Goal: Task Accomplishment & Management: Use online tool/utility

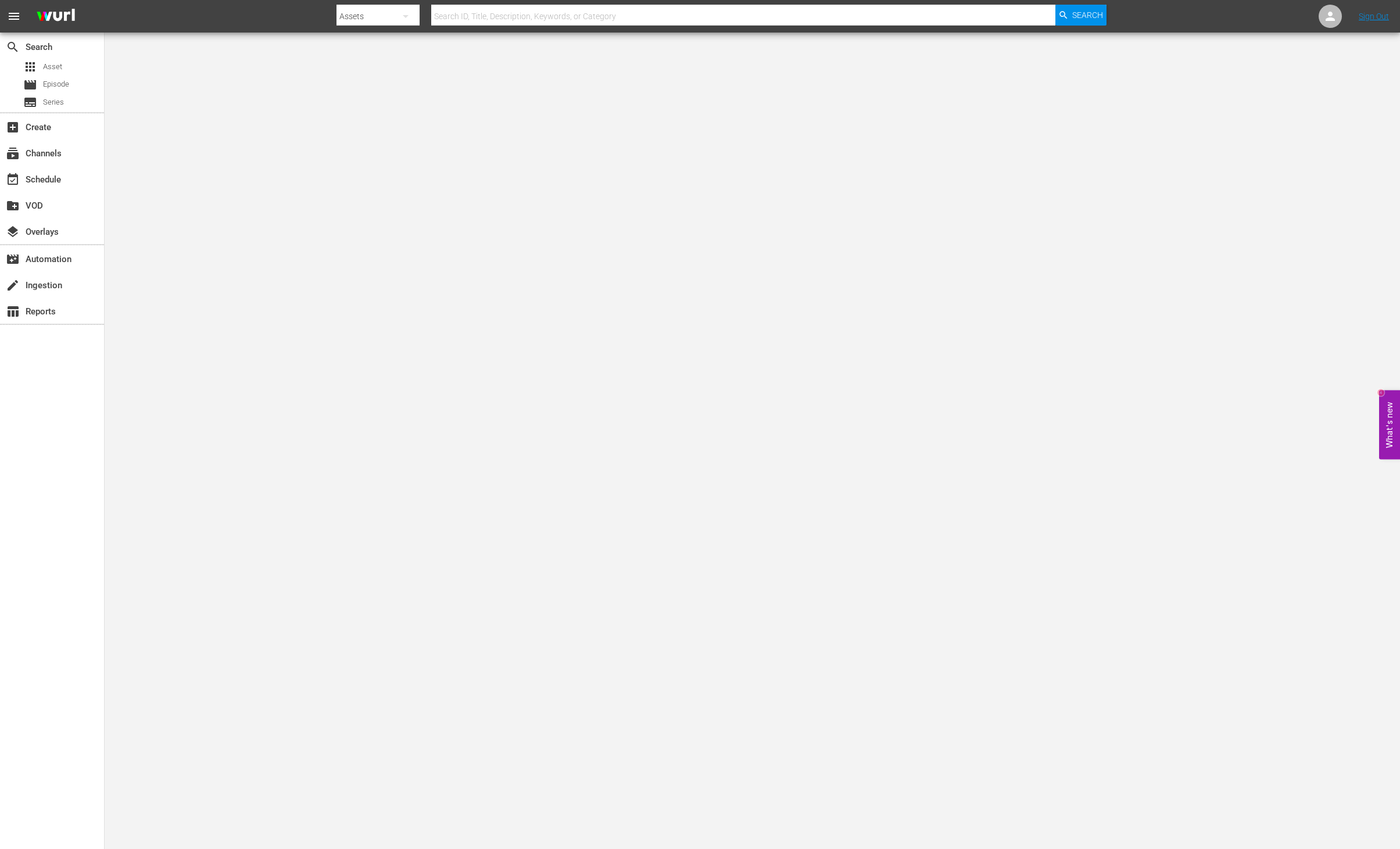
click at [376, 565] on body "menu Search By Assets Search ID, Title, Description, Keywords, or Category Sear…" at bounding box center [700, 424] width 1400 height 849
click at [59, 109] on div "subtitles Series" at bounding box center [44, 103] width 41 height 16
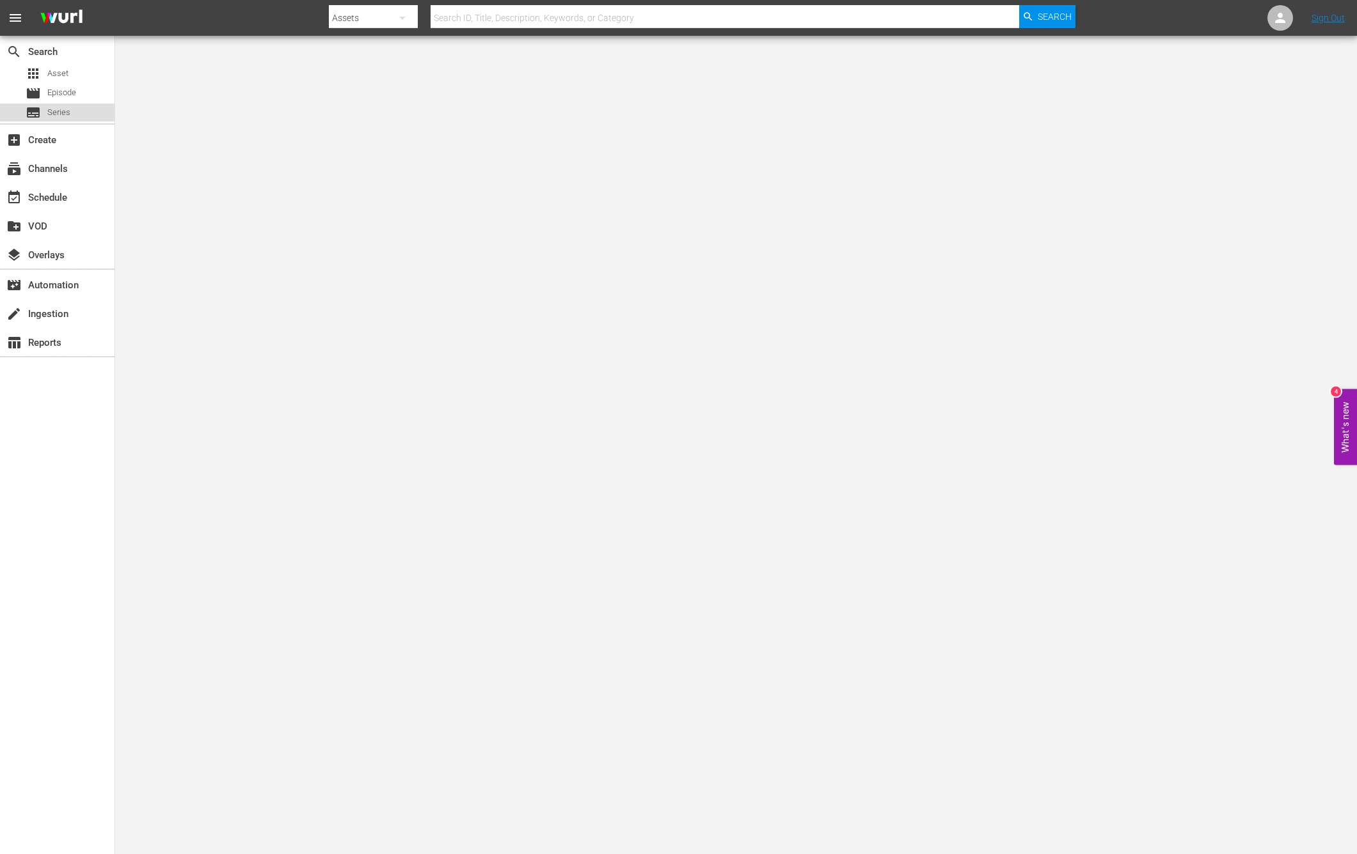
click at [67, 111] on span "Series" at bounding box center [58, 112] width 23 height 13
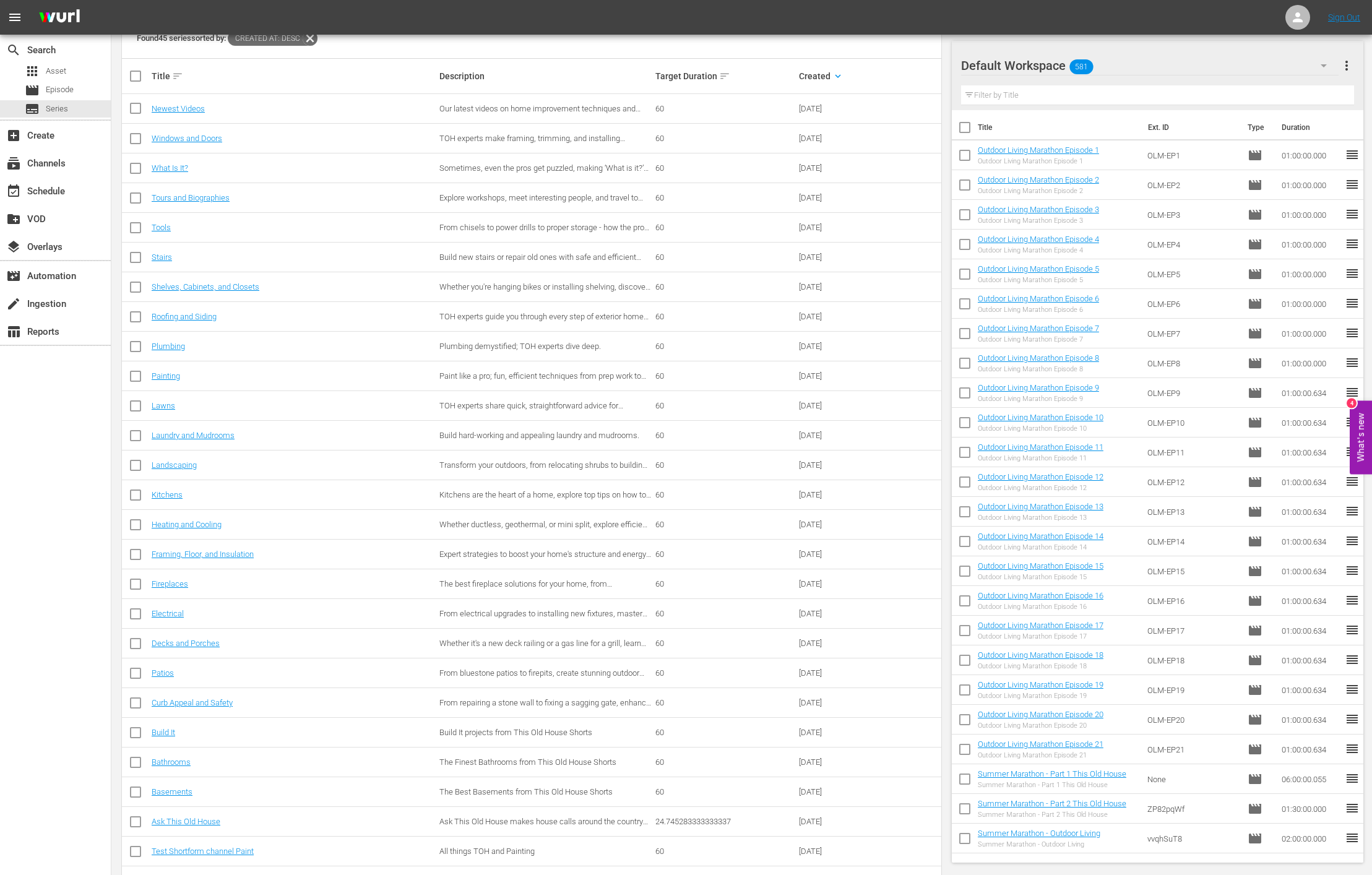
scroll to position [234, 0]
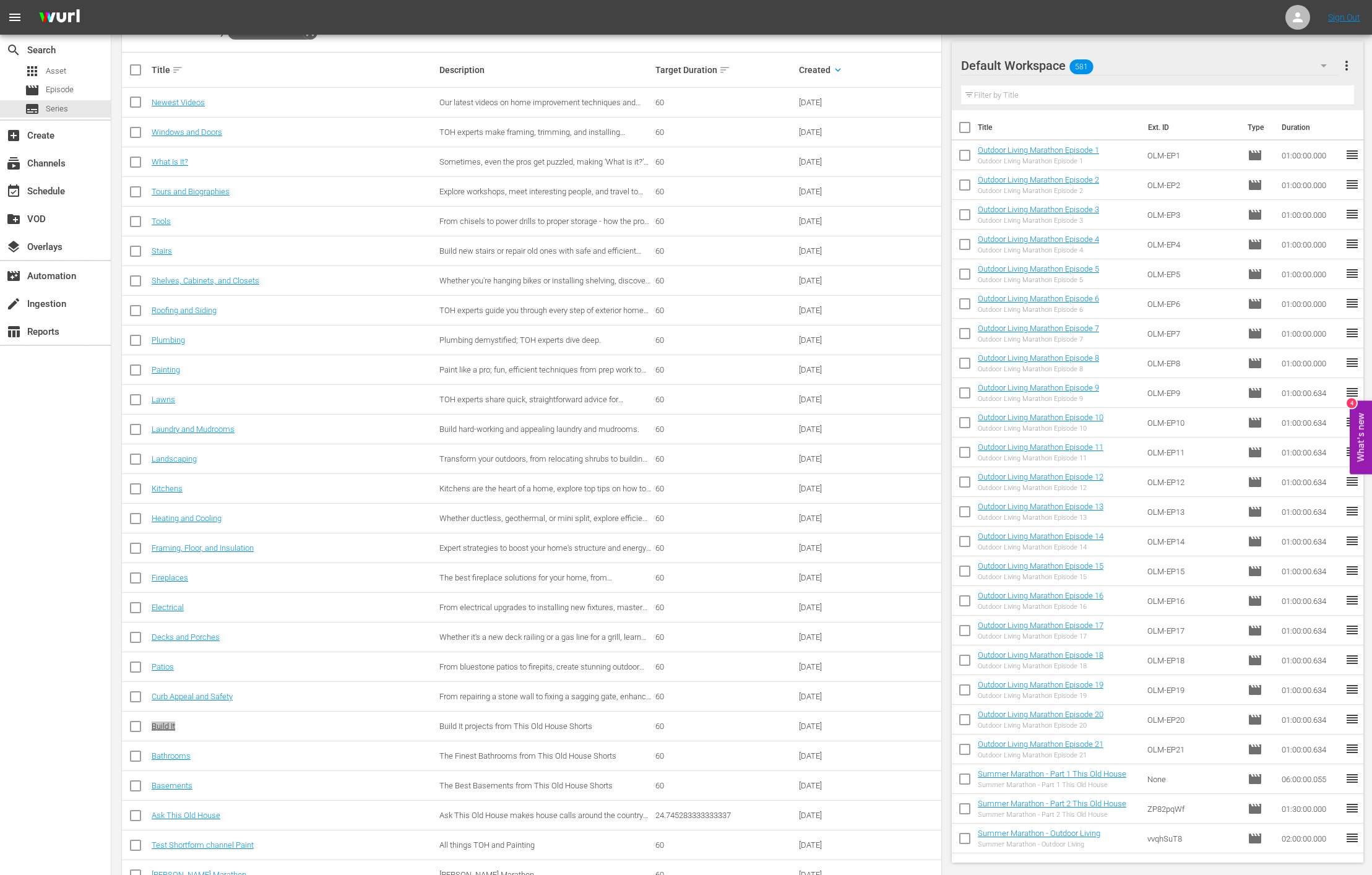
drag, startPoint x: 171, startPoint y: 727, endPoint x: 379, endPoint y: 4, distance: 752.3
click at [0, 0] on div "menu Sign Out search Search apps Asset movie Episode subtitles Series add_box C…" at bounding box center [686, 547] width 1372 height 1563
drag, startPoint x: 200, startPoint y: 640, endPoint x: 432, endPoint y: 23, distance: 659.2
click at [0, 0] on div "menu Sign Out search Search apps Asset movie Episode subtitles Series add_box C…" at bounding box center [686, 547] width 1372 height 1563
drag, startPoint x: 205, startPoint y: 548, endPoint x: 314, endPoint y: 0, distance: 558.7
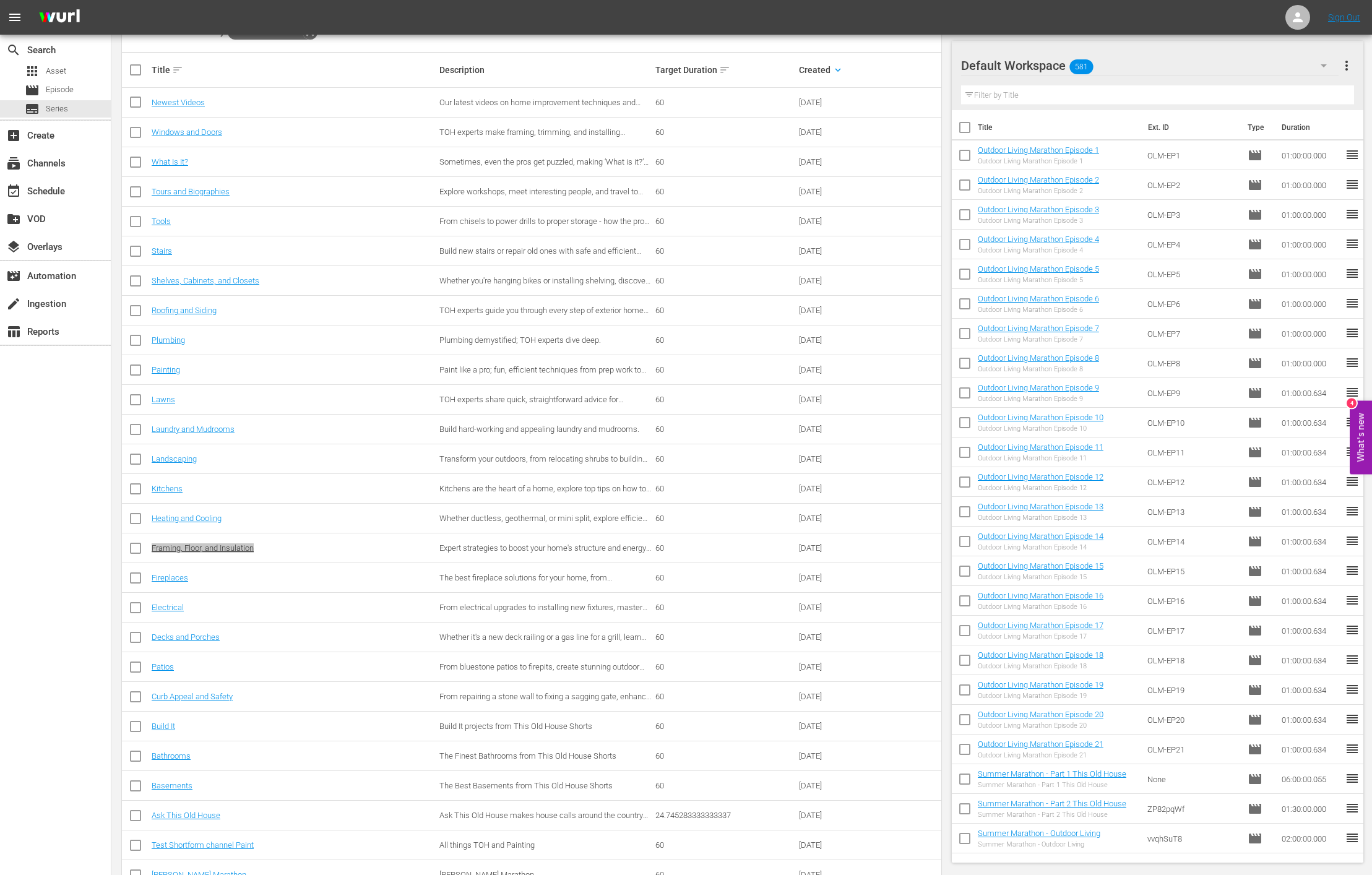
click at [0, 0] on div "menu Sign Out search Search apps Asset movie Episode subtitles Series add_box C…" at bounding box center [686, 547] width 1372 height 1563
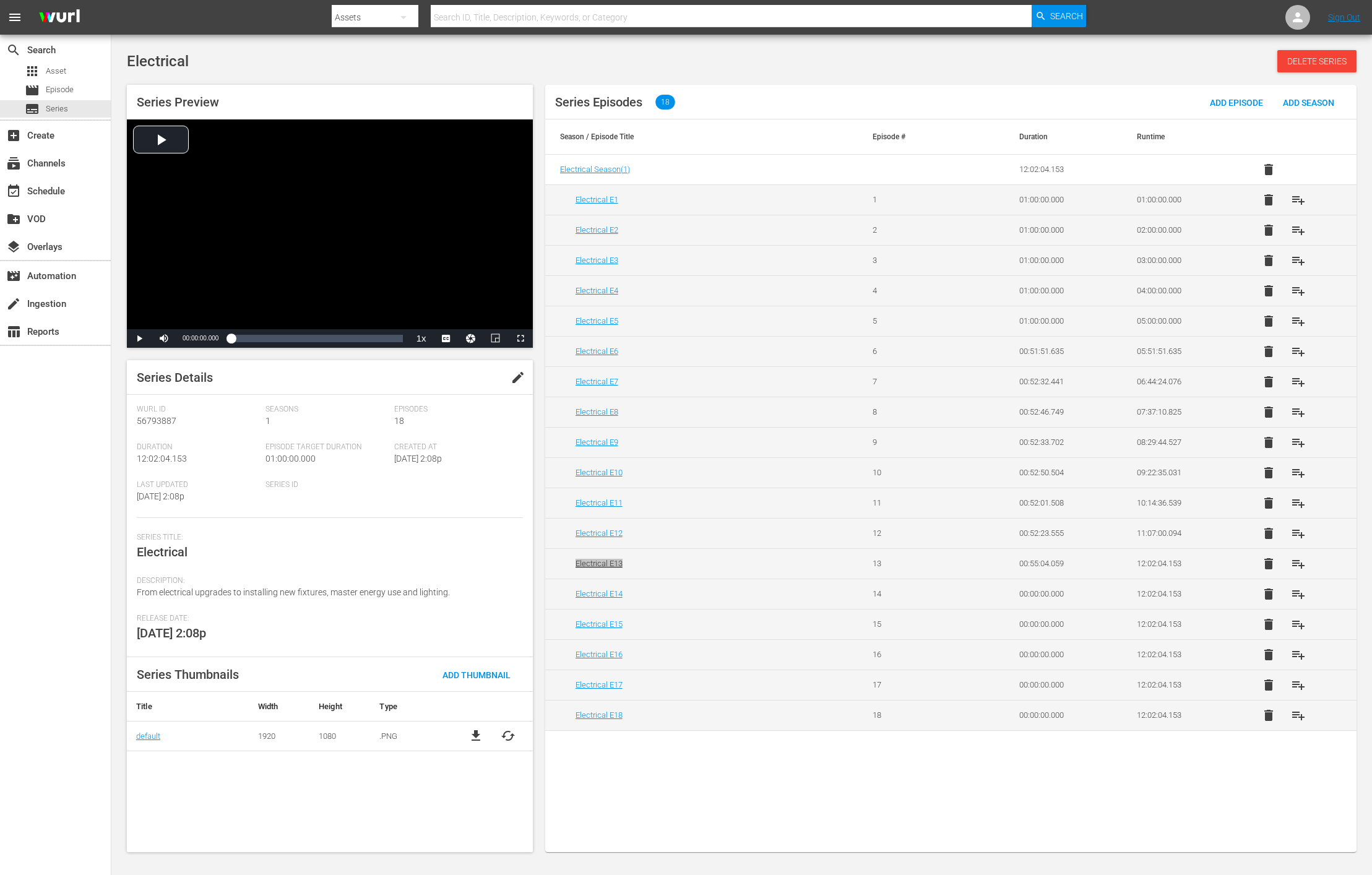
drag, startPoint x: 615, startPoint y: 562, endPoint x: 1310, endPoint y: 114, distance: 826.9
click at [0, 0] on div "menu Search By Assets Search ID, Title, Description, Keywords, or Category Sear…" at bounding box center [686, 428] width 1372 height 856
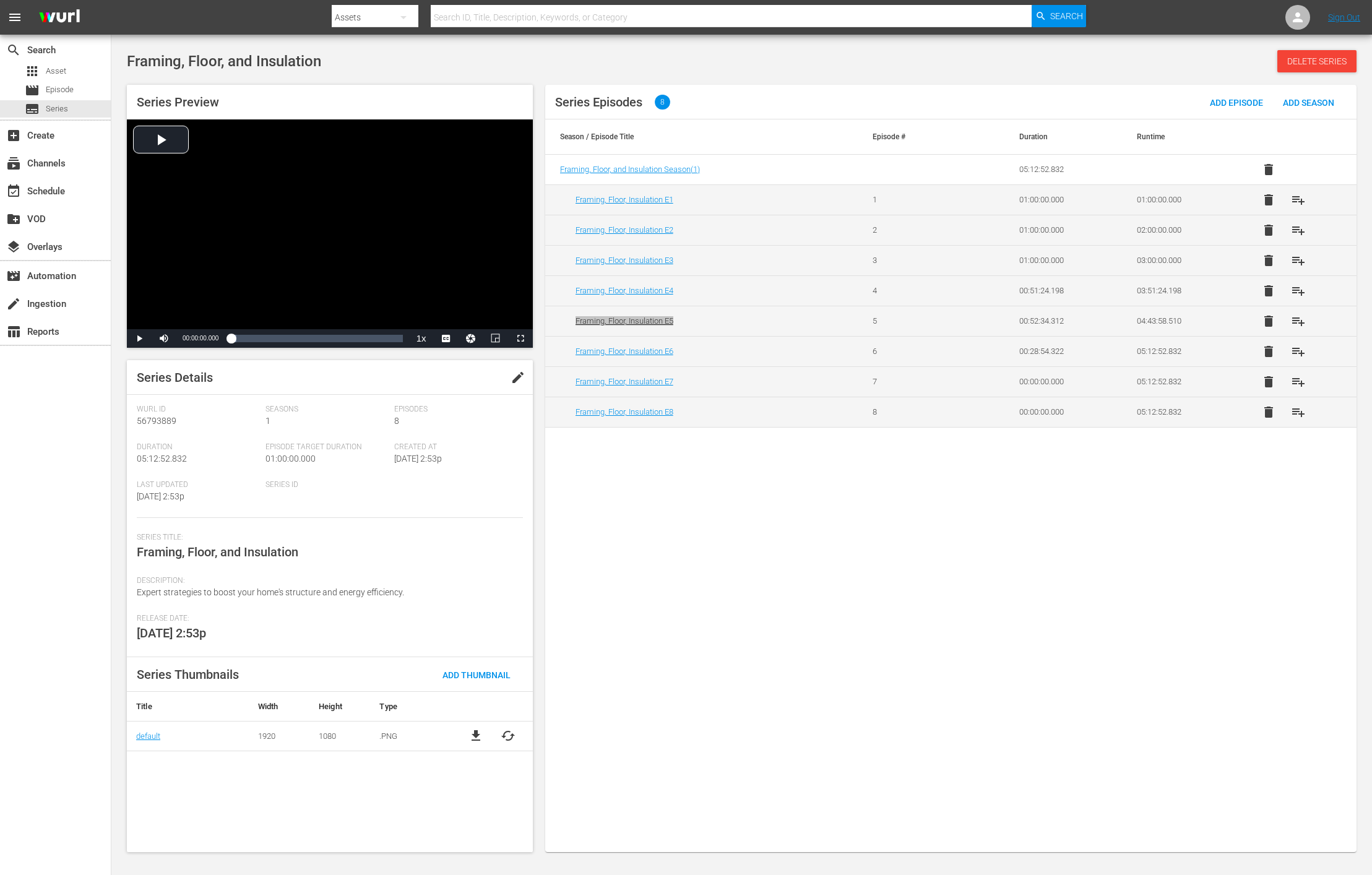
drag, startPoint x: 662, startPoint y: 319, endPoint x: 863, endPoint y: 2, distance: 375.4
click at [0, 0] on div "menu Search By Assets Search ID, Title, Description, Keywords, or Category Sear…" at bounding box center [686, 428] width 1372 height 856
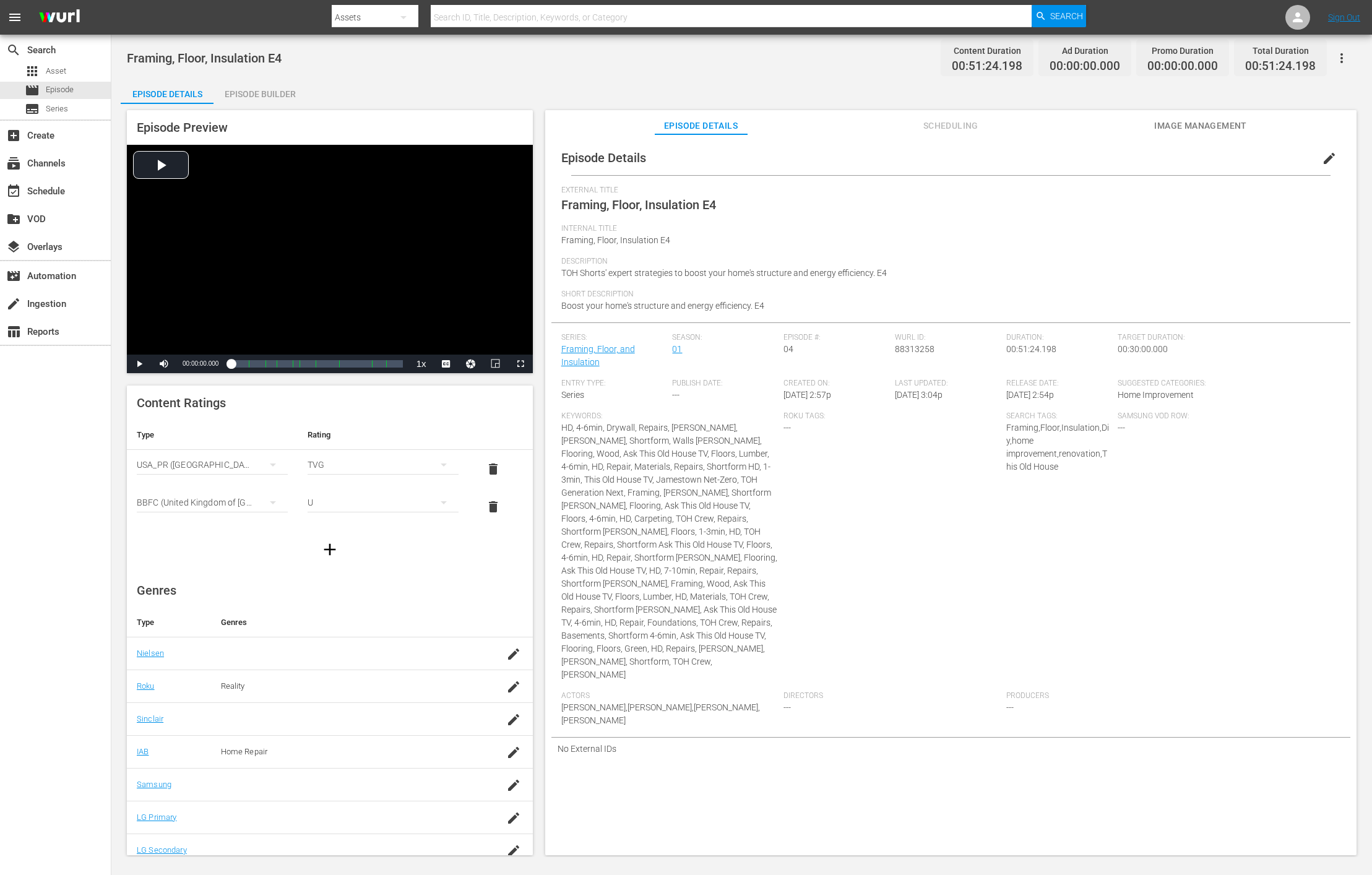
click at [292, 95] on div "Episode Builder" at bounding box center [260, 94] width 93 height 30
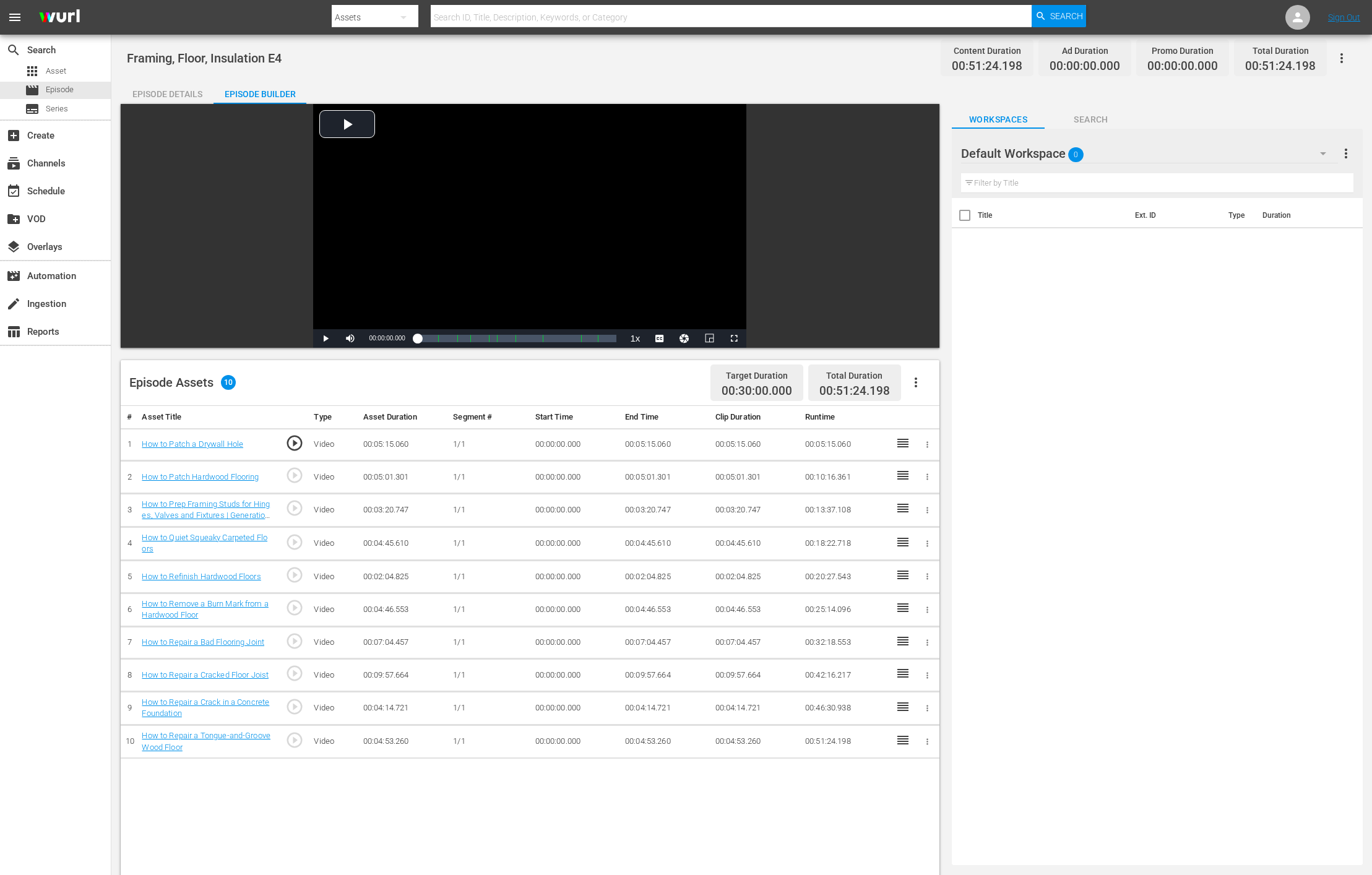
click at [914, 158] on div "Default Workspace 0" at bounding box center [1148, 154] width 376 height 35
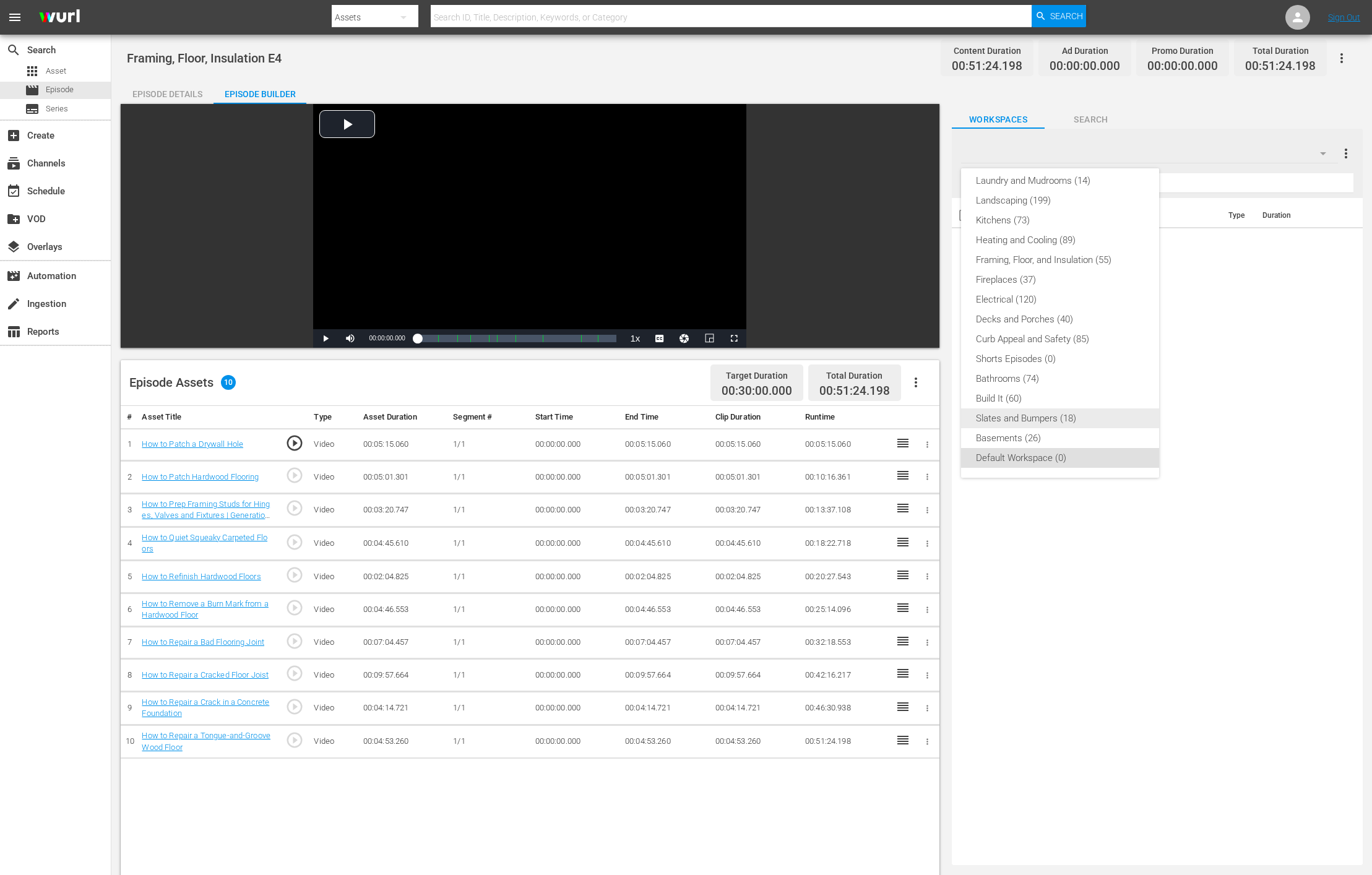
click at [914, 425] on div "Slates and Bumpers (18)" at bounding box center [1060, 418] width 168 height 19
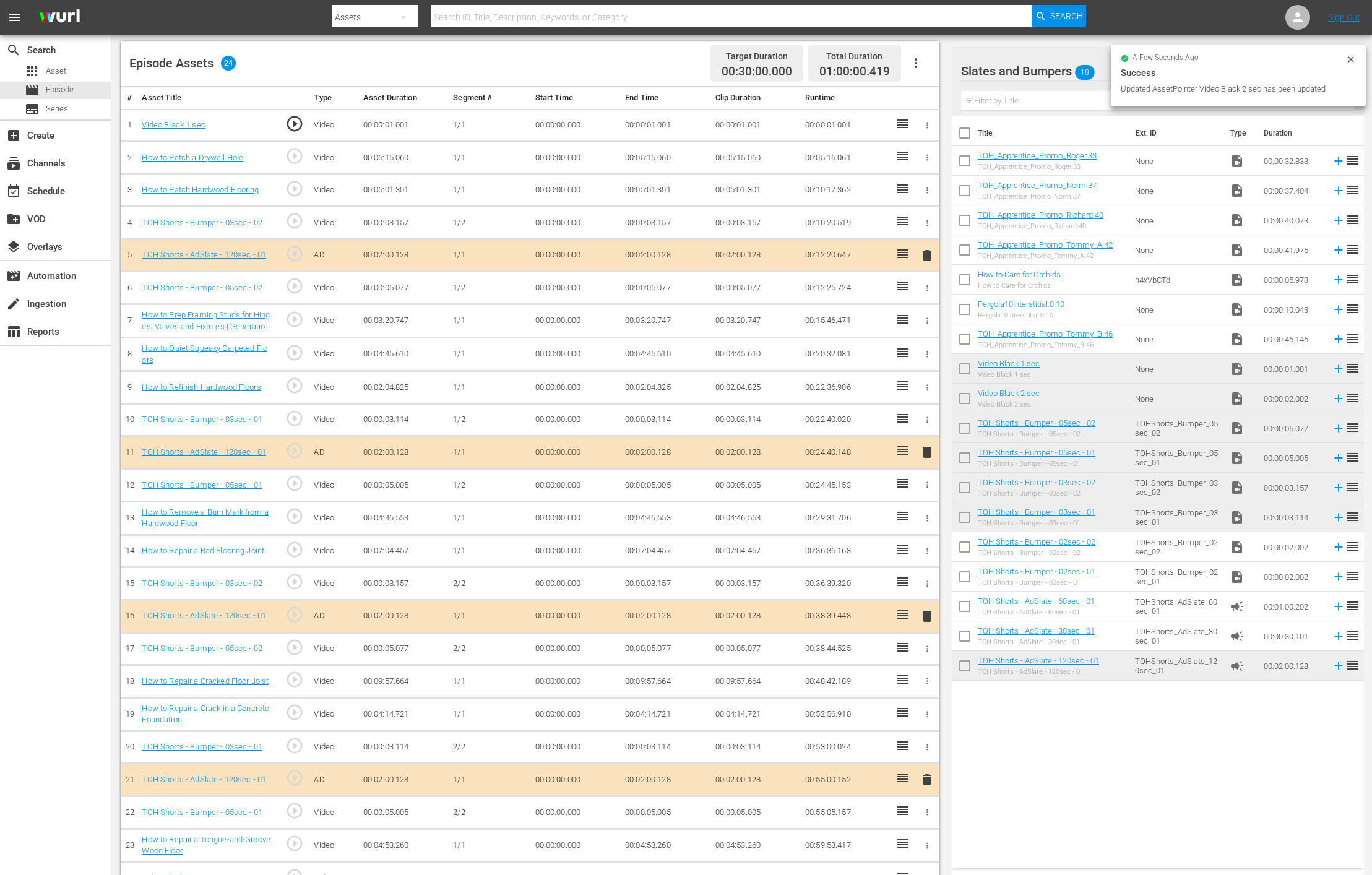
scroll to position [338, 0]
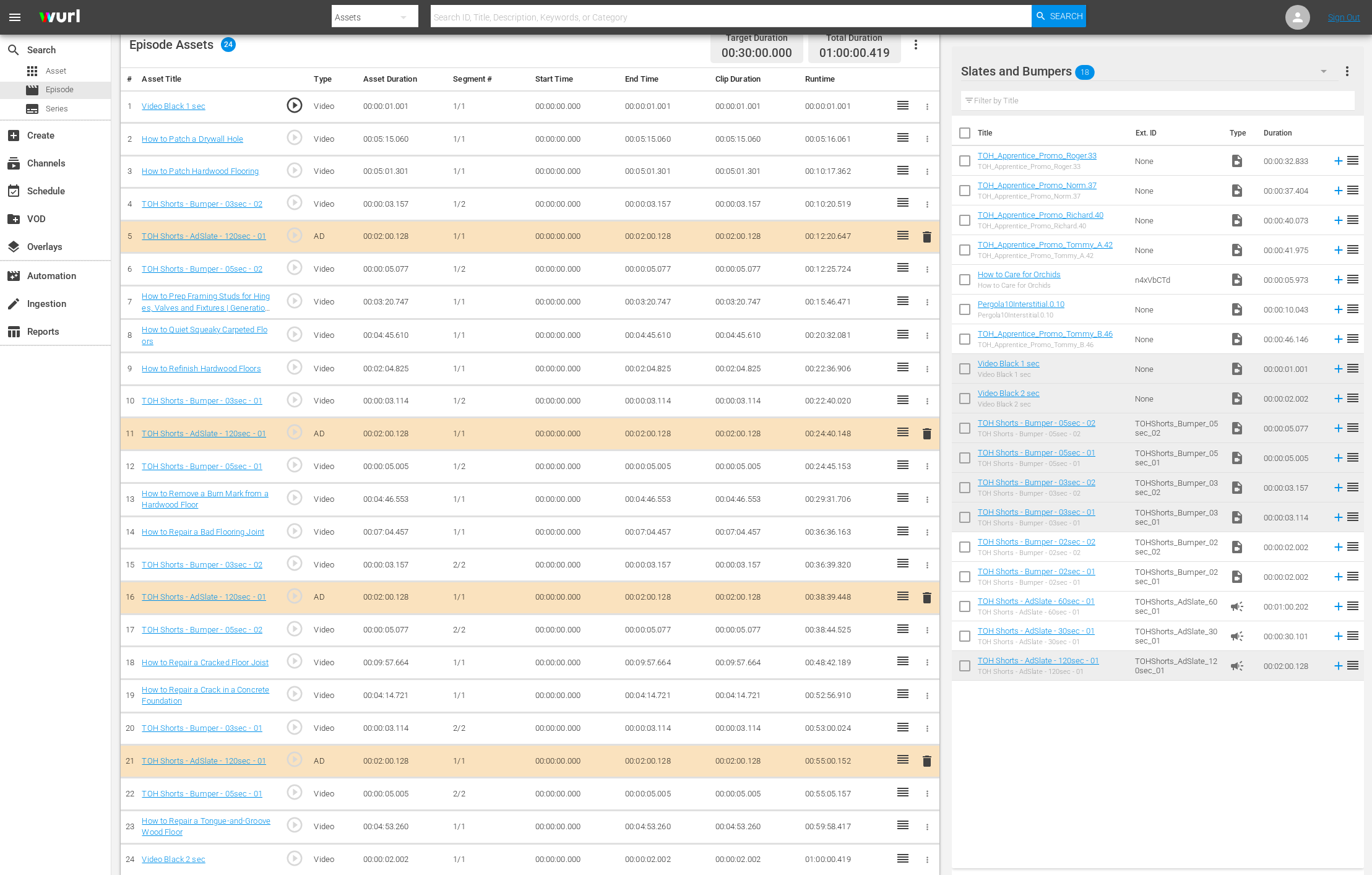
click at [646, 583] on td "00:00:02.002" at bounding box center [665, 860] width 90 height 33
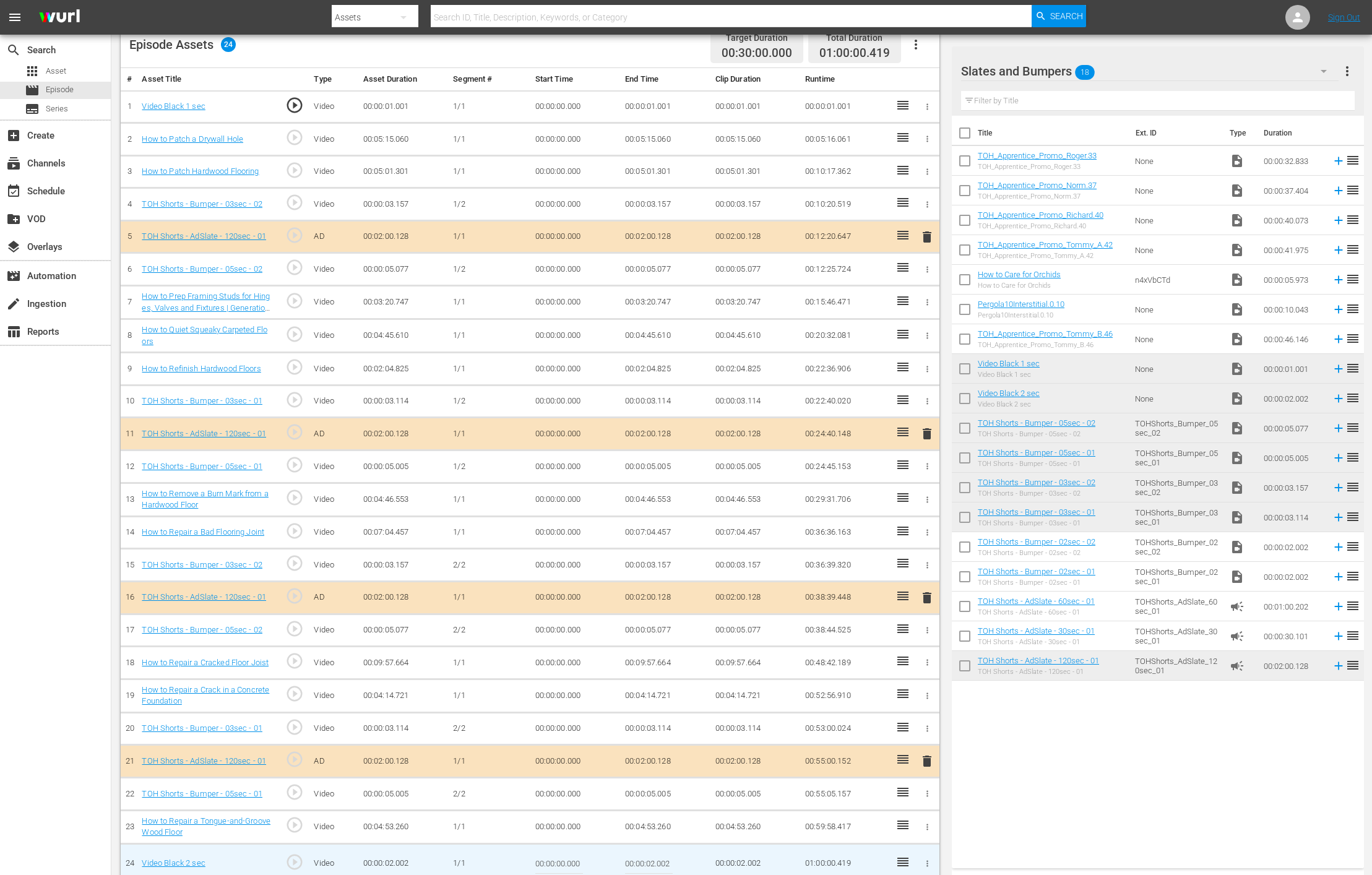
click at [650, 583] on input "00:00:02.002" at bounding box center [648, 863] width 47 height 30
click at [651, 583] on input "00:00:02.002" at bounding box center [648, 863] width 47 height 30
type input "00:00:01.583"
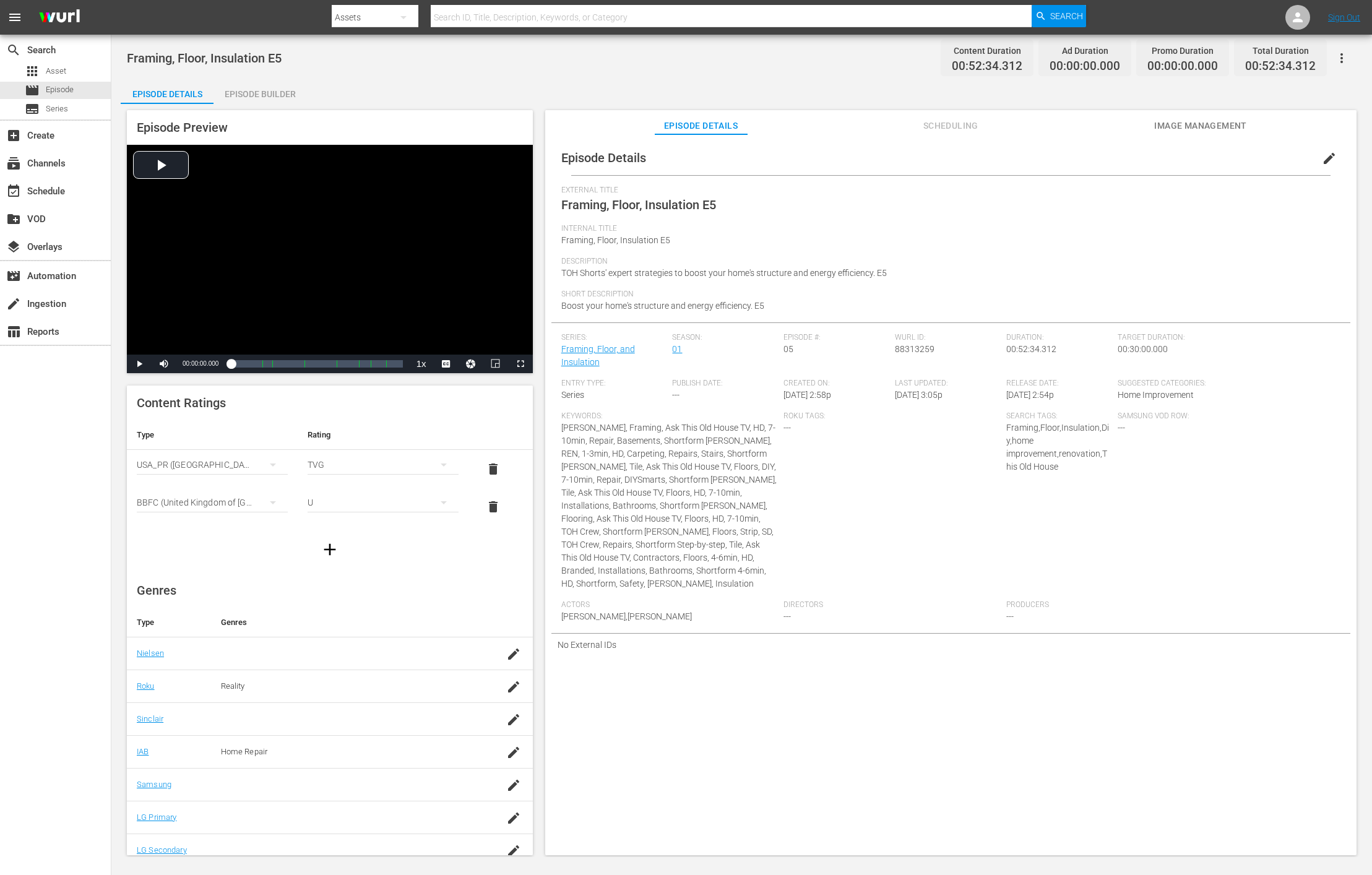
click at [292, 95] on div "Episode Builder" at bounding box center [260, 94] width 93 height 30
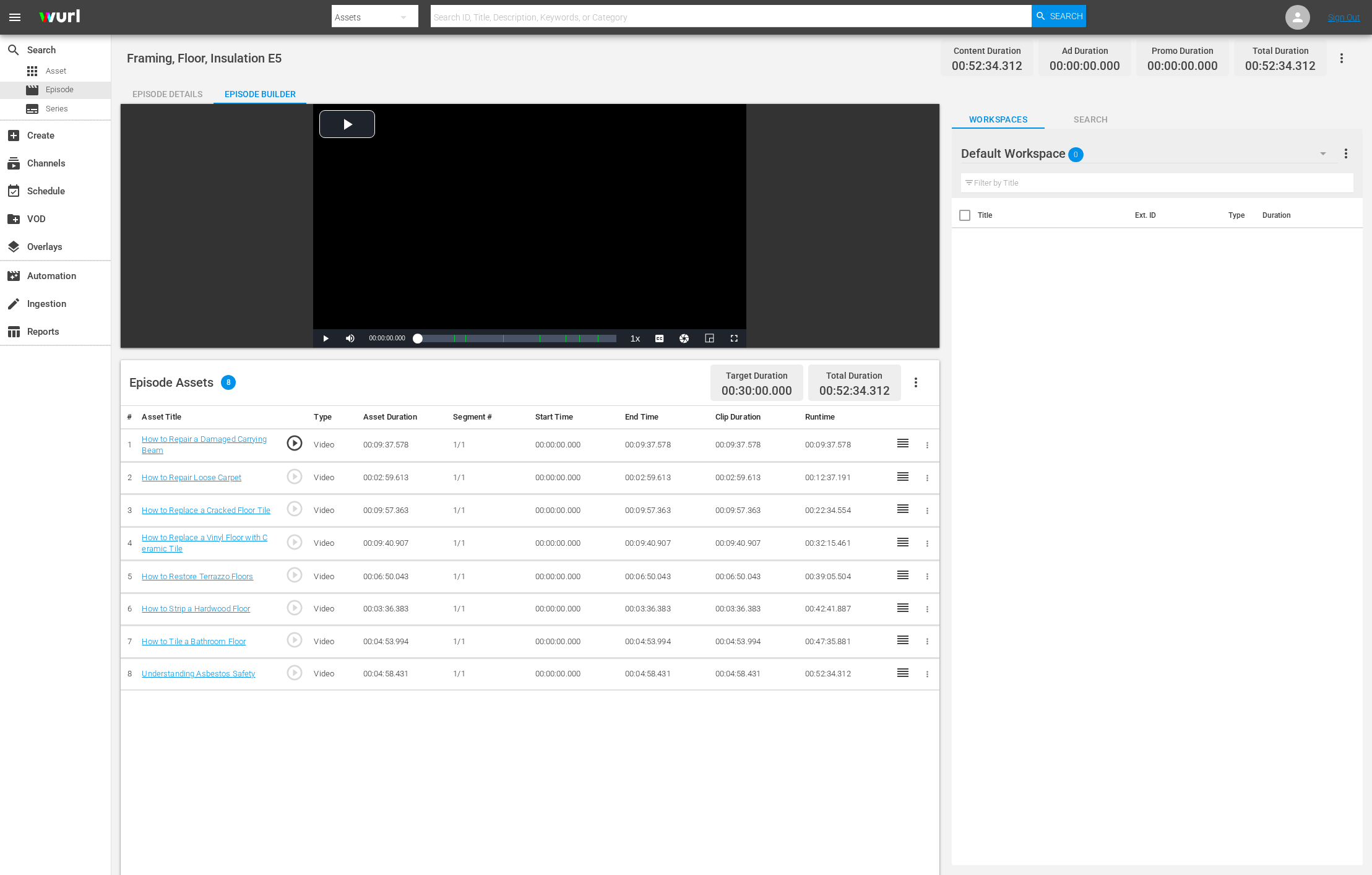
click at [914, 150] on div "Default Workspace 0" at bounding box center [1148, 154] width 376 height 35
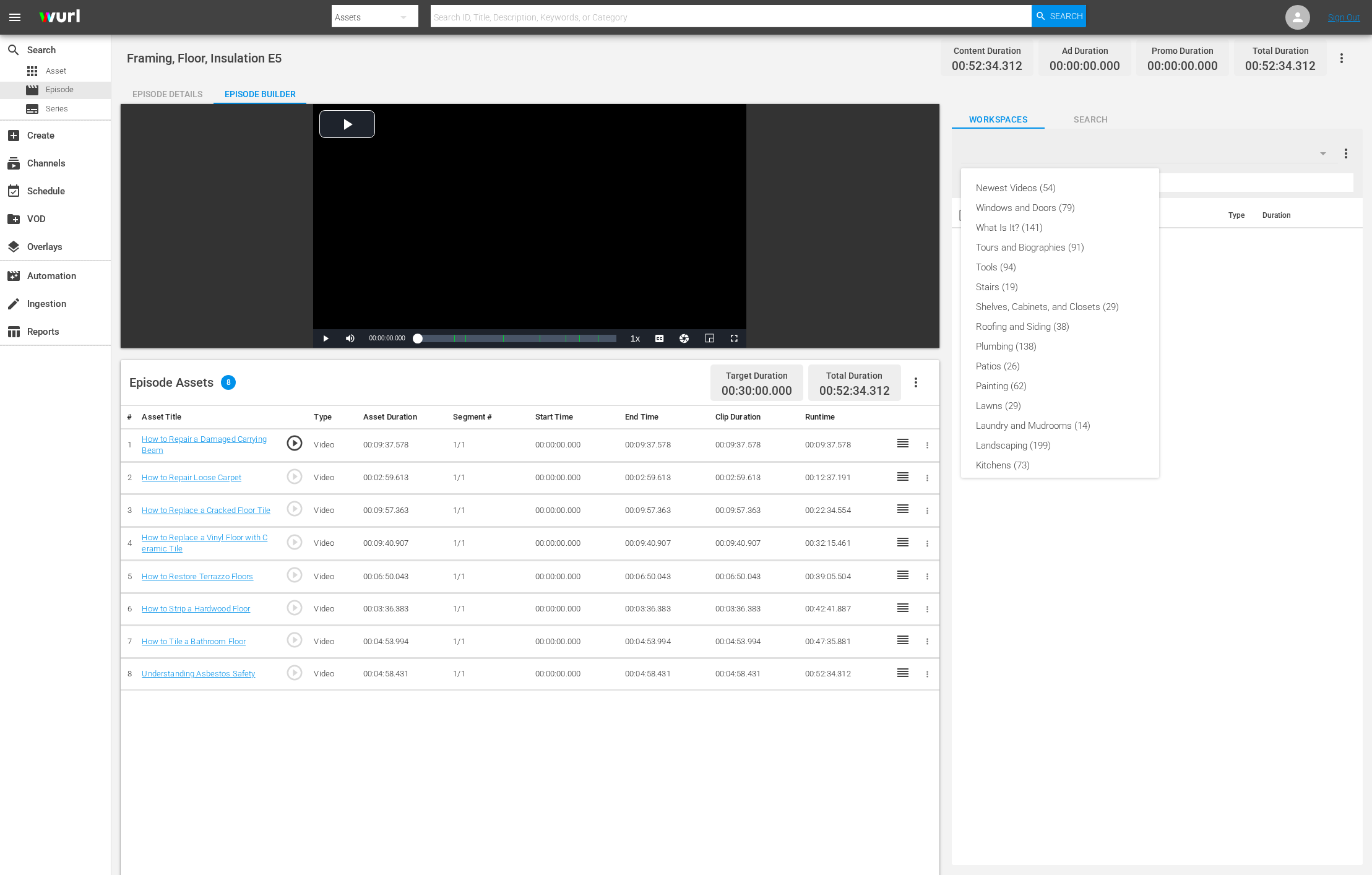
scroll to position [245, 0]
click at [914, 414] on div "Slates and Bumpers (18)" at bounding box center [1060, 418] width 168 height 19
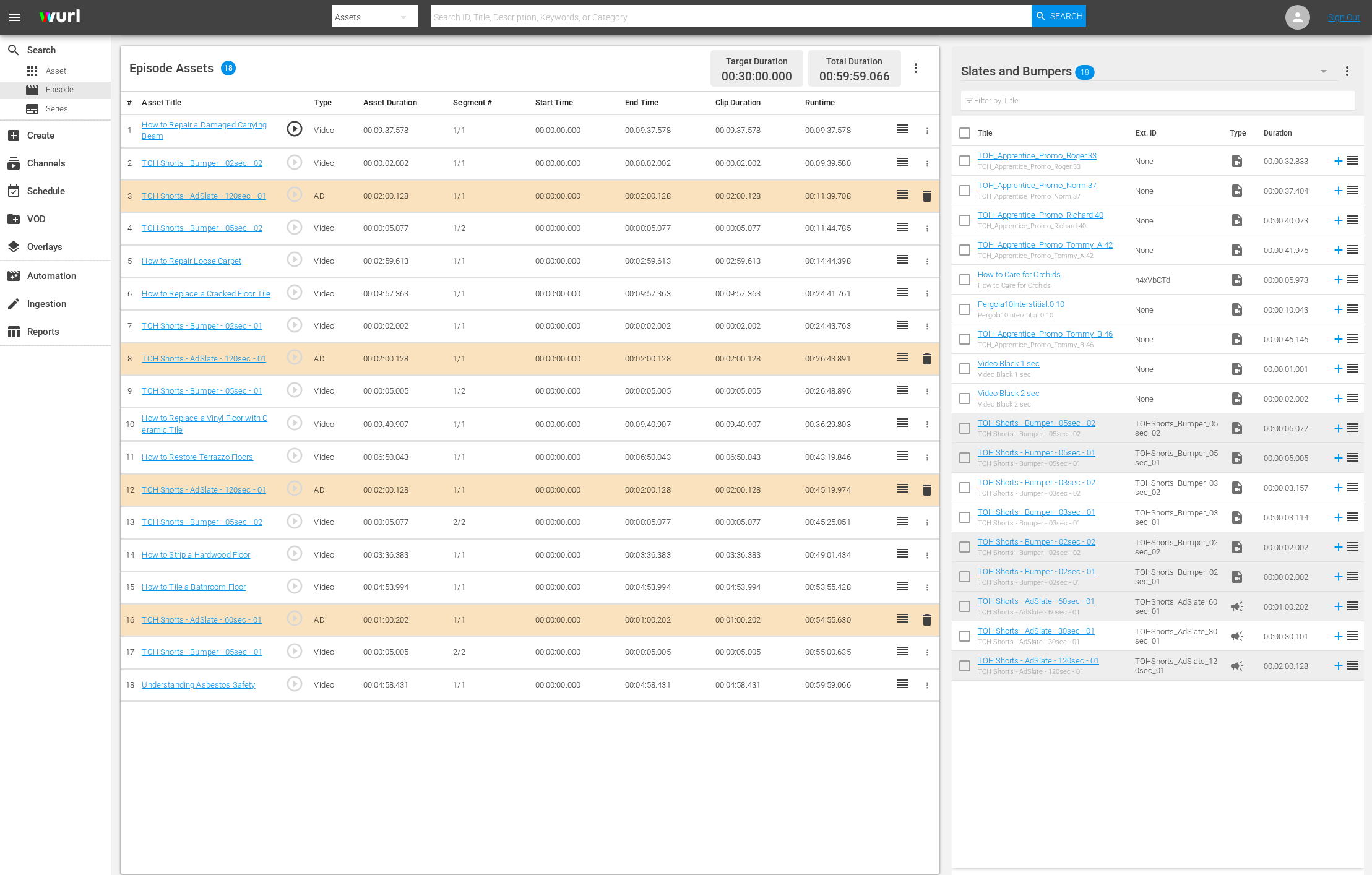
scroll to position [317, 0]
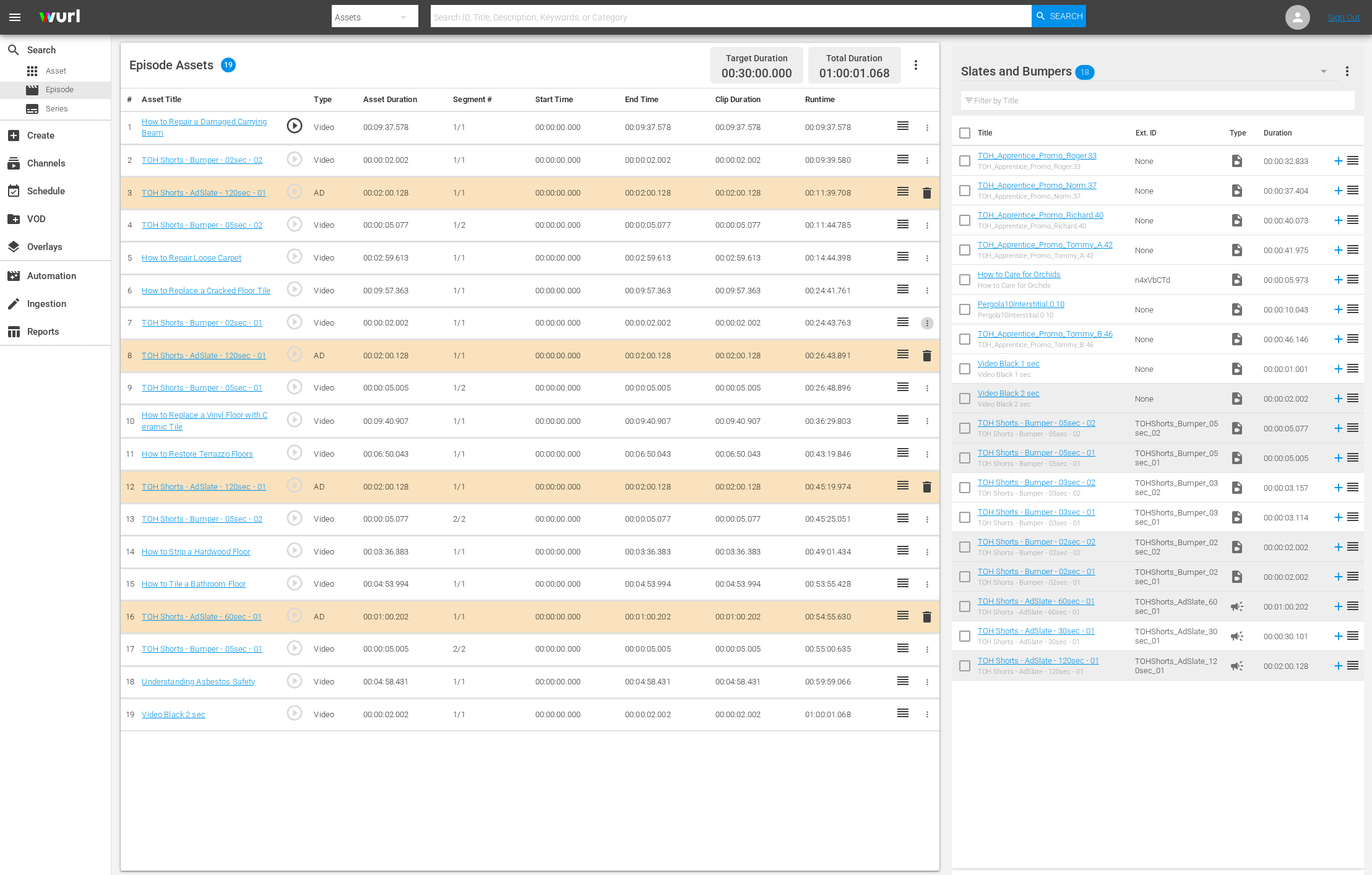
click at [914, 324] on icon "button" at bounding box center [928, 323] width 10 height 10
click at [908, 364] on span "DELETE ASSET" at bounding box center [886, 365] width 76 height 12
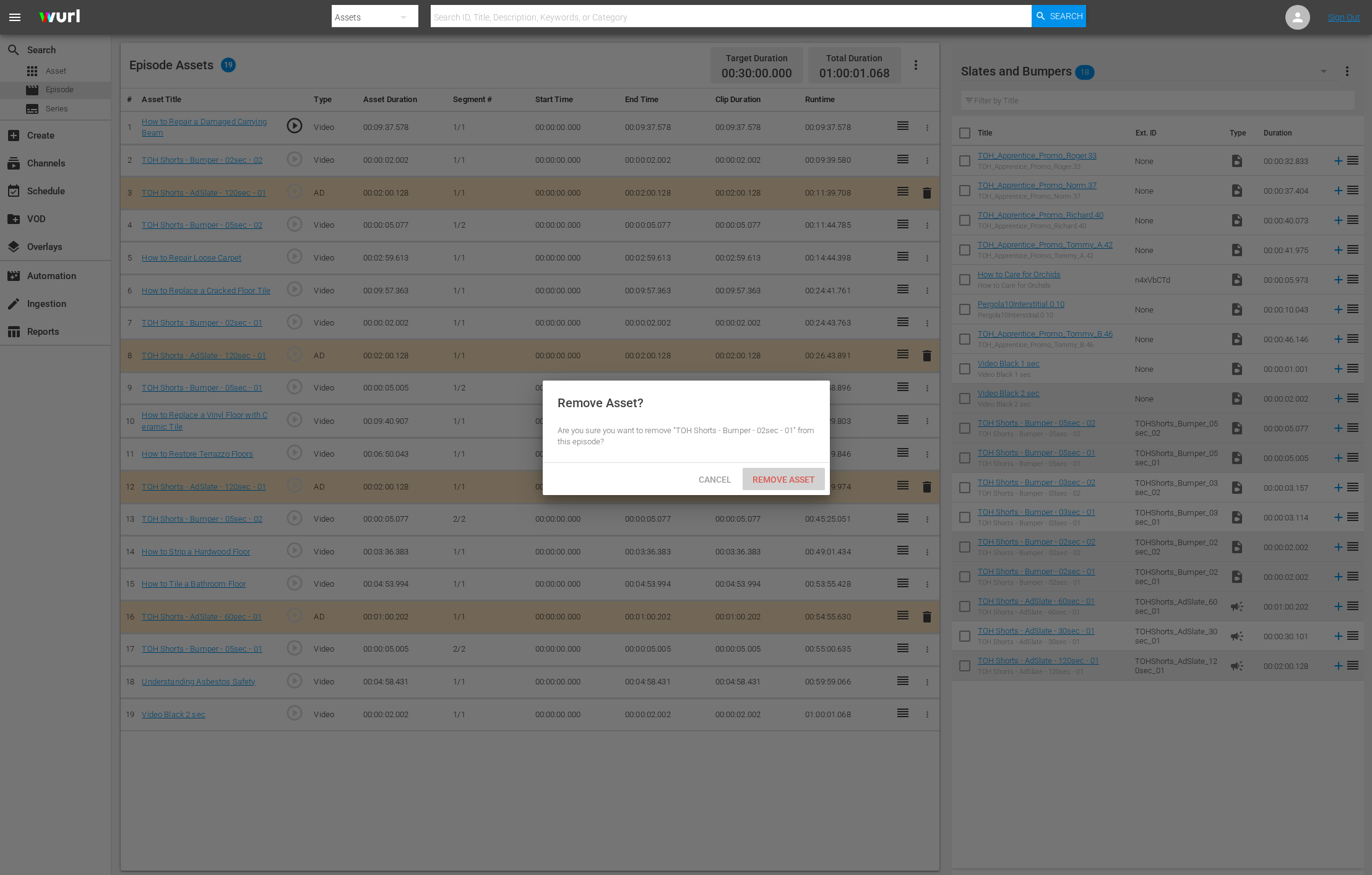
click at [775, 475] on span "Remove Asset" at bounding box center [783, 480] width 82 height 10
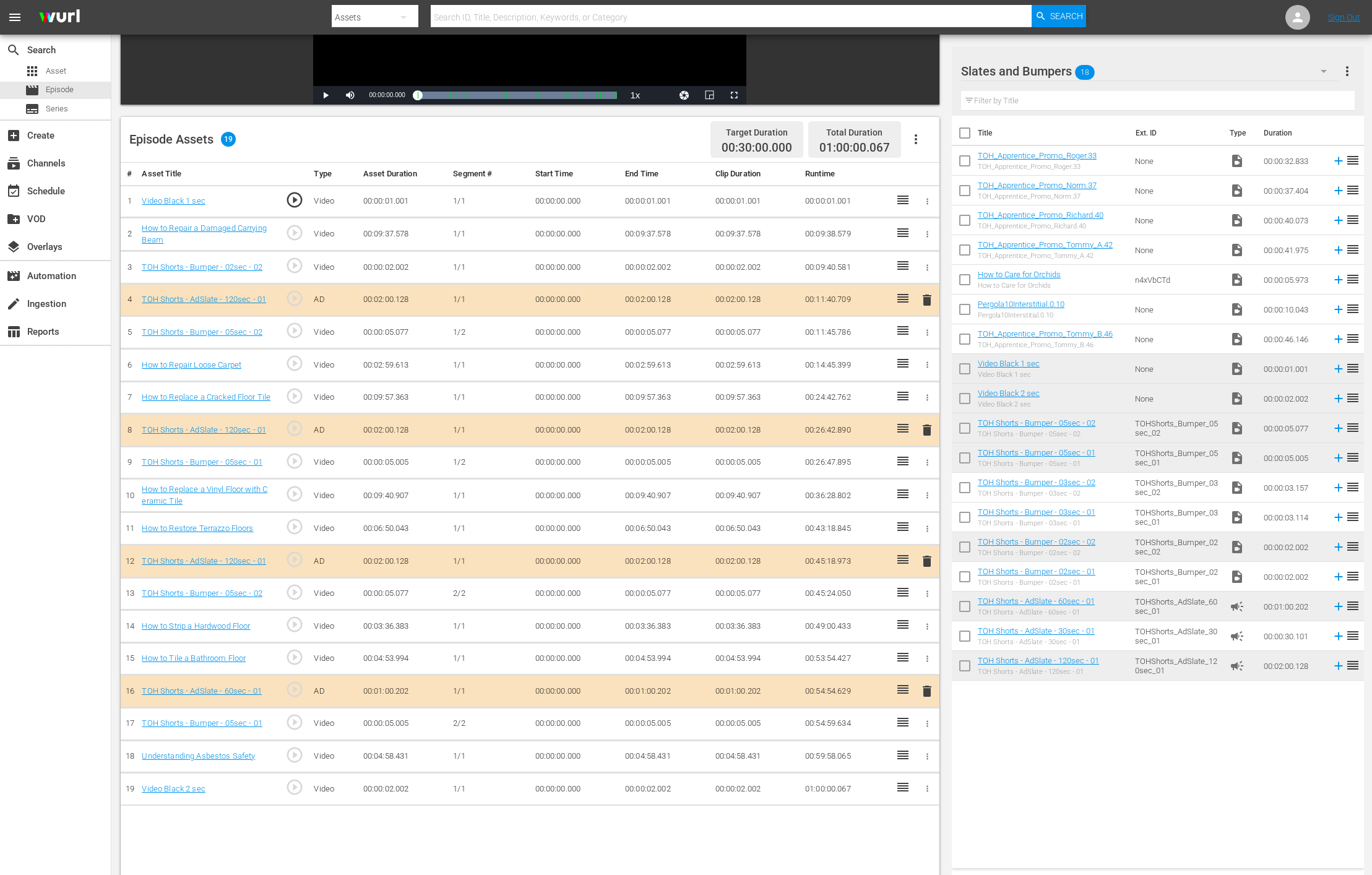
scroll to position [321, 0]
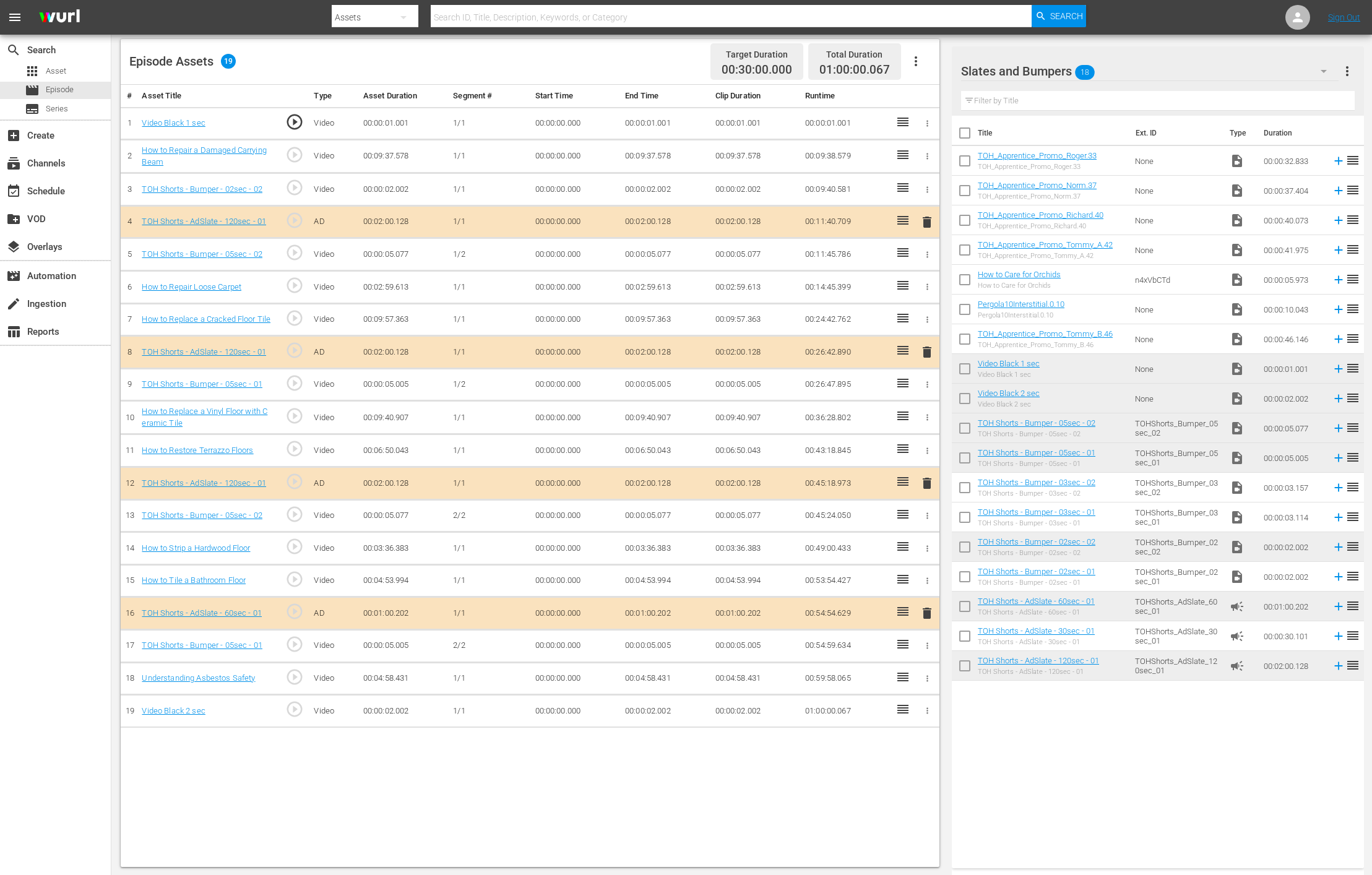
click at [657, 583] on td "00:00:02.002" at bounding box center [665, 711] width 90 height 33
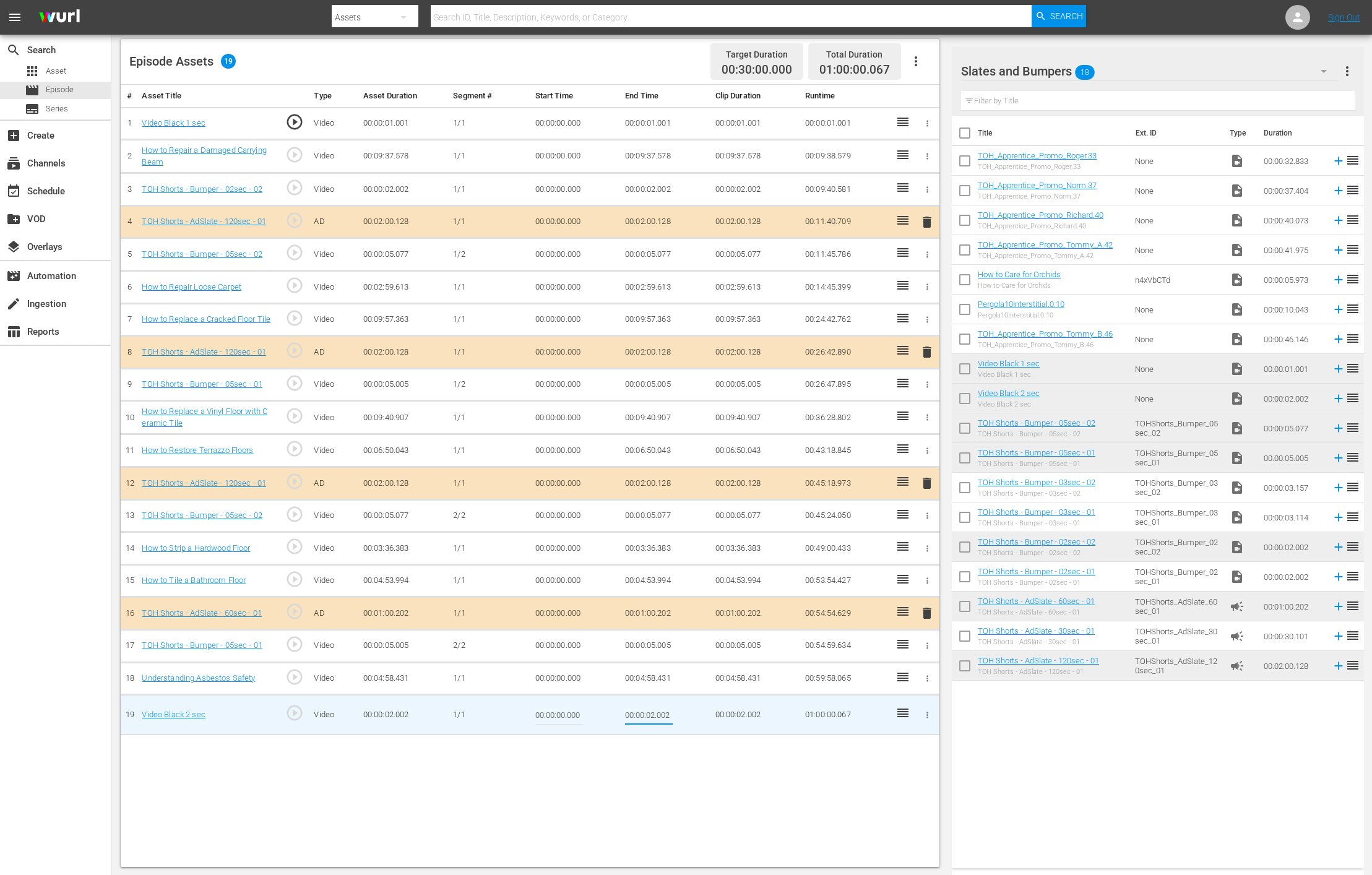
click at [649, 583] on input "00:00:02.002" at bounding box center [648, 714] width 47 height 30
type input "00:00:01.935"
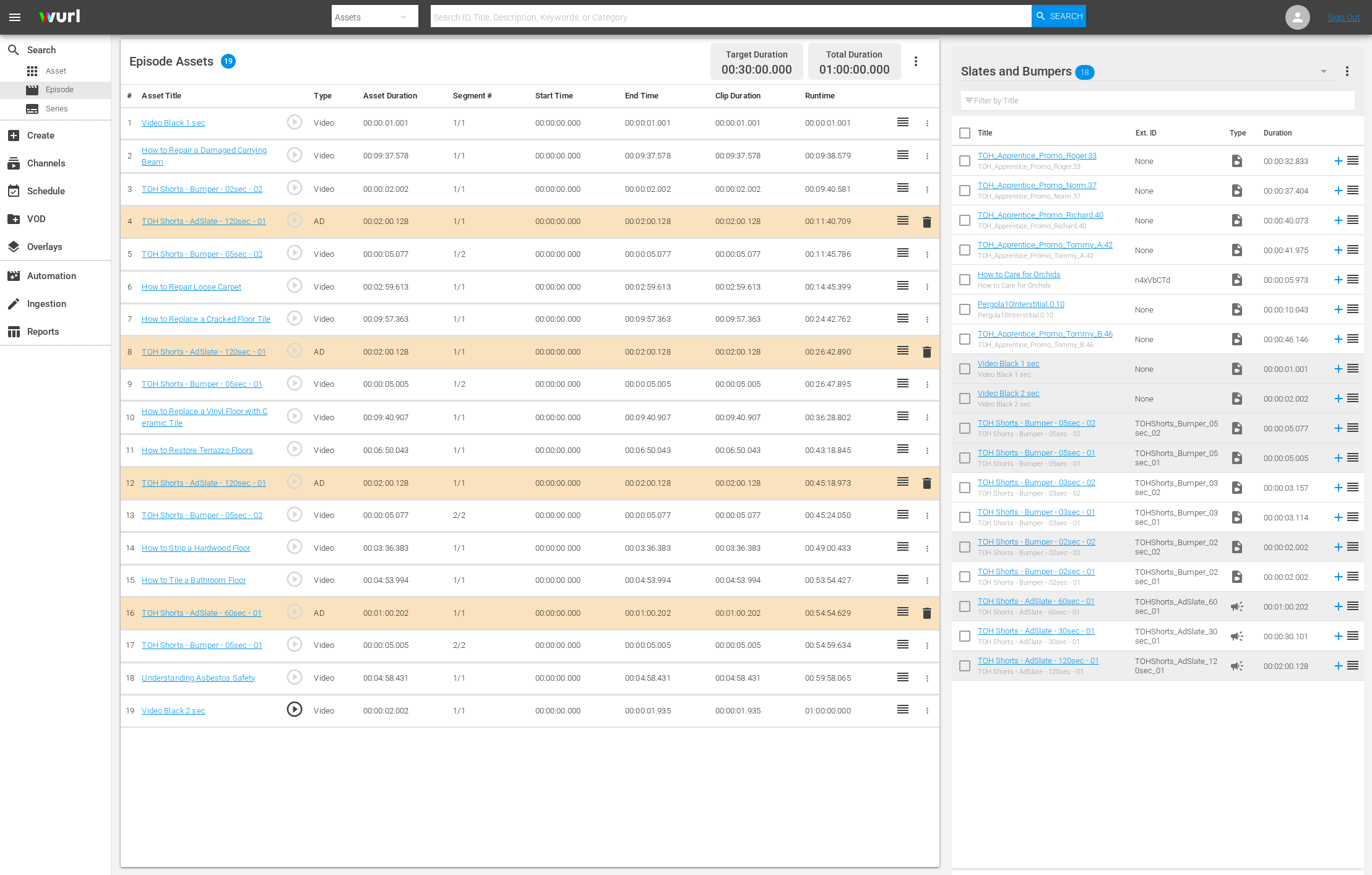
scroll to position [0, 0]
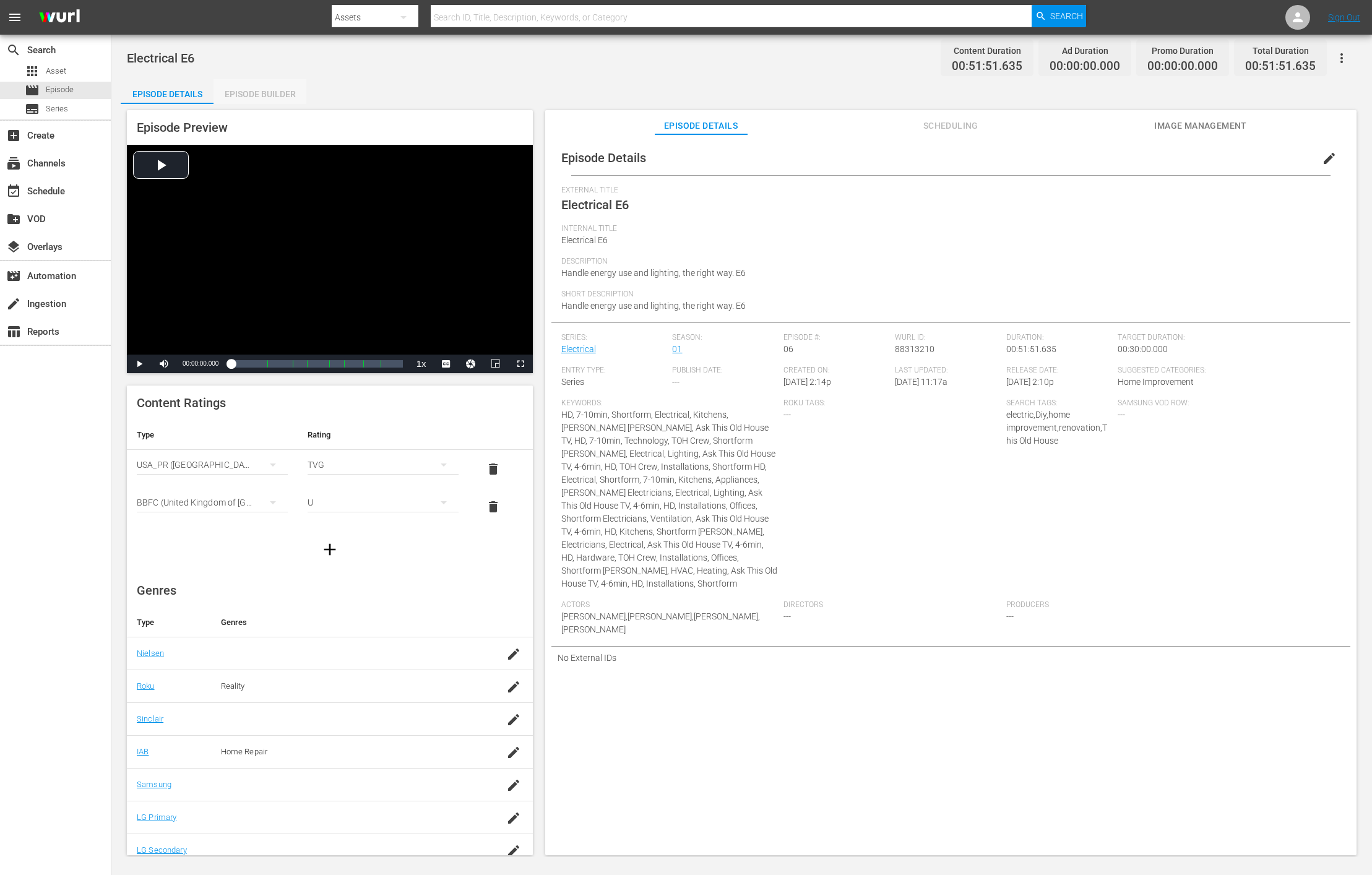
click at [273, 88] on div "Episode Builder" at bounding box center [260, 94] width 93 height 30
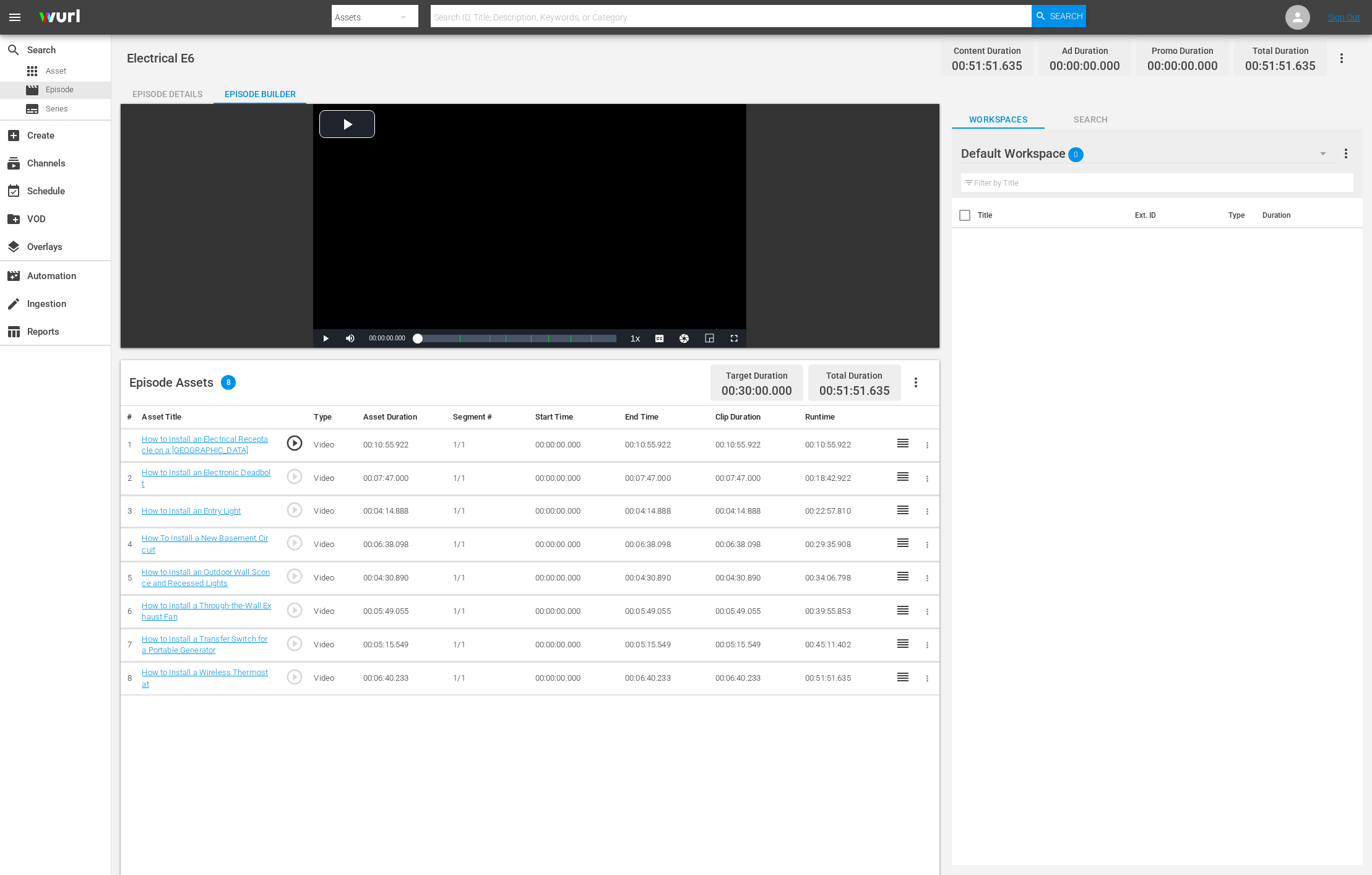
click at [914, 159] on div "Default Workspace 0" at bounding box center [1148, 154] width 376 height 35
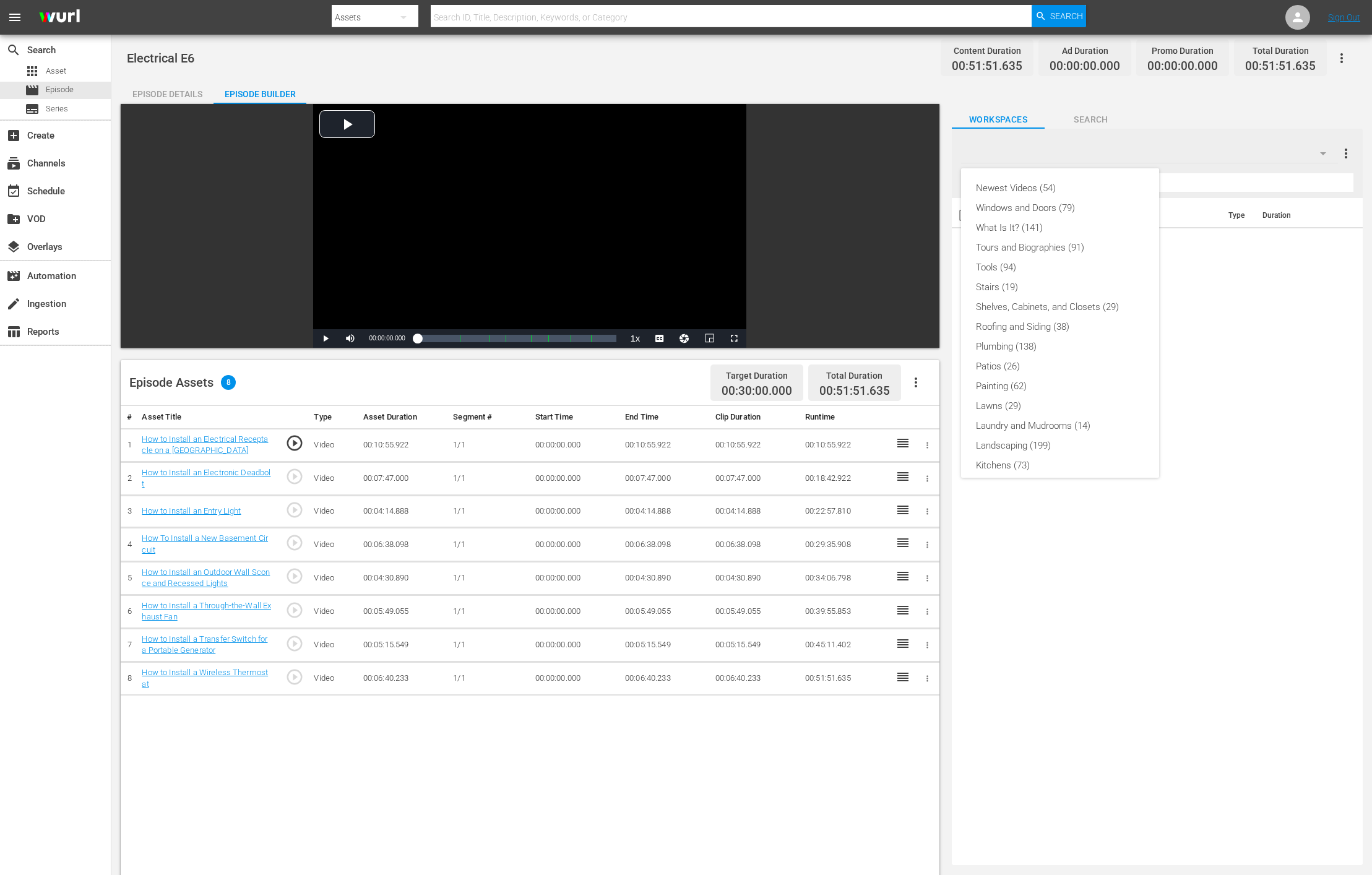
scroll to position [245, 0]
click at [914, 418] on div "Slates and Bumpers (18)" at bounding box center [1060, 418] width 168 height 19
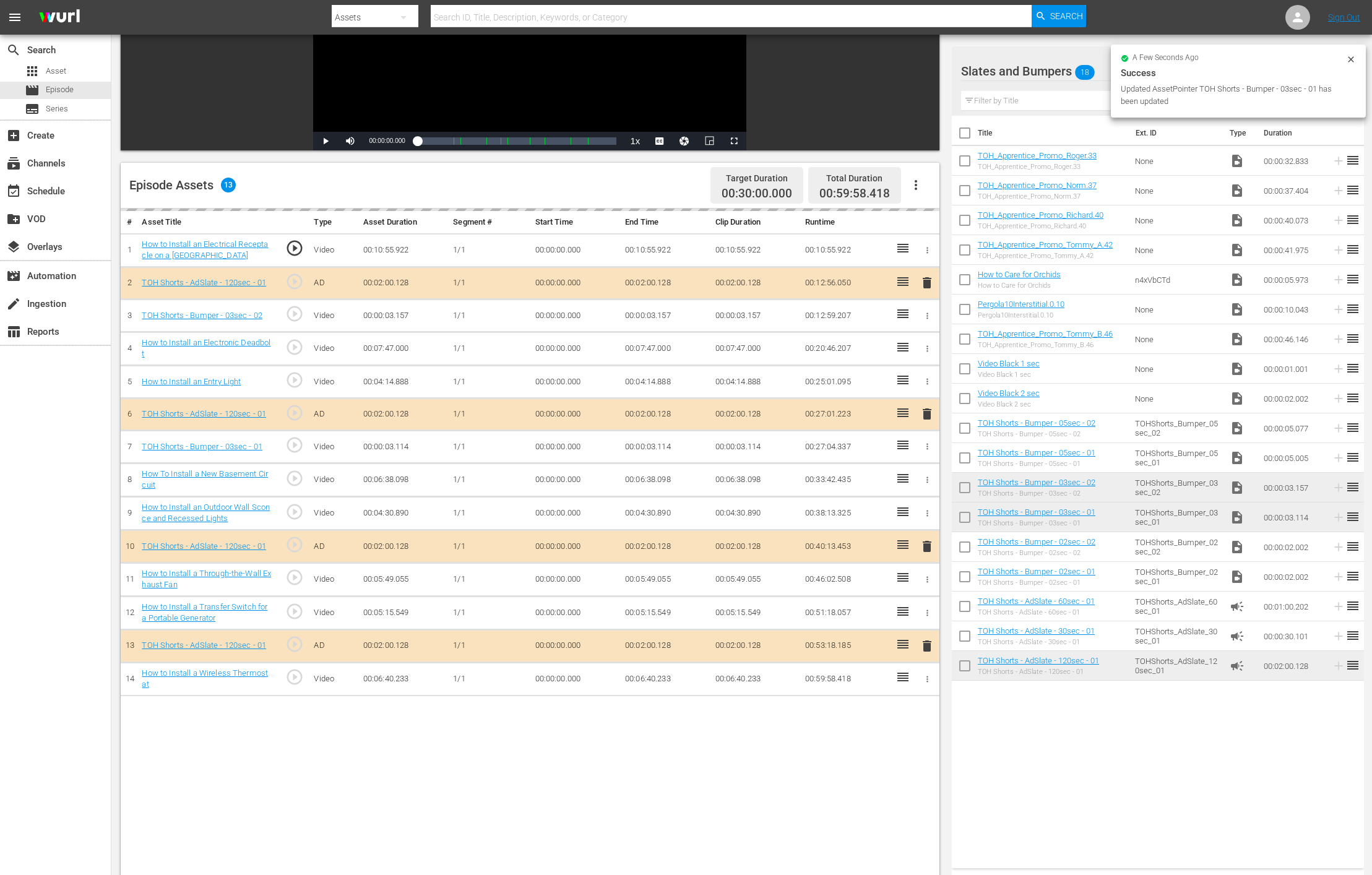
scroll to position [216, 0]
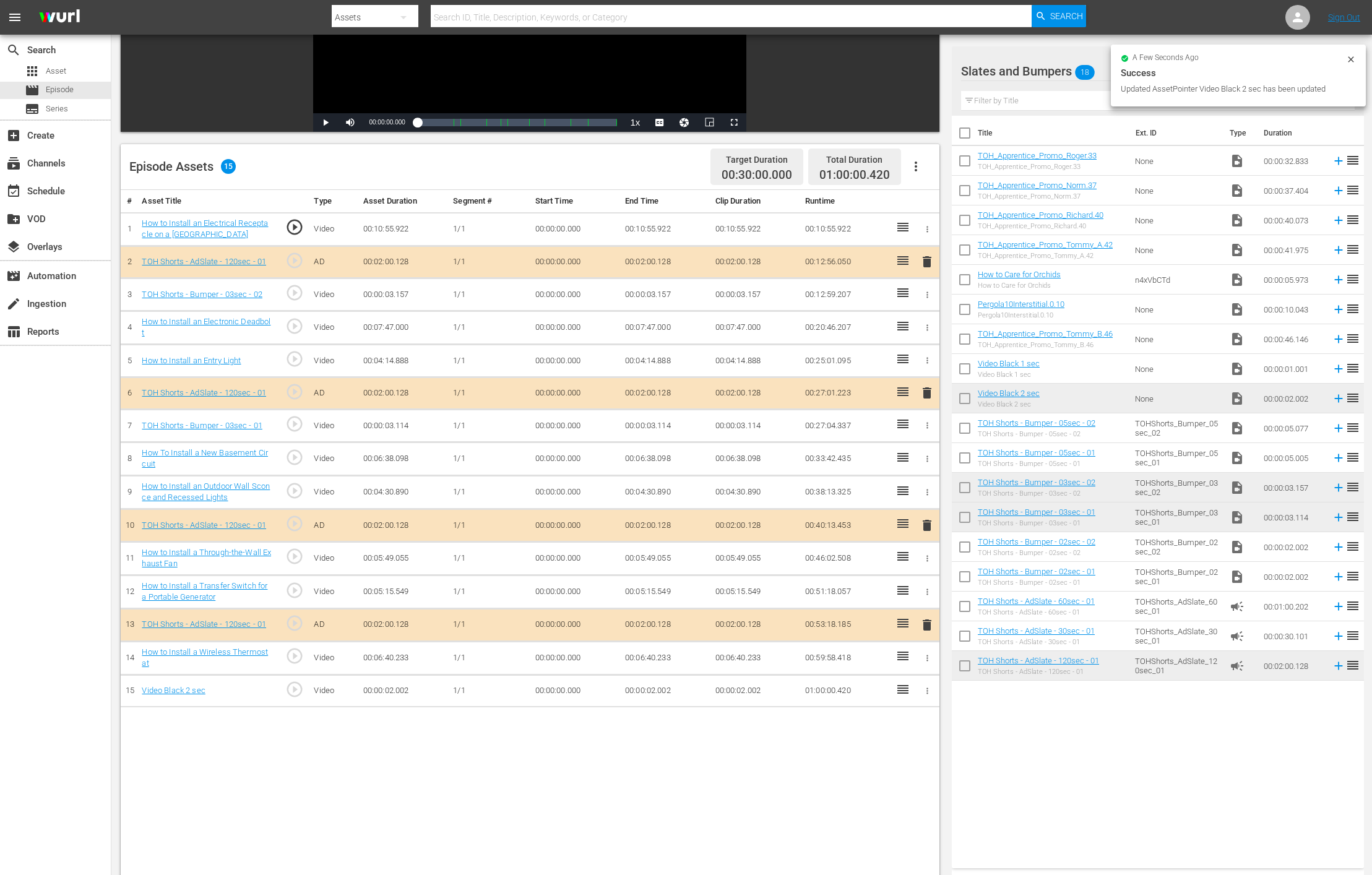
click at [659, 583] on td "00:00:02.002" at bounding box center [665, 691] width 90 height 33
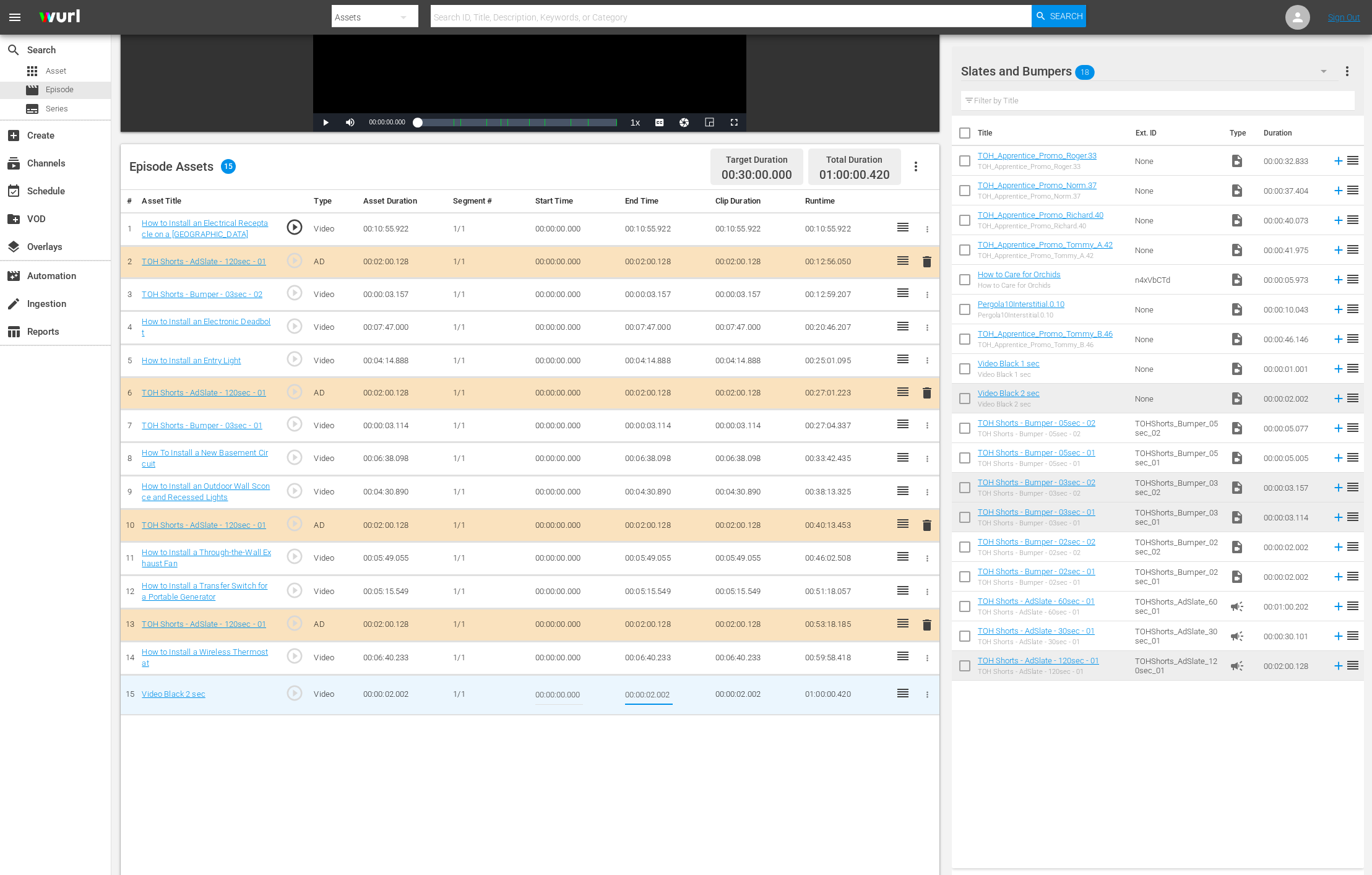
click at [651, 583] on input "00:00:02.002" at bounding box center [648, 695] width 47 height 30
drag, startPoint x: 662, startPoint y: 692, endPoint x: 678, endPoint y: 695, distance: 16.3
click at [678, 583] on td "00:00:01.002" at bounding box center [665, 695] width 90 height 41
type input "00:00:01.582"
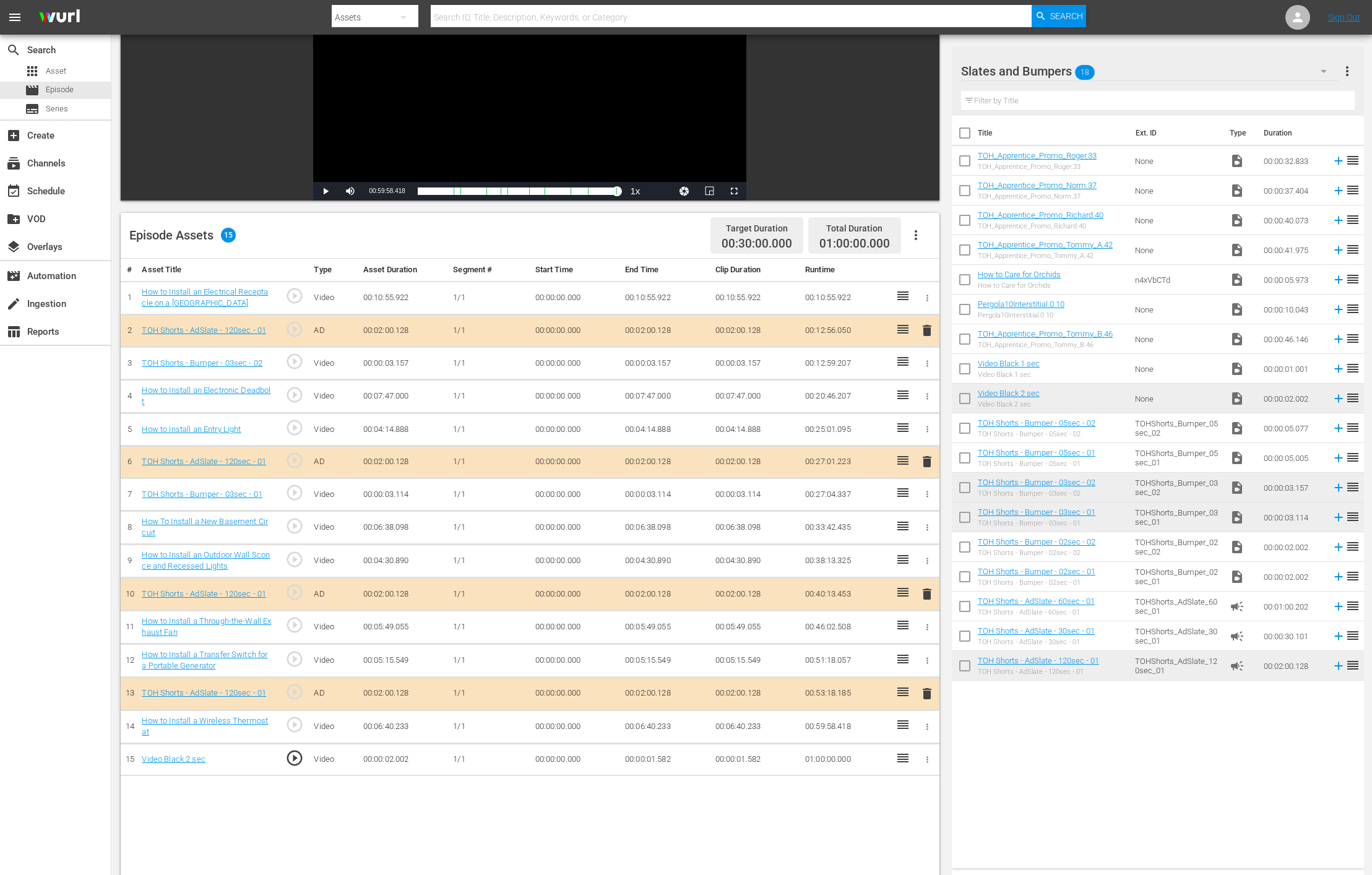
scroll to position [153, 0]
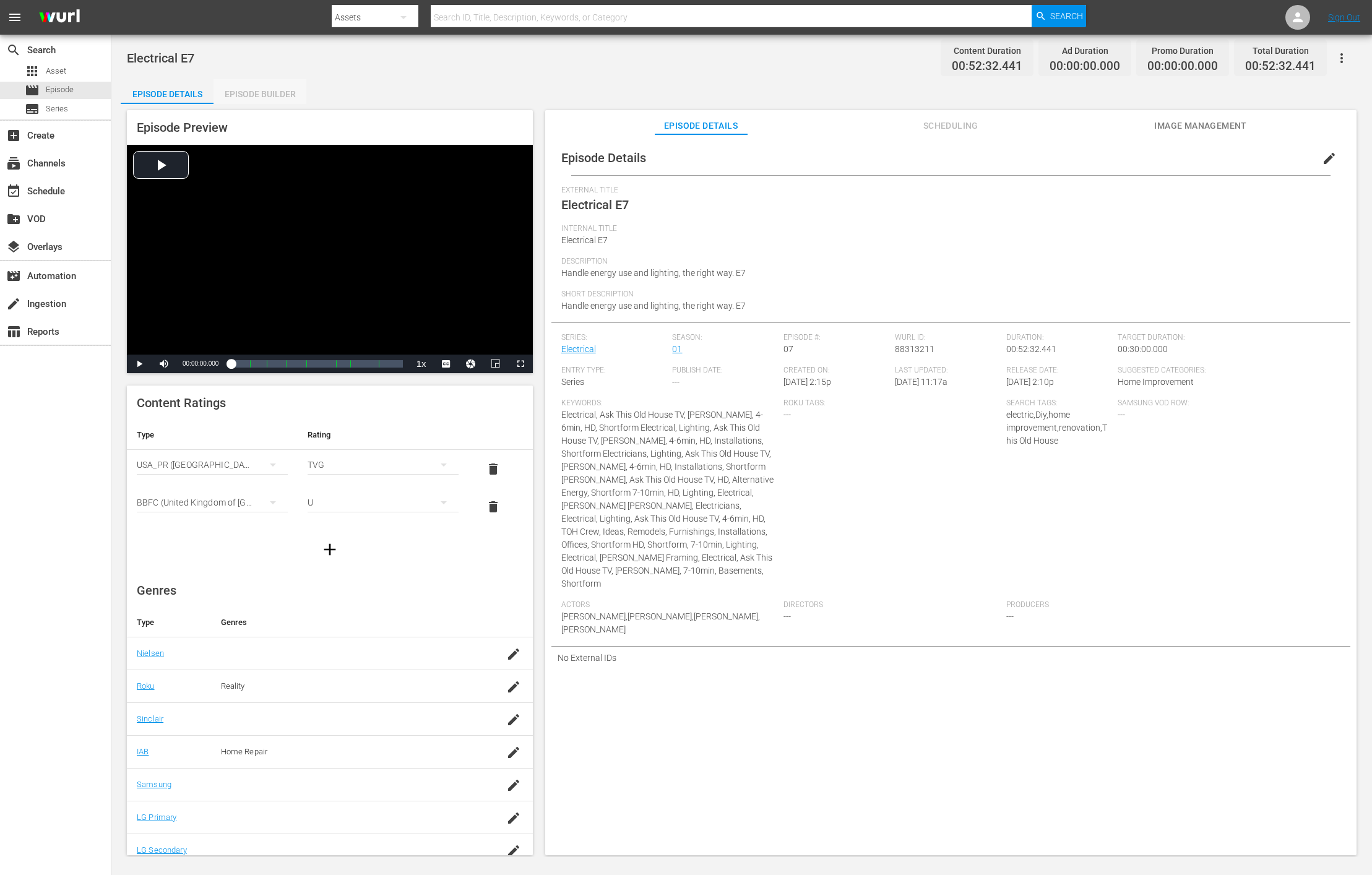
click at [273, 88] on div "Episode Builder" at bounding box center [260, 94] width 93 height 30
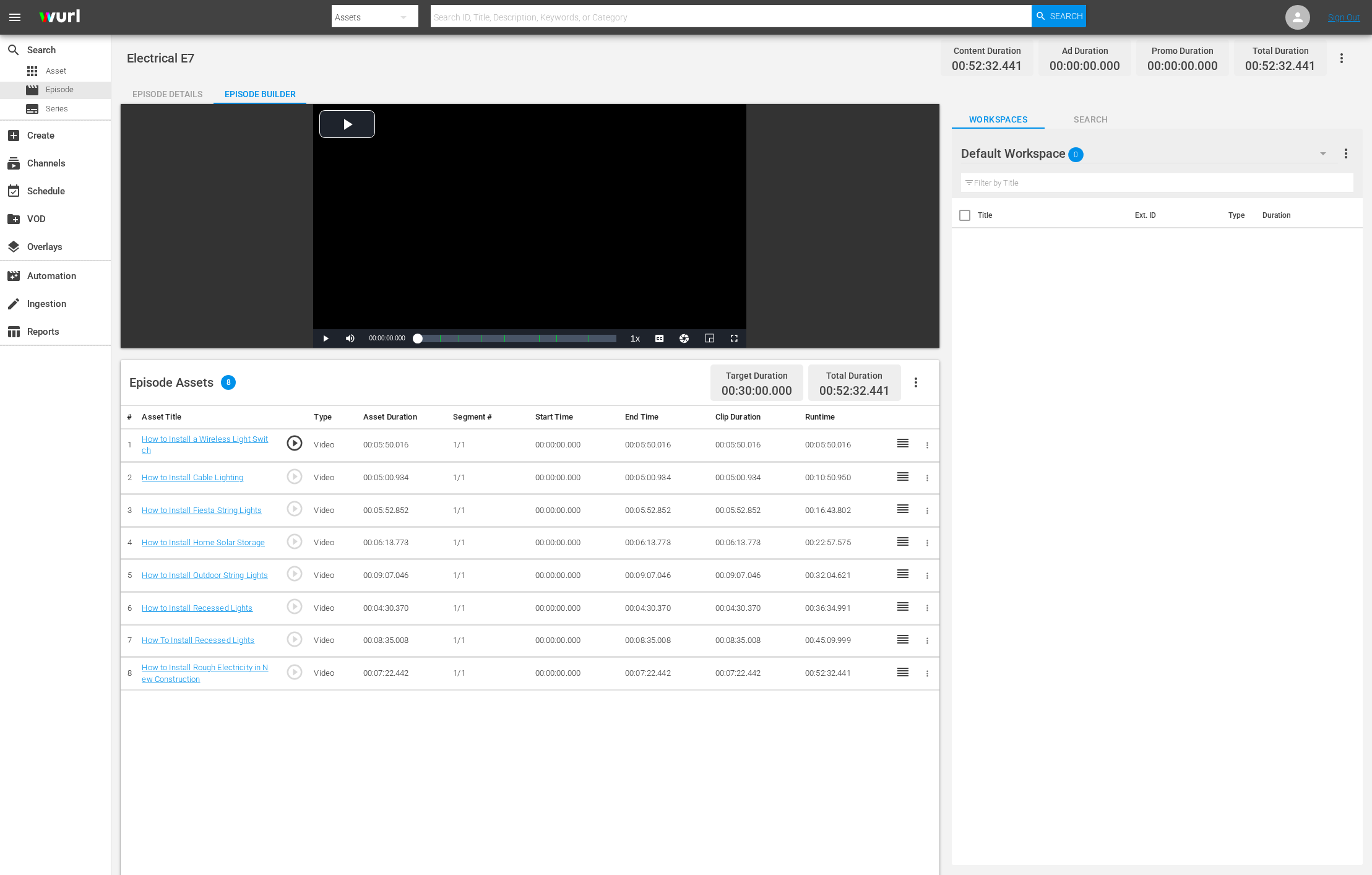
click at [914, 154] on div "Default Workspace 0" at bounding box center [1148, 154] width 376 height 35
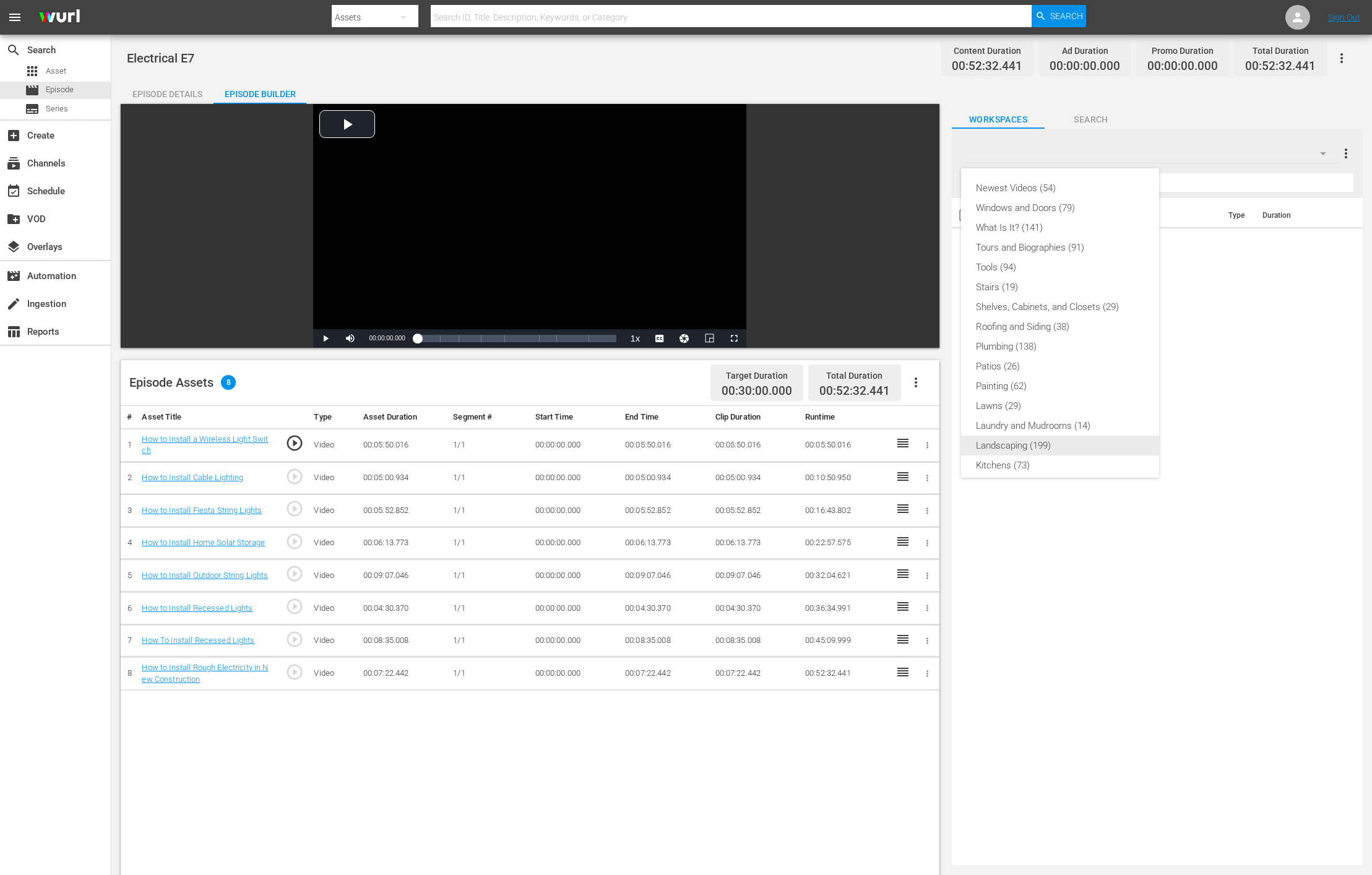
scroll to position [245, 0]
click at [914, 416] on div "Slates and Bumpers (18)" at bounding box center [1060, 418] width 168 height 19
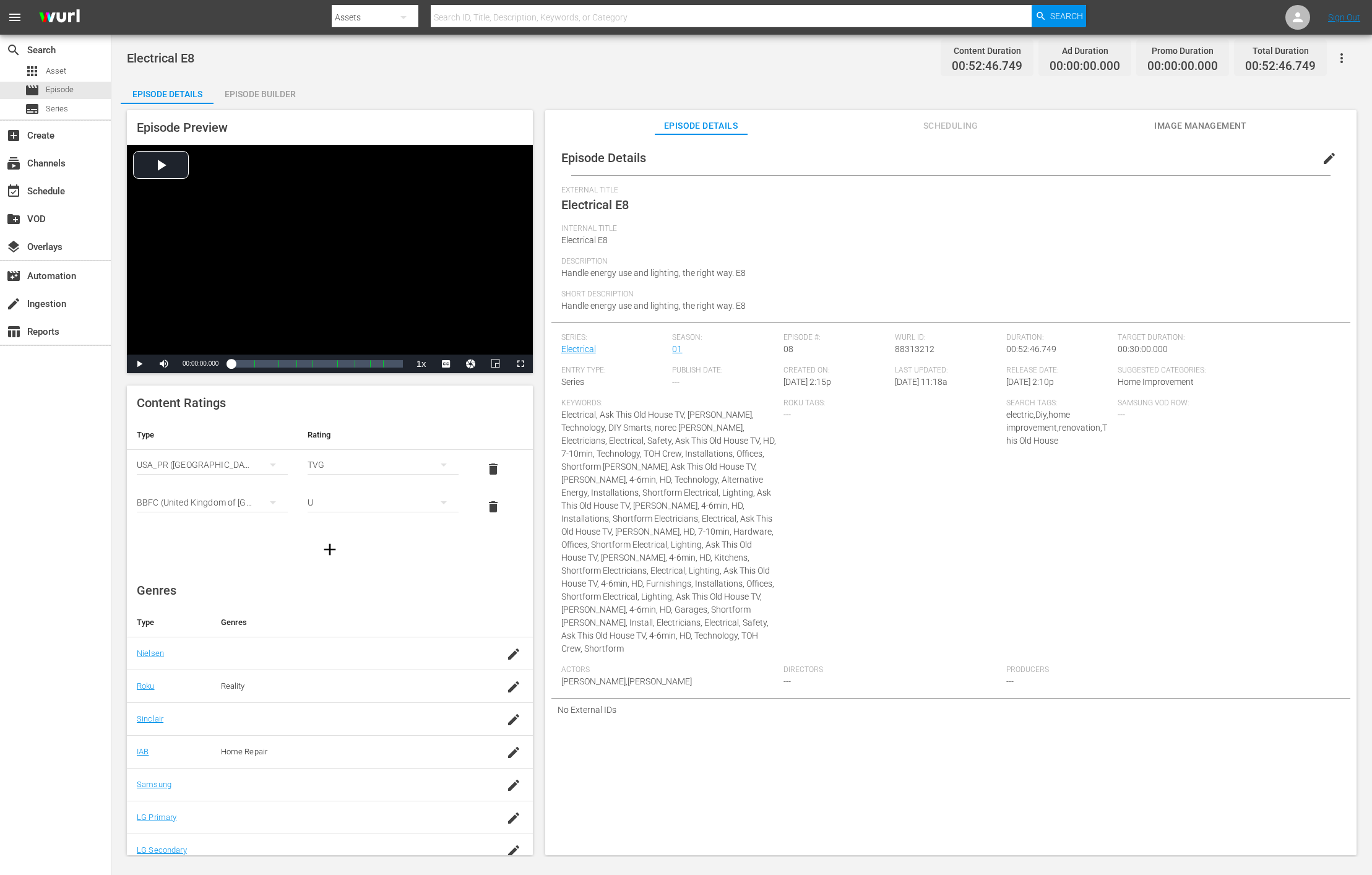
click at [273, 88] on div "Episode Builder" at bounding box center [260, 94] width 93 height 30
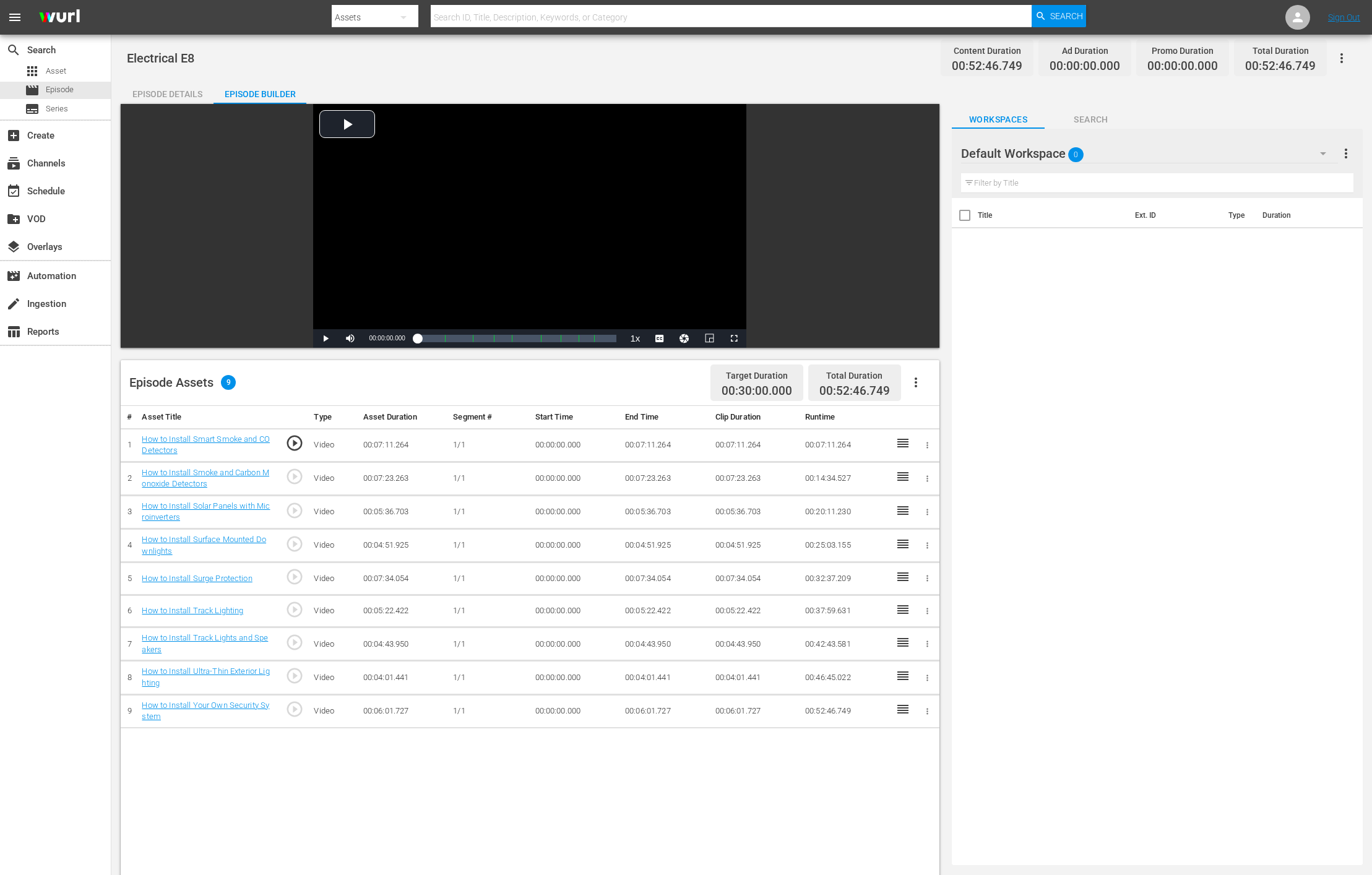
click at [914, 157] on div "Default Workspace 0" at bounding box center [1148, 154] width 376 height 35
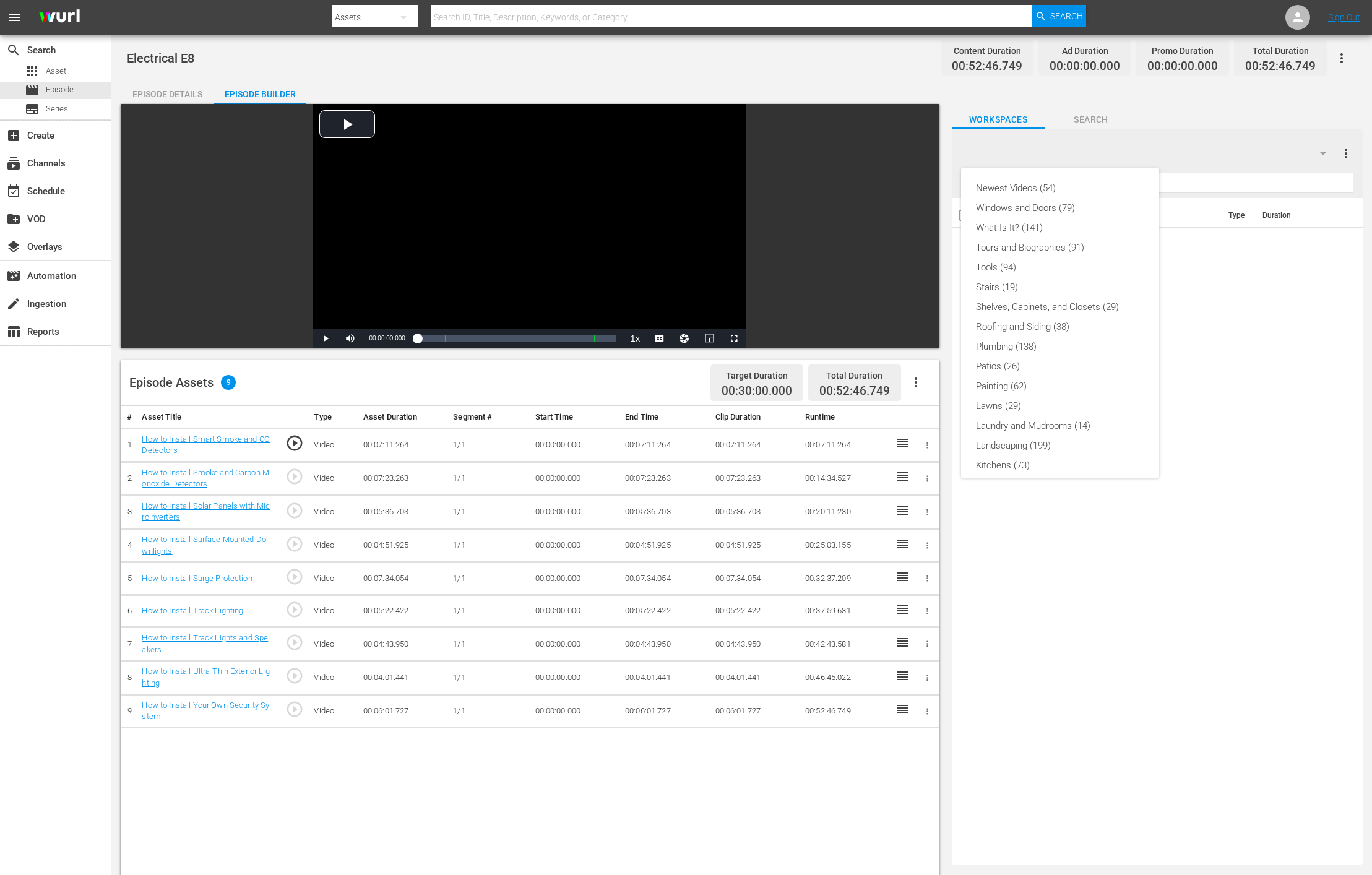
scroll to position [245, 0]
click at [914, 420] on div "Slates and Bumpers (18)" at bounding box center [1060, 418] width 168 height 19
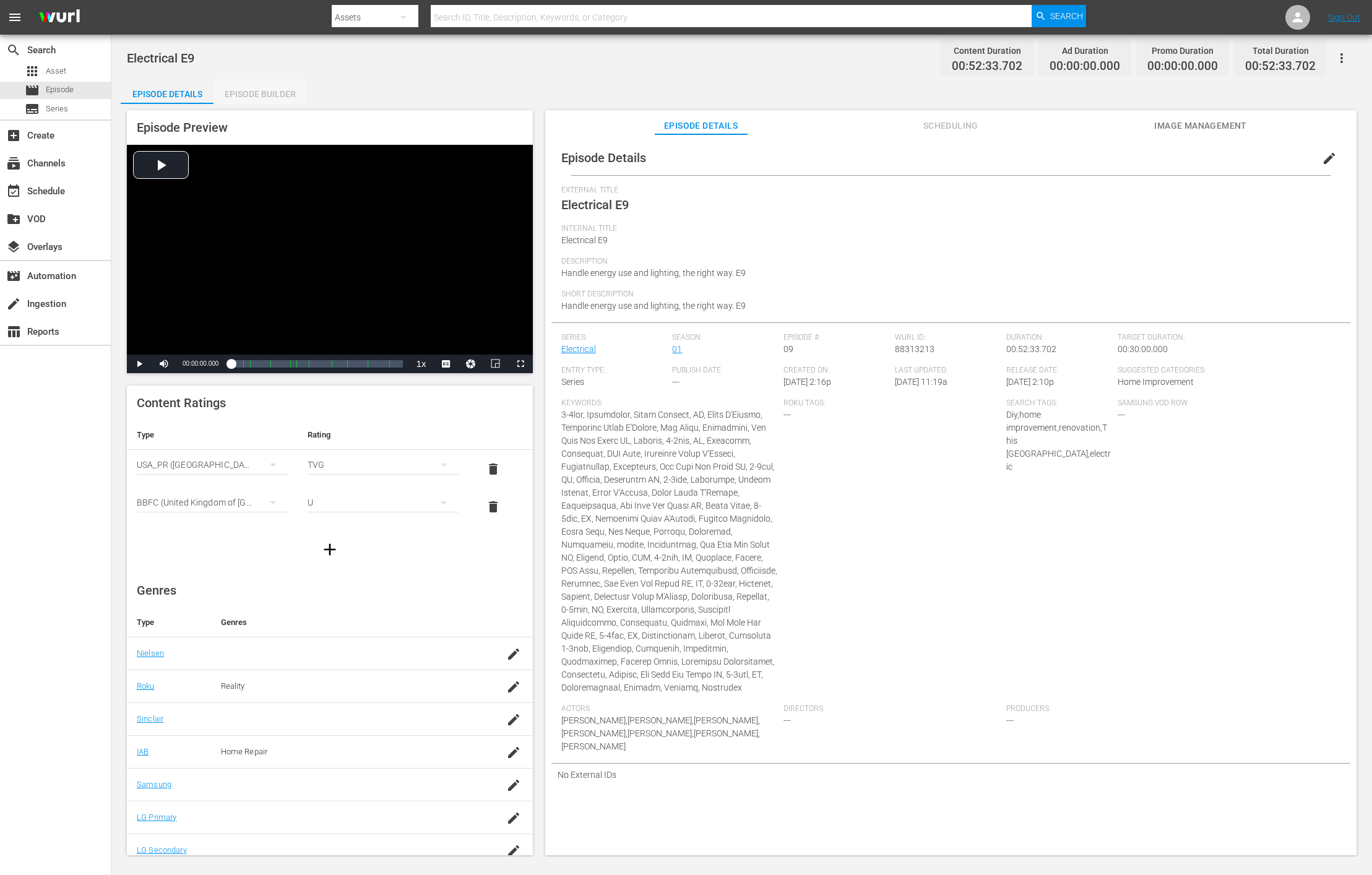
click at [273, 88] on div "Episode Builder" at bounding box center [260, 94] width 93 height 30
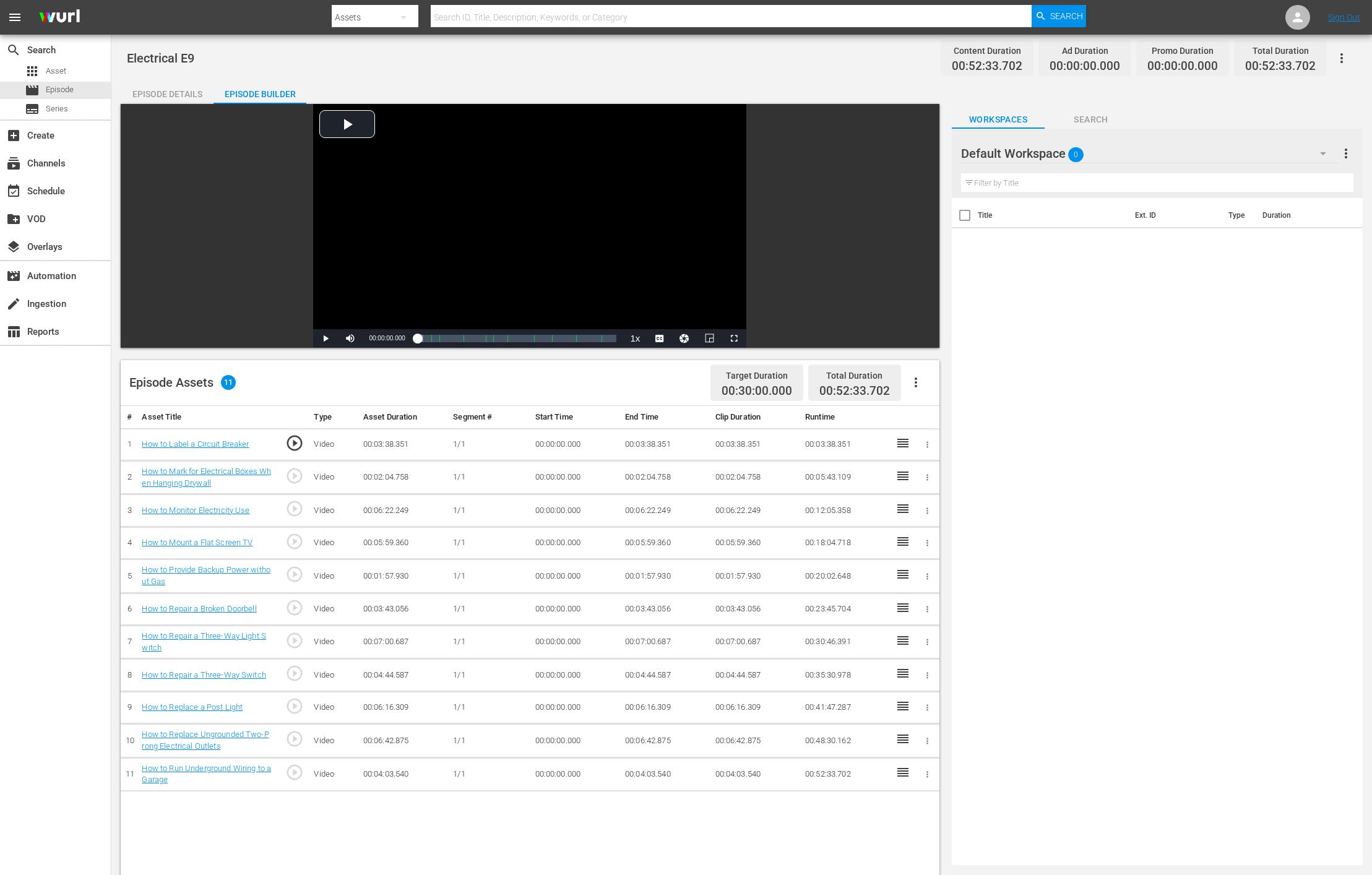
click at [914, 158] on div "Default Workspace 0" at bounding box center [1148, 154] width 376 height 35
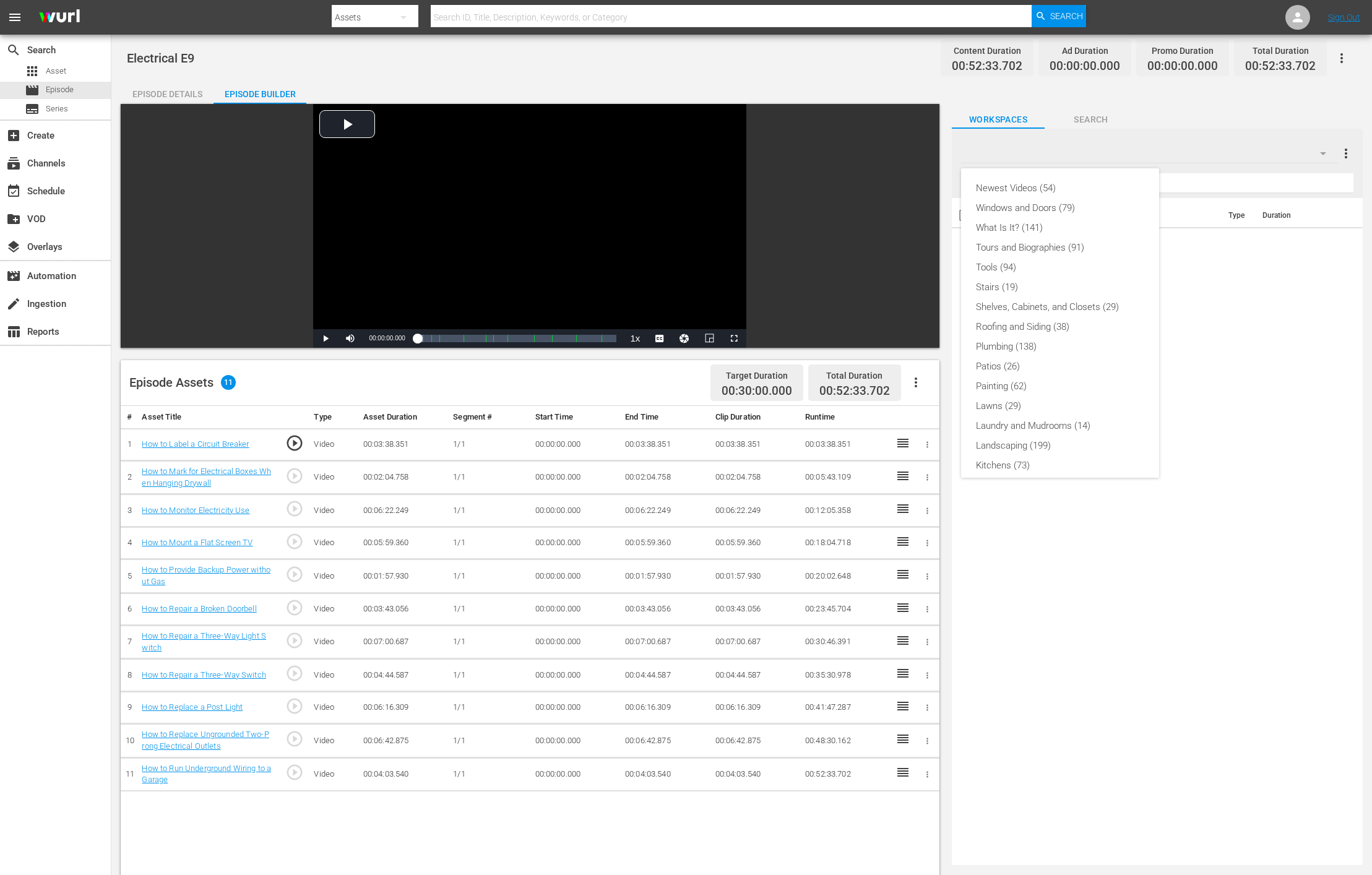
scroll to position [245, 0]
click at [914, 417] on div "Slates and Bumpers (18)" at bounding box center [1060, 418] width 168 height 19
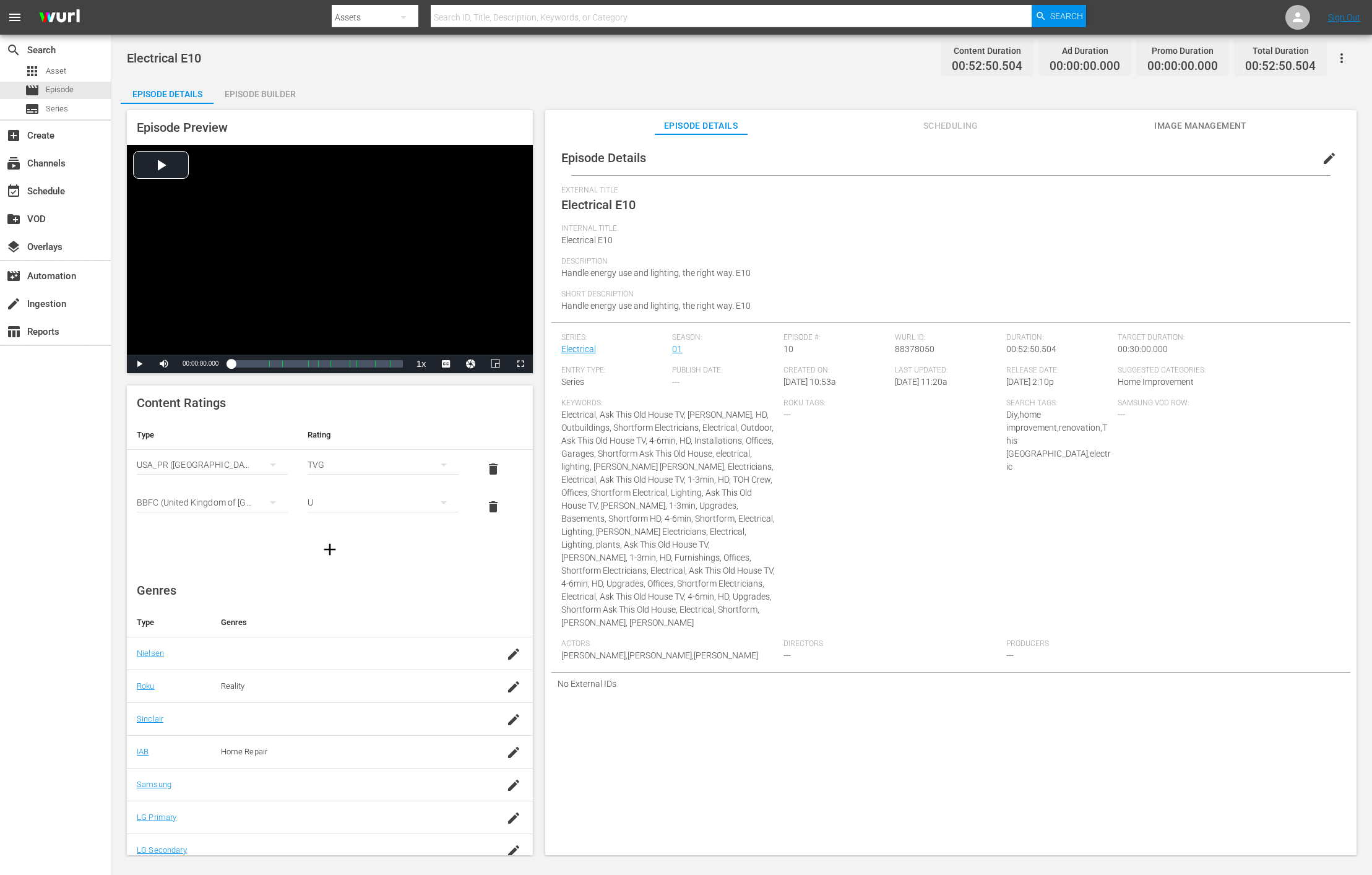
click at [273, 88] on div "Episode Builder" at bounding box center [260, 94] width 93 height 30
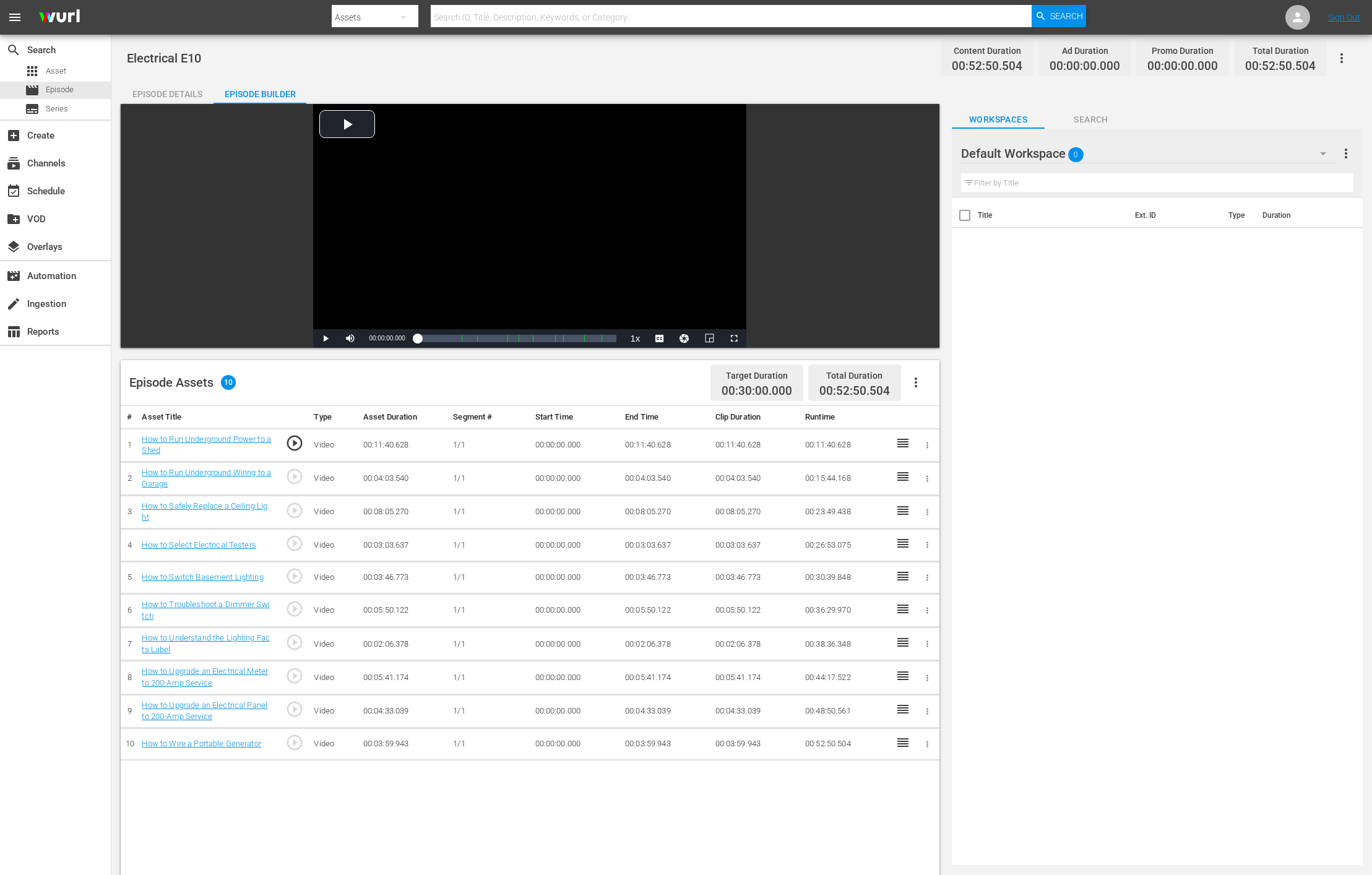
click at [914, 156] on div "Default Workspace 0" at bounding box center [1148, 154] width 376 height 35
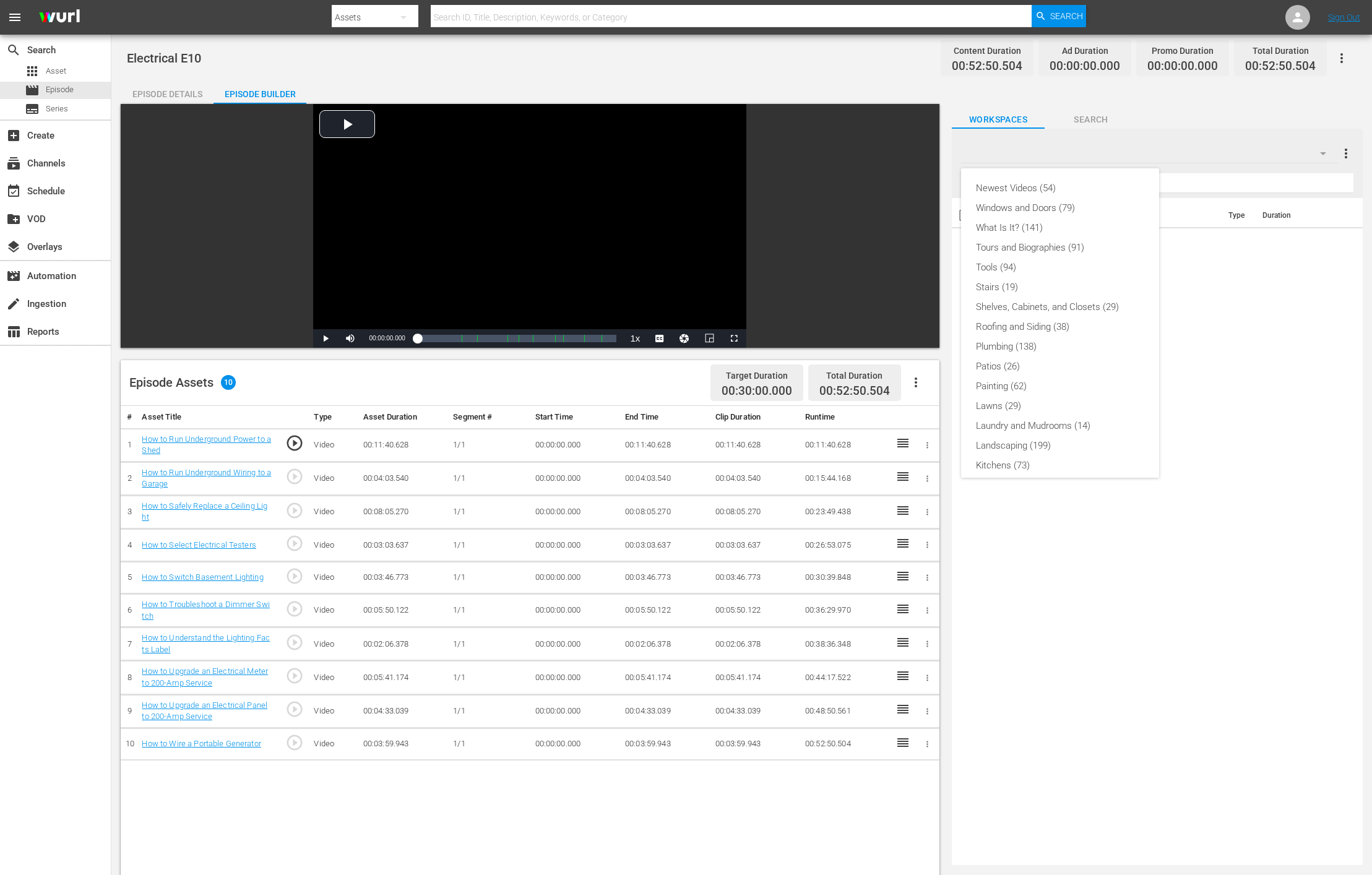
scroll to position [245, 0]
click at [914, 414] on div "Slates and Bumpers (18)" at bounding box center [1060, 418] width 168 height 19
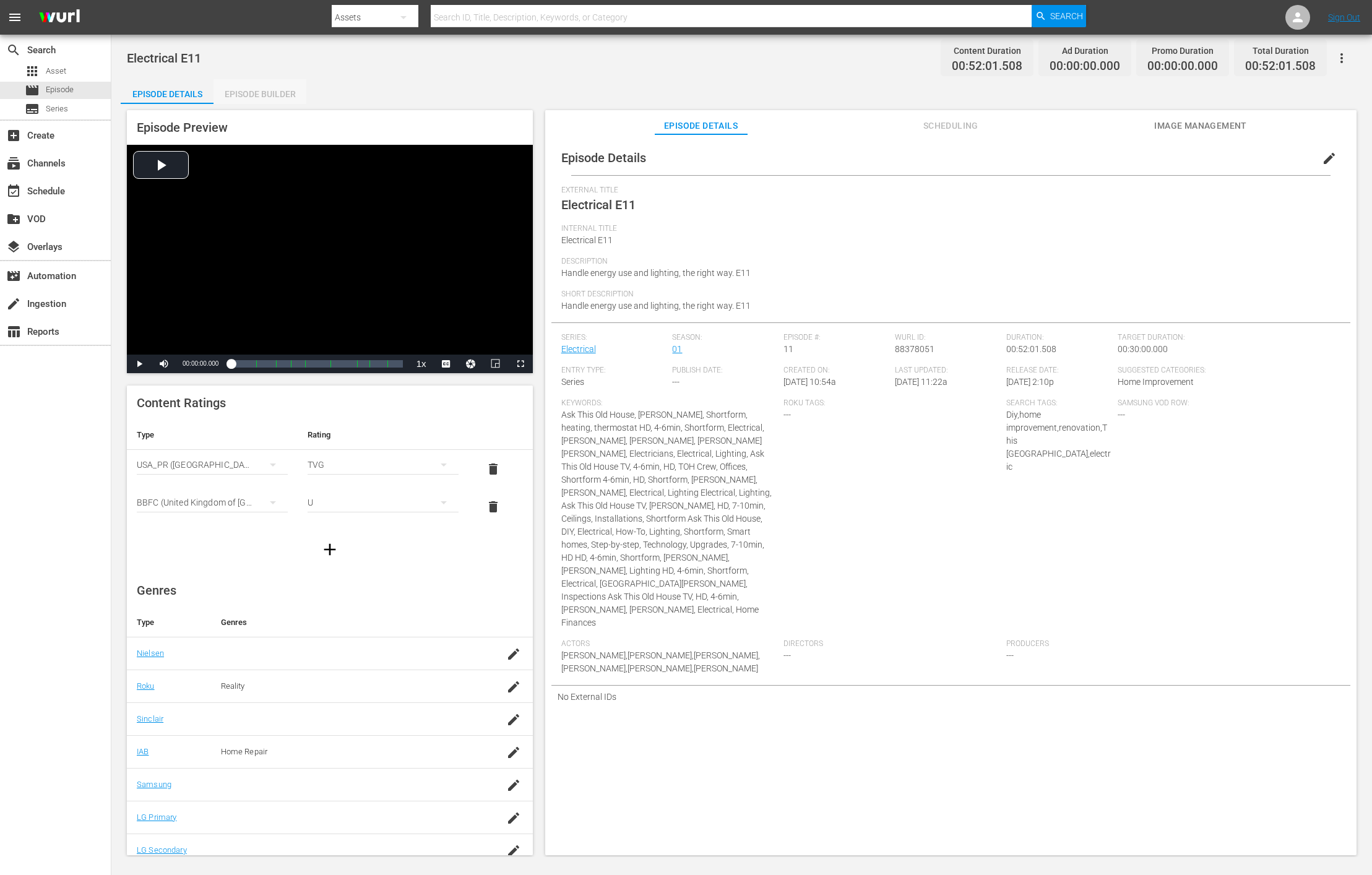
click at [273, 88] on div "Episode Builder" at bounding box center [260, 94] width 93 height 30
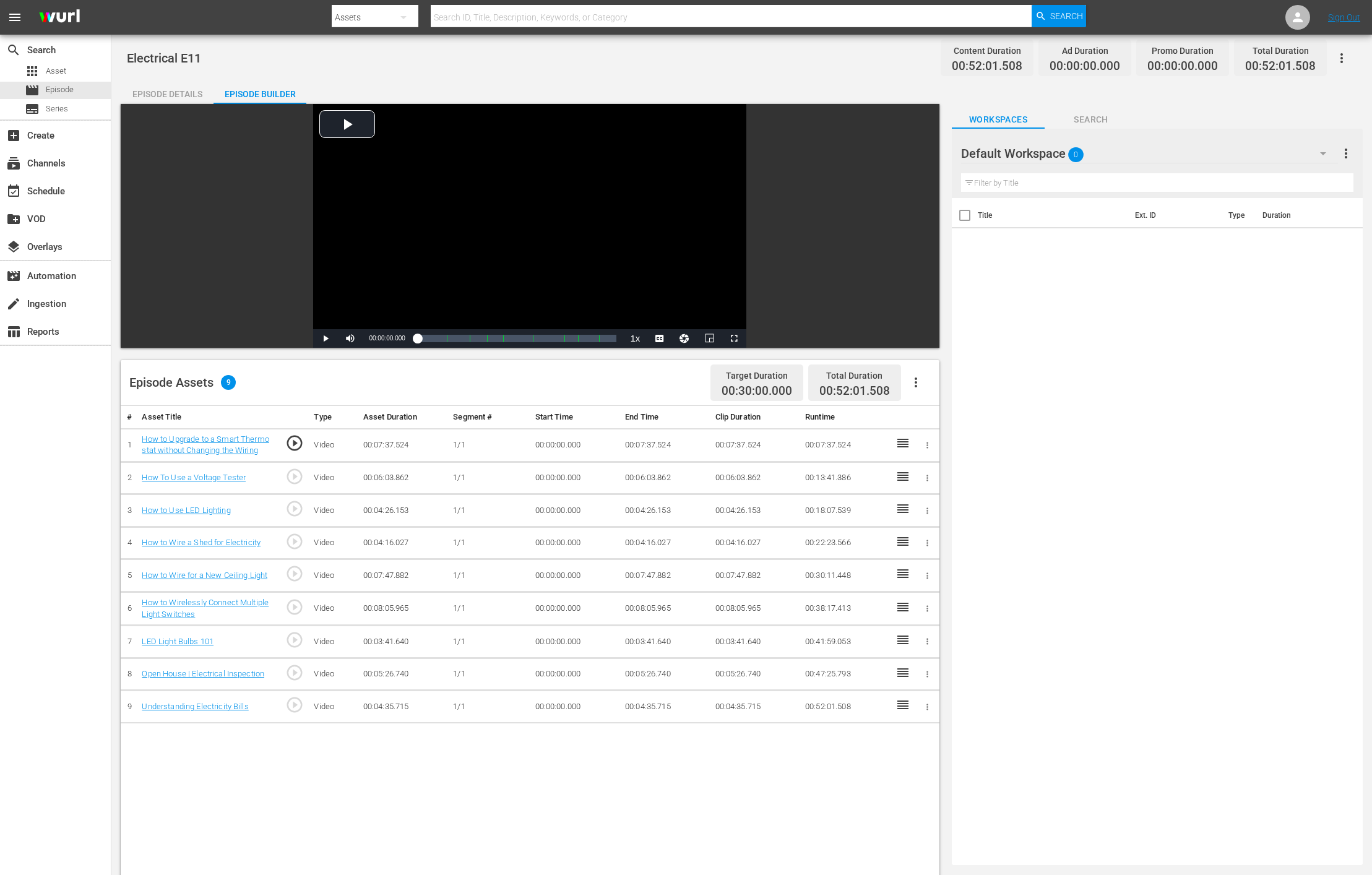
click at [914, 157] on div "Default Workspace 0" at bounding box center [1148, 154] width 376 height 35
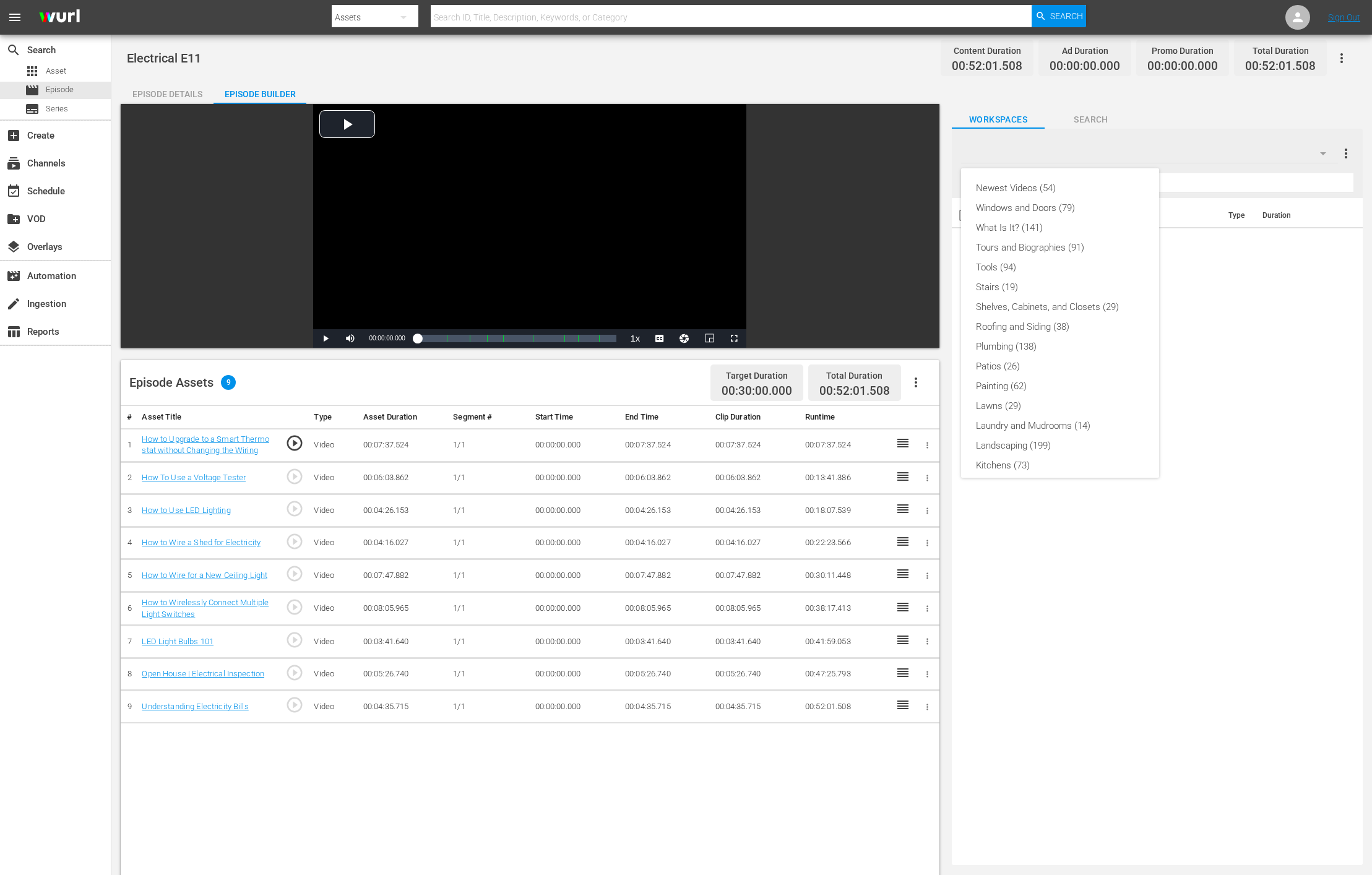
scroll to position [245, 0]
click at [914, 416] on div "Slates and Bumpers (18)" at bounding box center [1060, 418] width 168 height 19
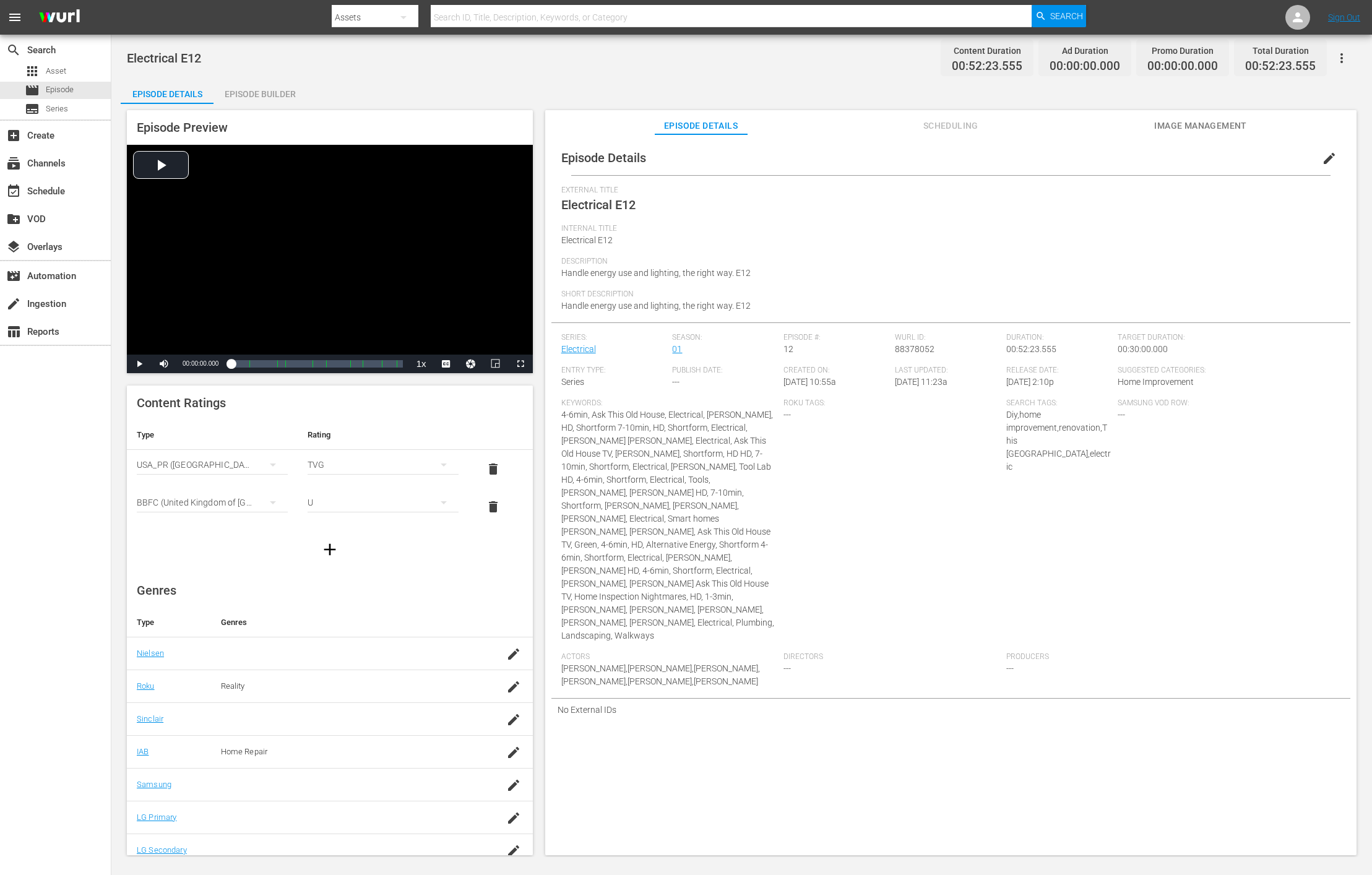
click at [273, 88] on div "Episode Builder" at bounding box center [260, 94] width 93 height 30
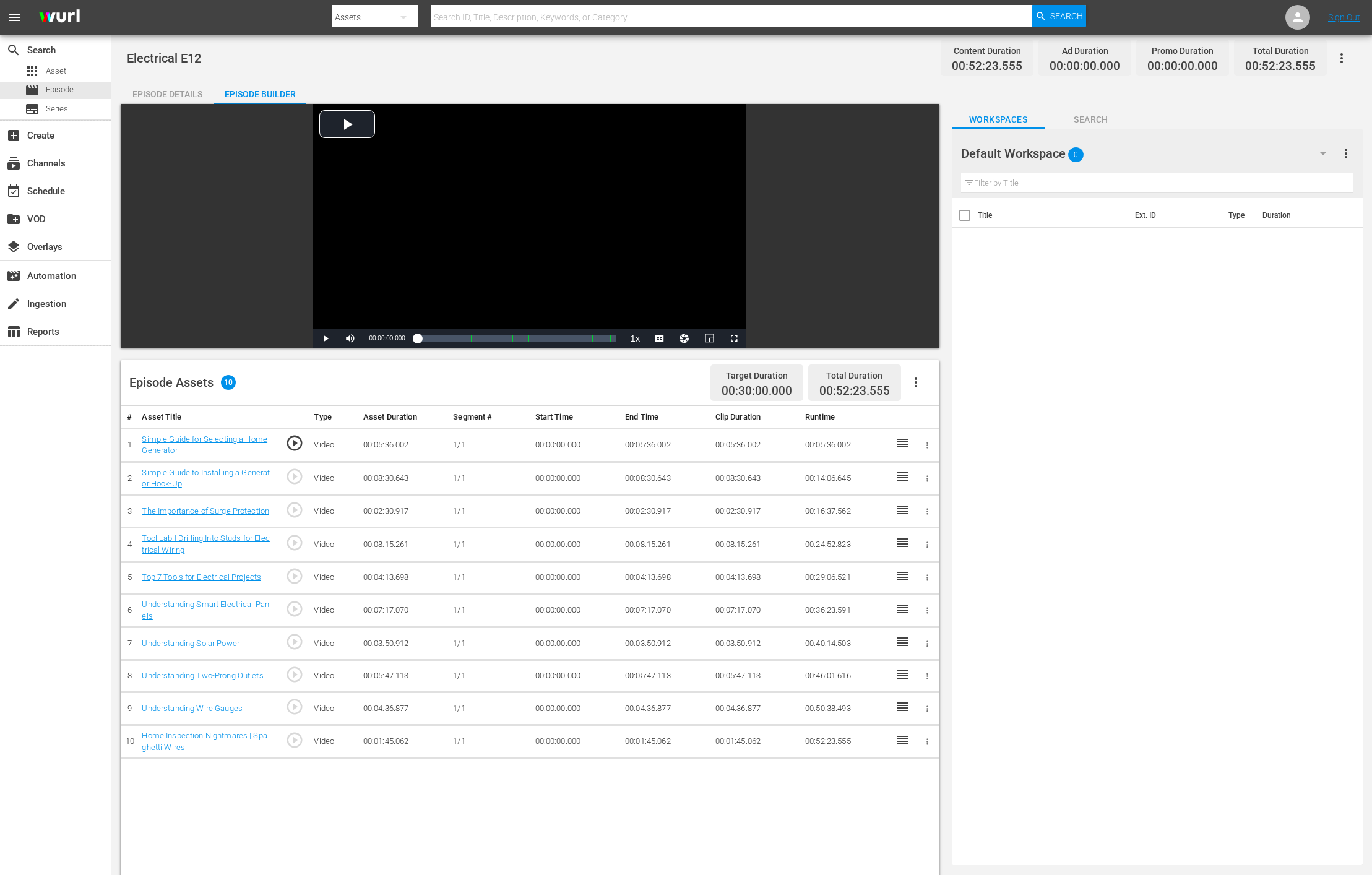
click at [914, 156] on div "Default Workspace 0" at bounding box center [1148, 154] width 376 height 35
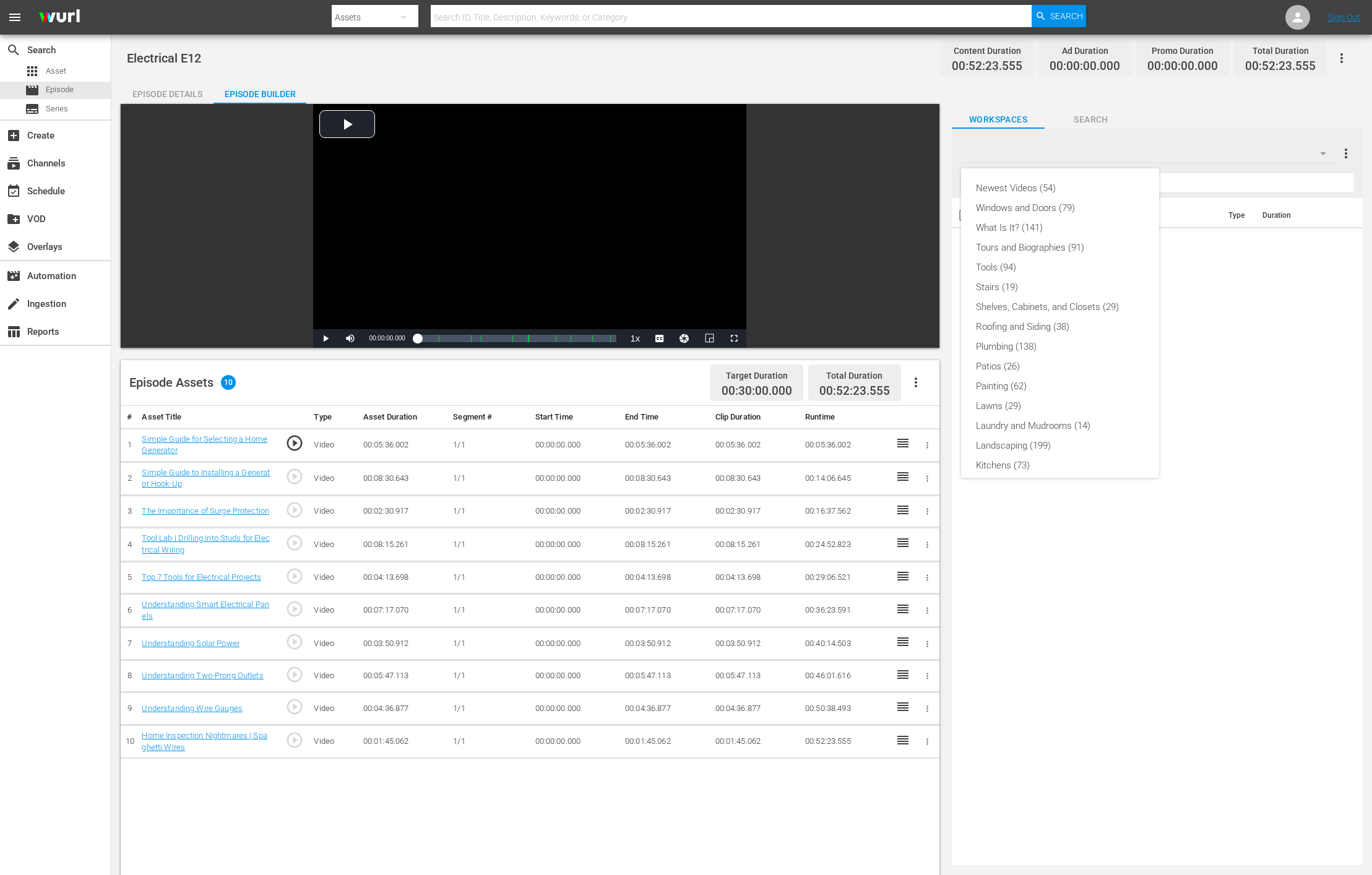
scroll to position [245, 0]
click at [914, 420] on div "Slates and Bumpers (18)" at bounding box center [1060, 418] width 168 height 19
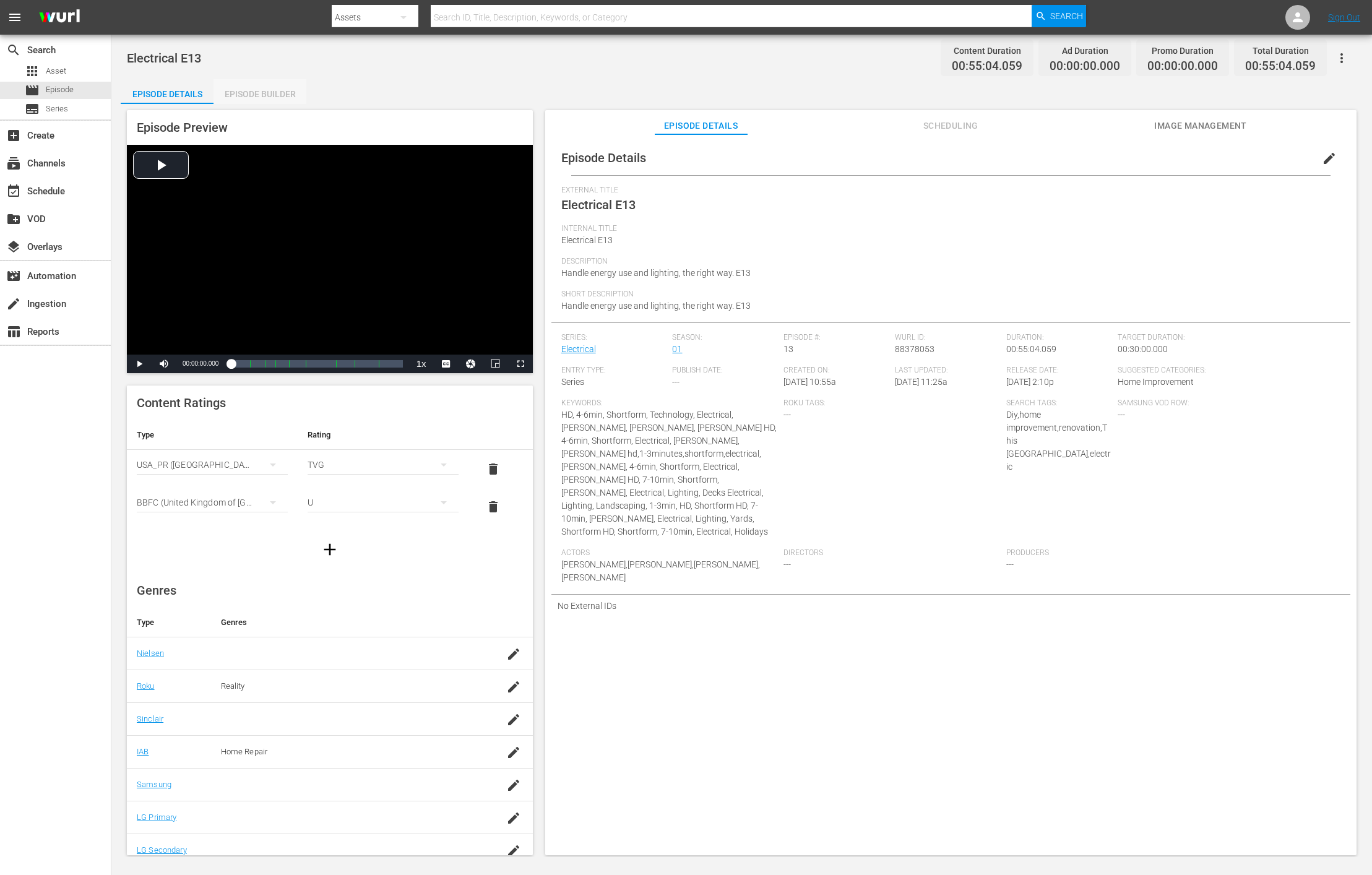
click at [273, 88] on div "Episode Builder" at bounding box center [260, 94] width 93 height 30
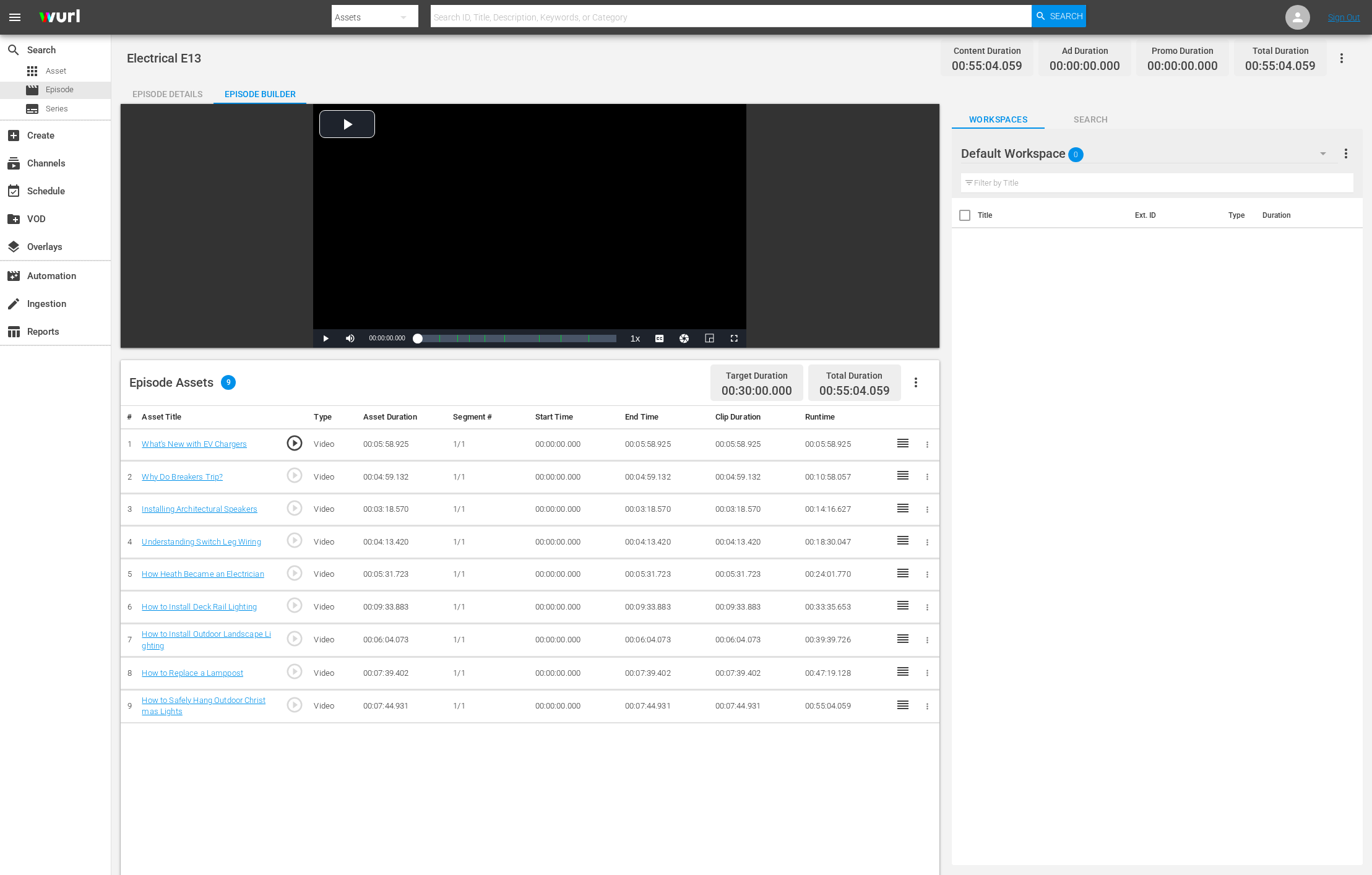
click at [914, 156] on div "Default Workspace 0" at bounding box center [1148, 154] width 376 height 35
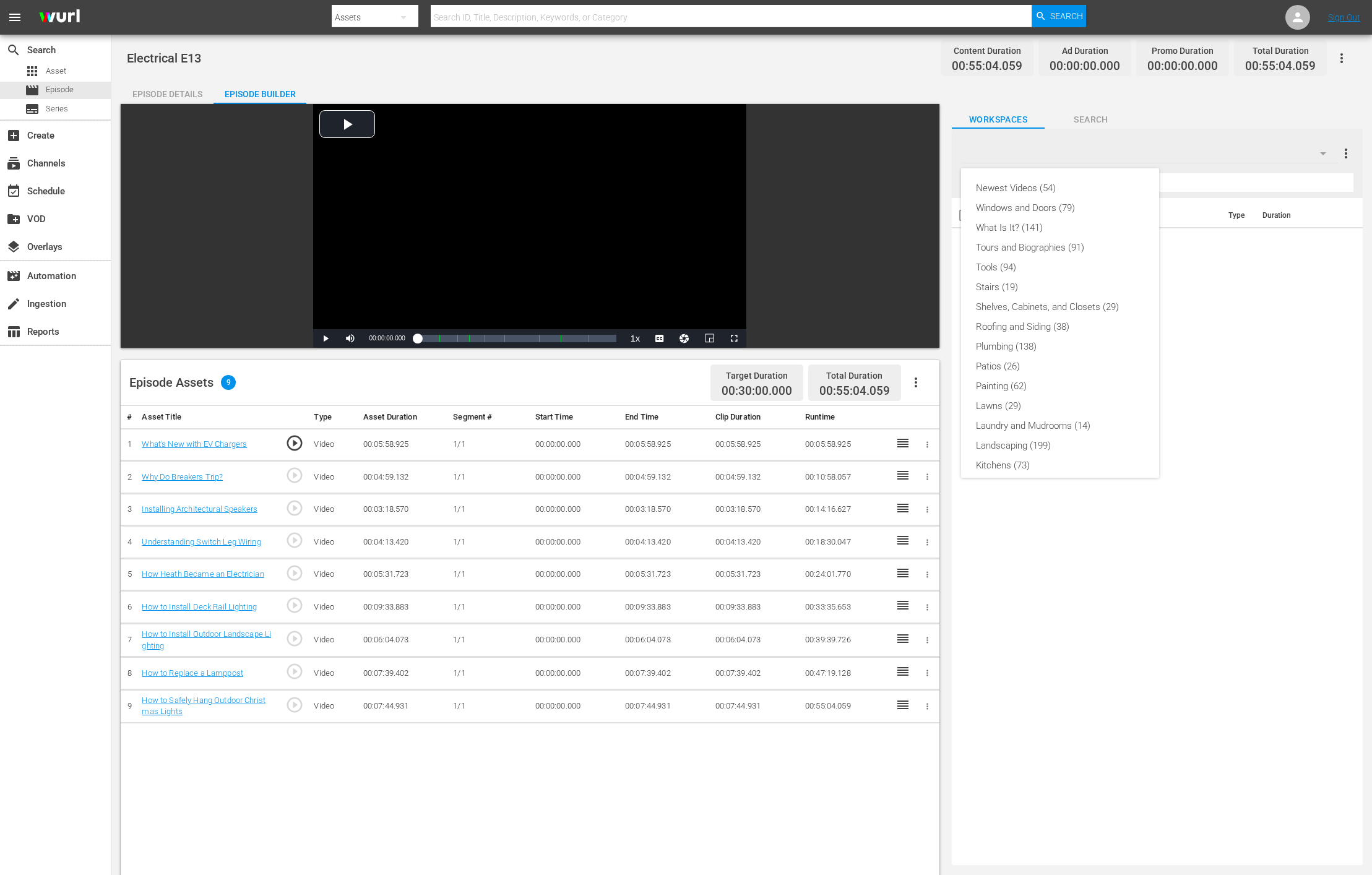
scroll to position [245, 0]
click at [914, 408] on div "Slates and Bumpers (18)" at bounding box center [1060, 418] width 168 height 19
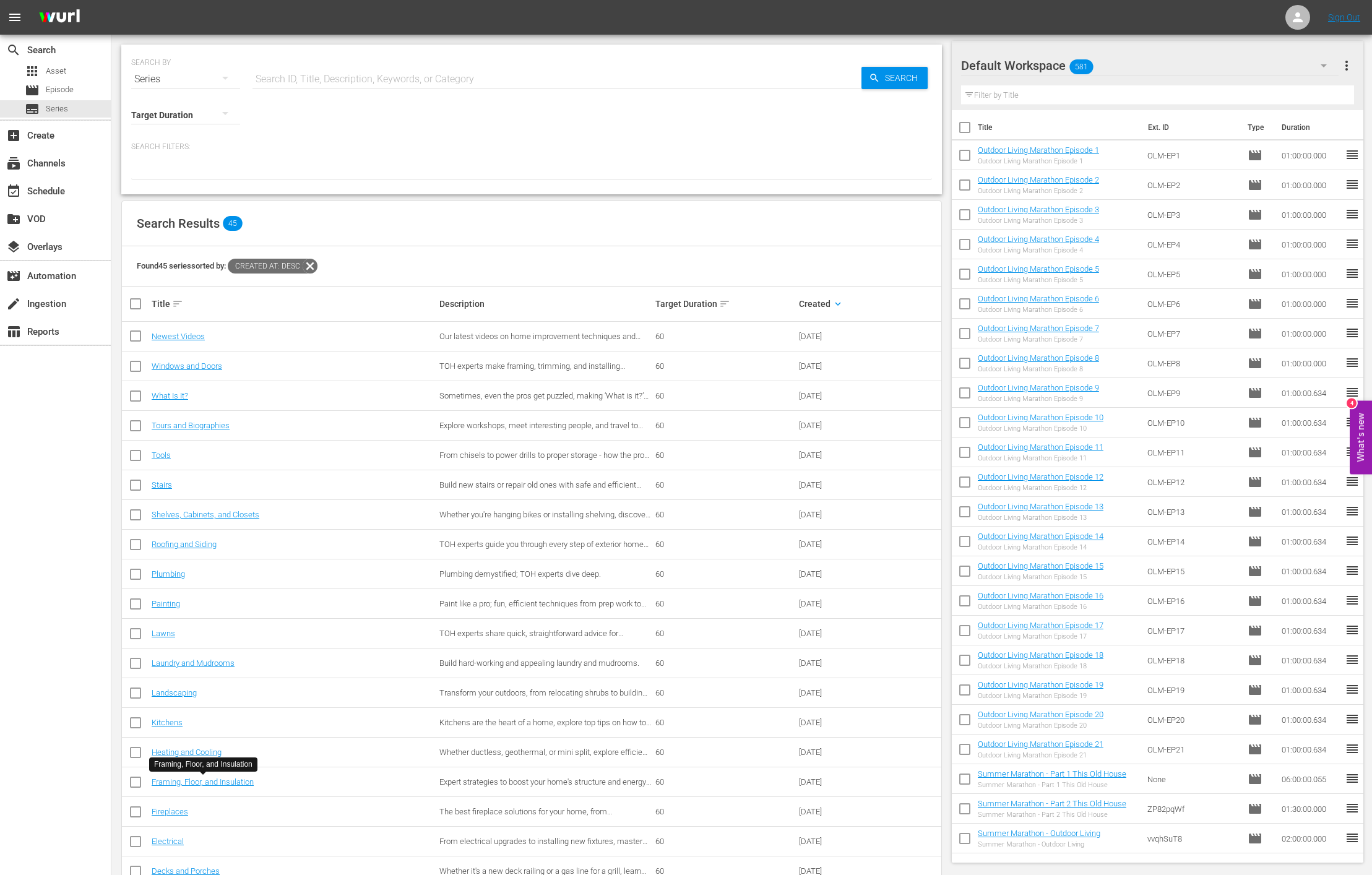
scroll to position [234, 0]
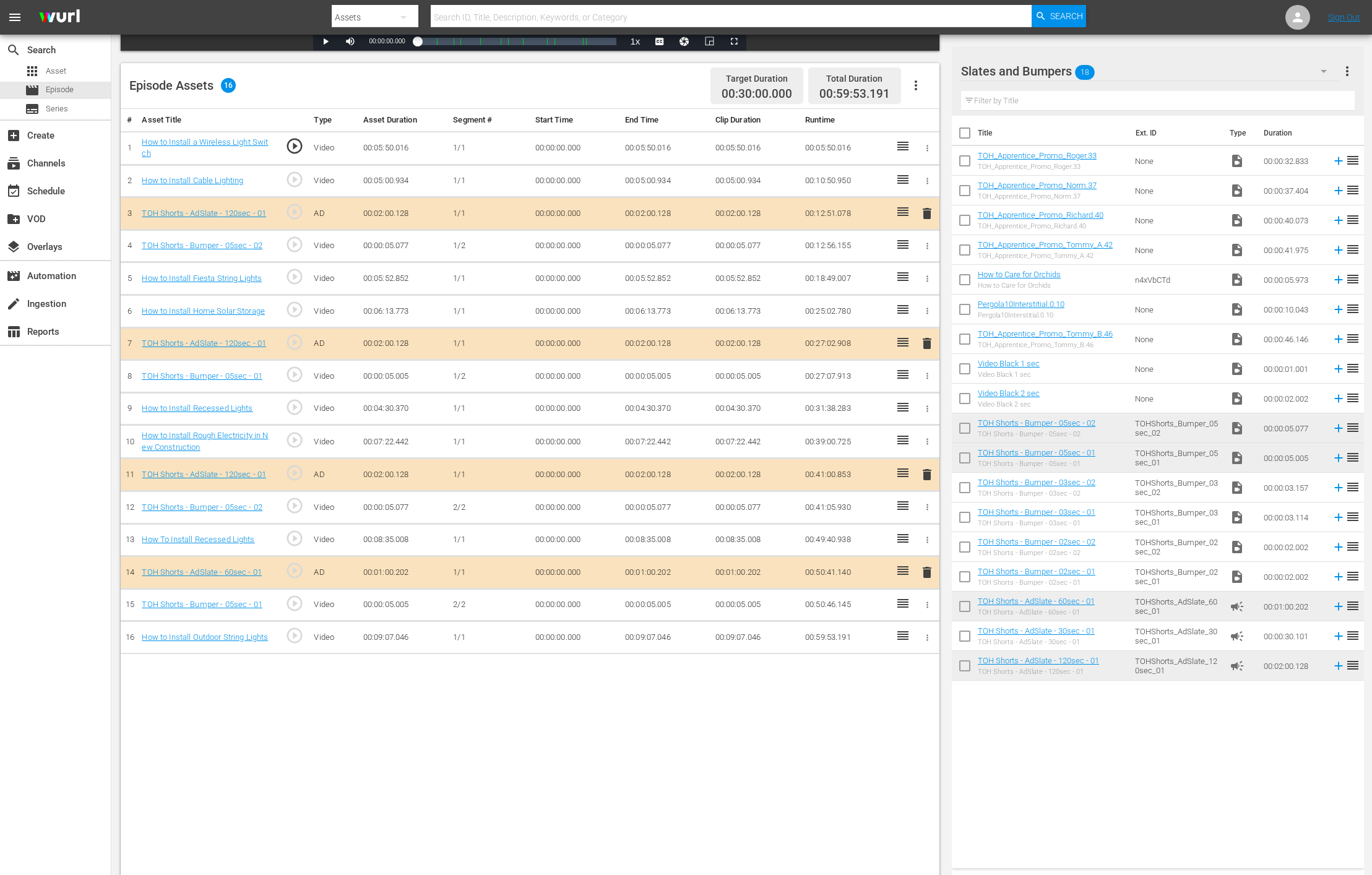
scroll to position [321, 0]
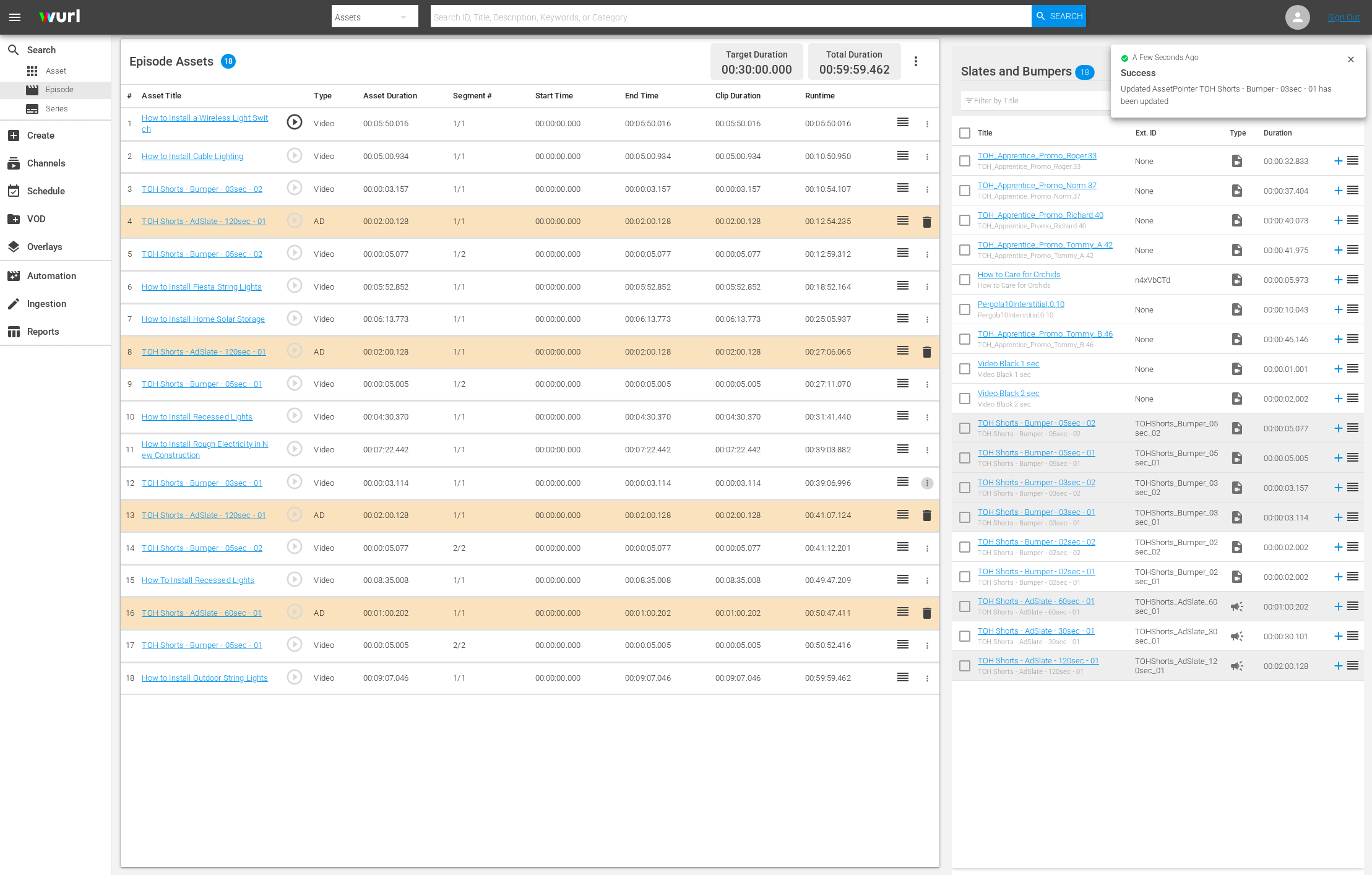
click at [927, 480] on icon "button" at bounding box center [927, 483] width 2 height 6
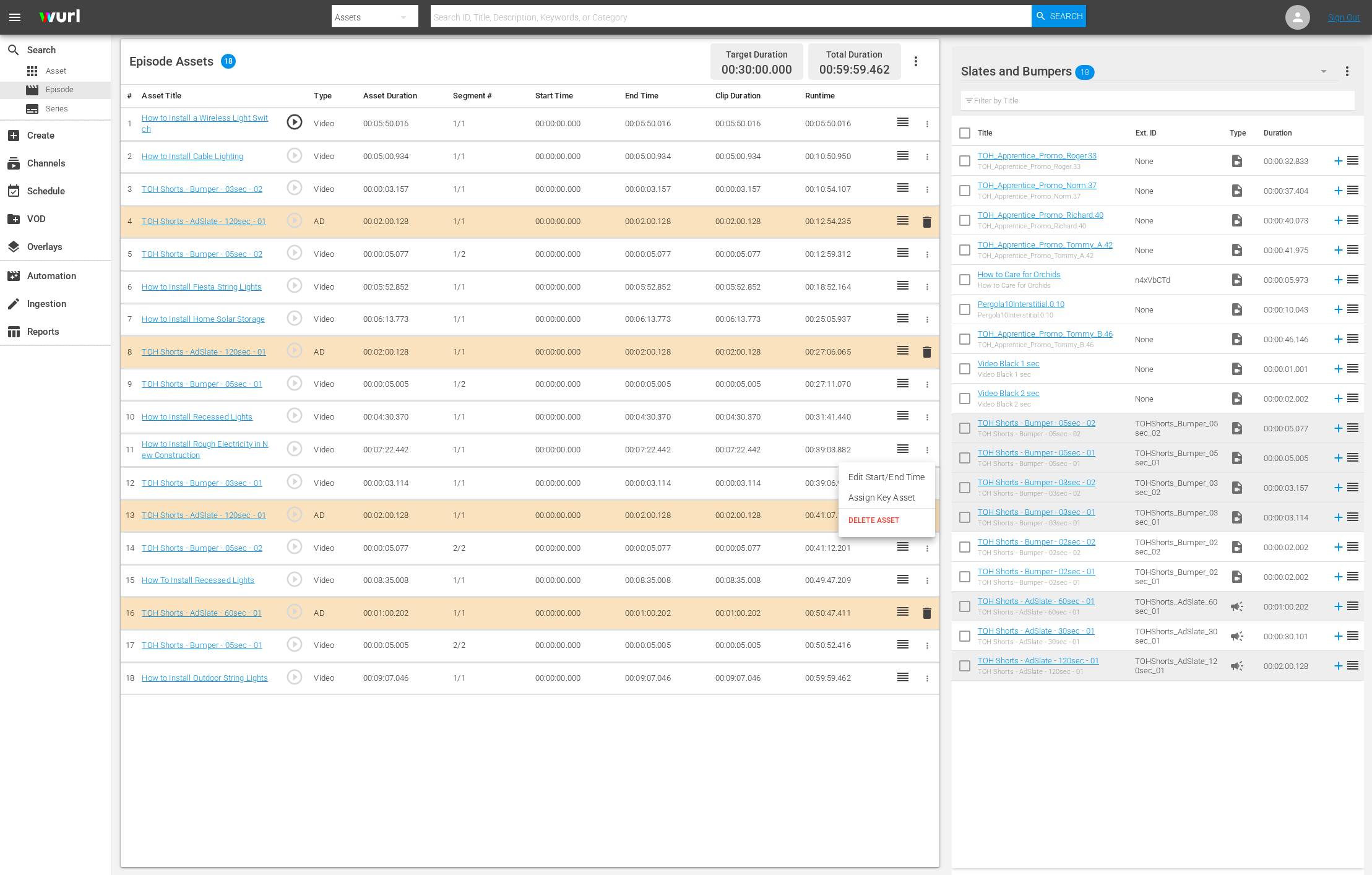
click at [904, 525] on span "DELETE ASSET" at bounding box center [886, 521] width 76 height 12
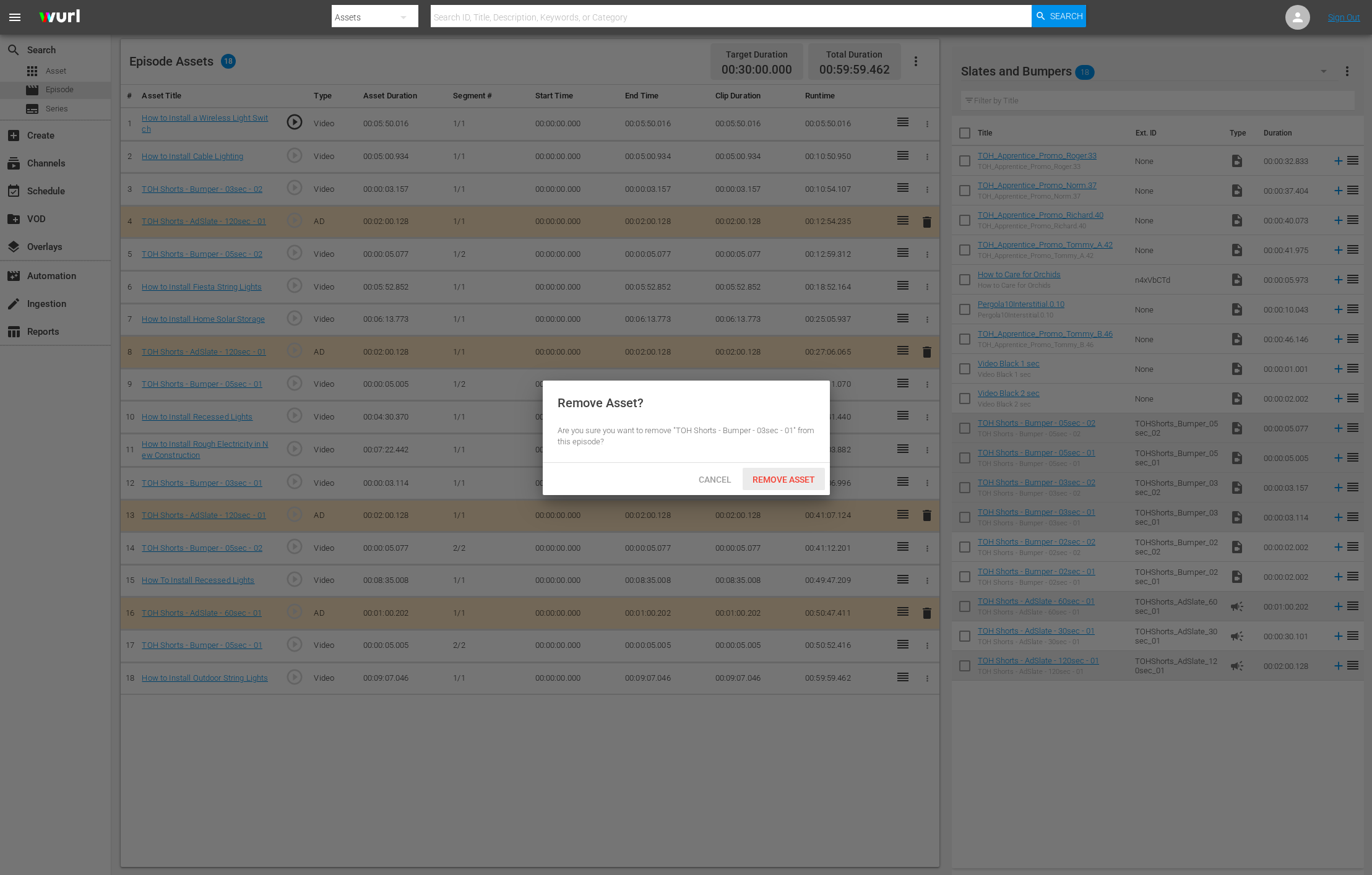
click at [797, 480] on span "Remove Asset" at bounding box center [783, 480] width 82 height 10
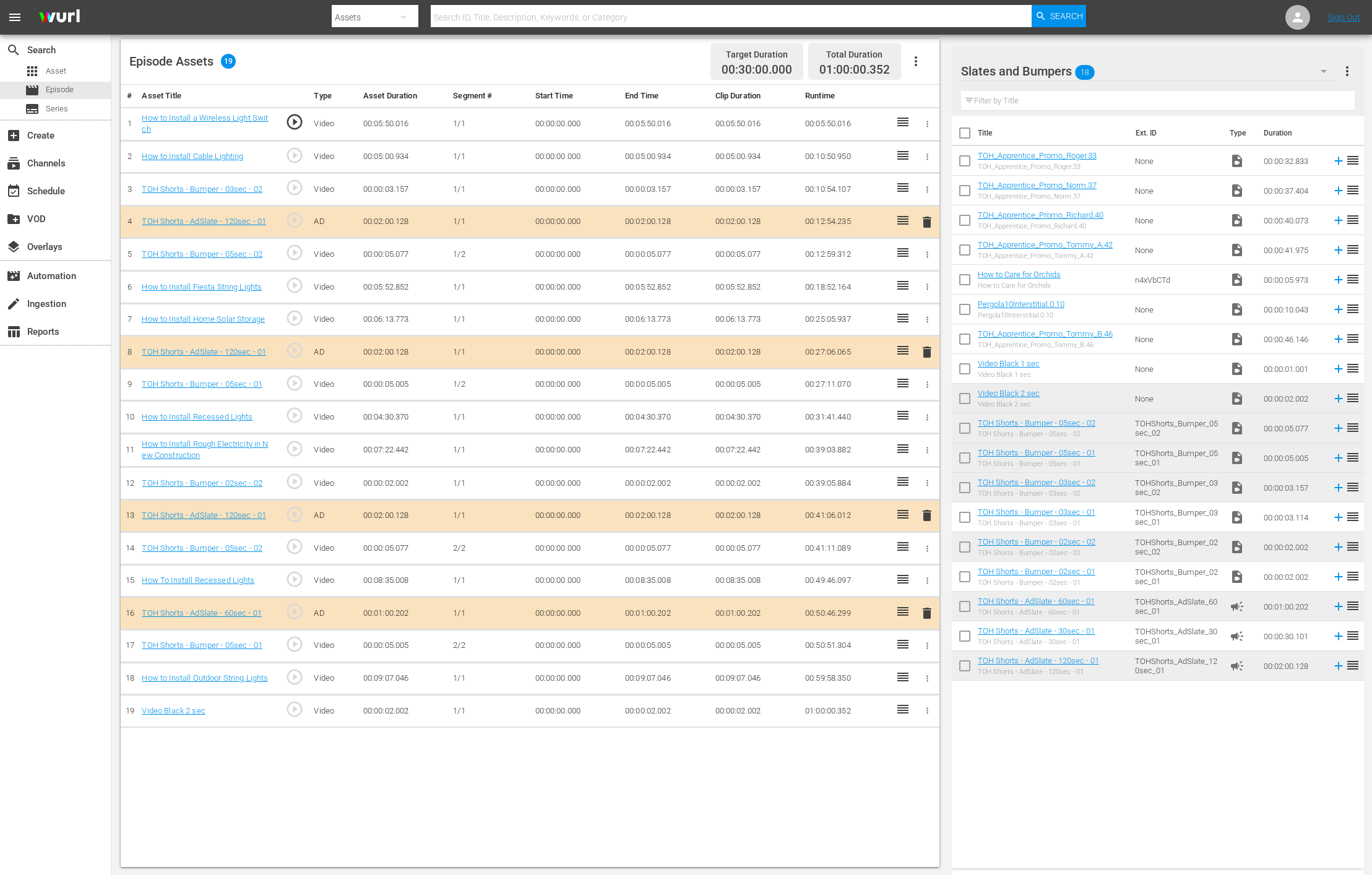
click at [642, 704] on td "00:00:02.002" at bounding box center [665, 711] width 90 height 33
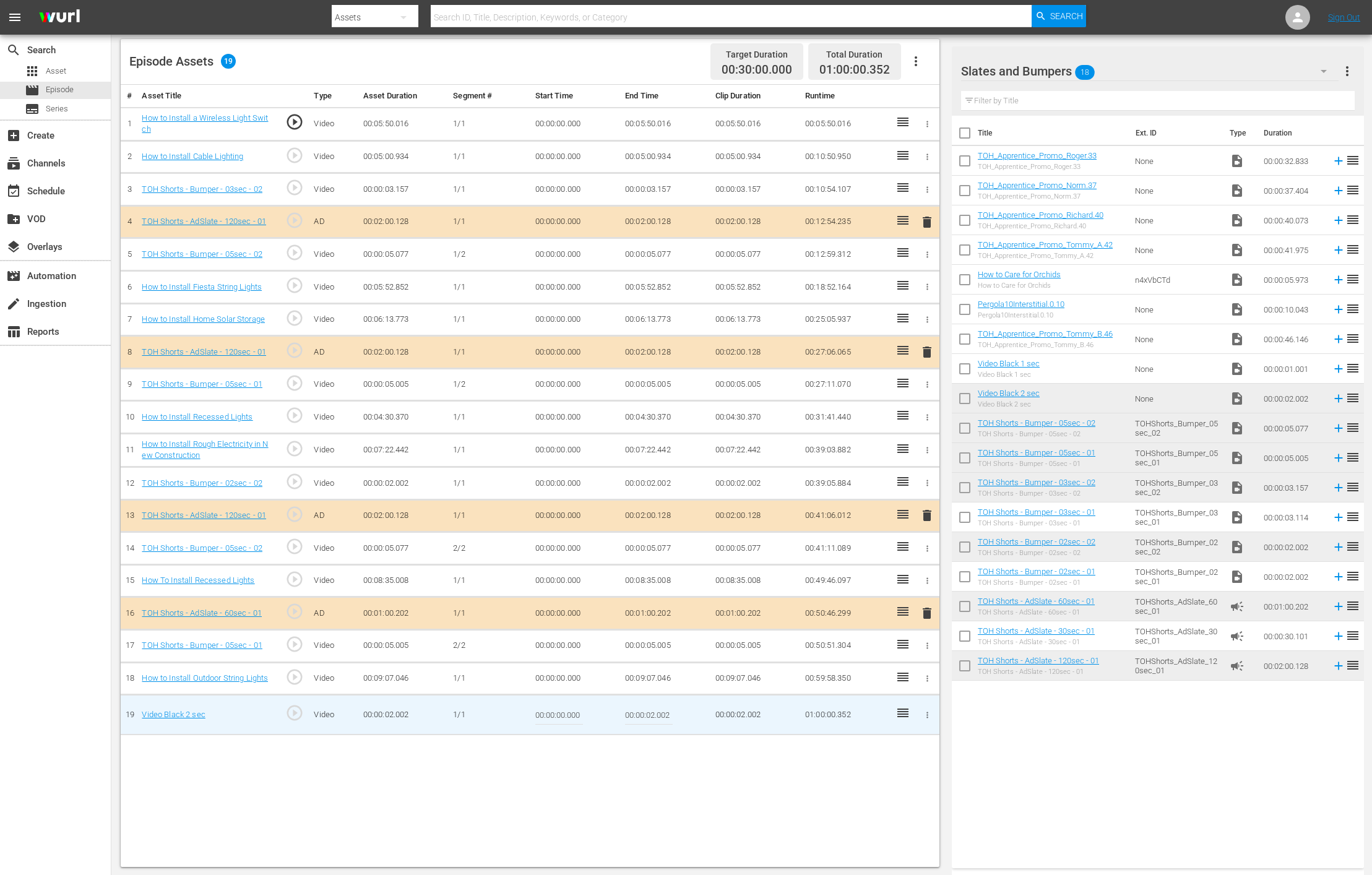
click at [646, 707] on input "00:00:02.002" at bounding box center [648, 714] width 47 height 30
drag, startPoint x: 660, startPoint y: 709, endPoint x: 682, endPoint y: 709, distance: 22.0
click at [682, 709] on td "00:00:01.002" at bounding box center [665, 715] width 90 height 41
type input "00:00:01.650"
